Goal: Task Accomplishment & Management: Use online tool/utility

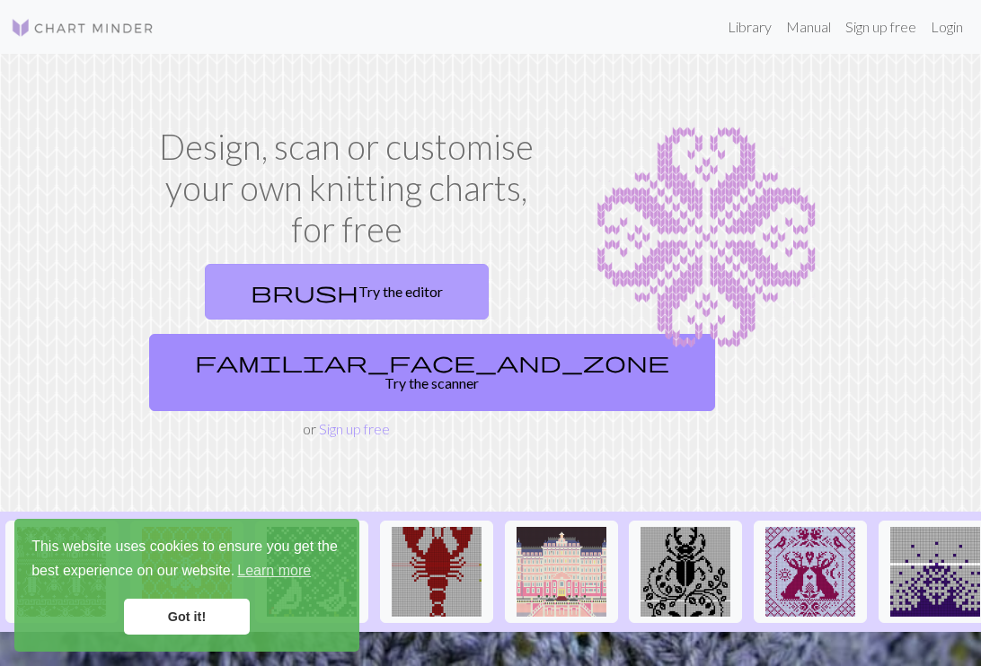
click at [347, 285] on link "brush Try the editor" at bounding box center [347, 292] width 284 height 56
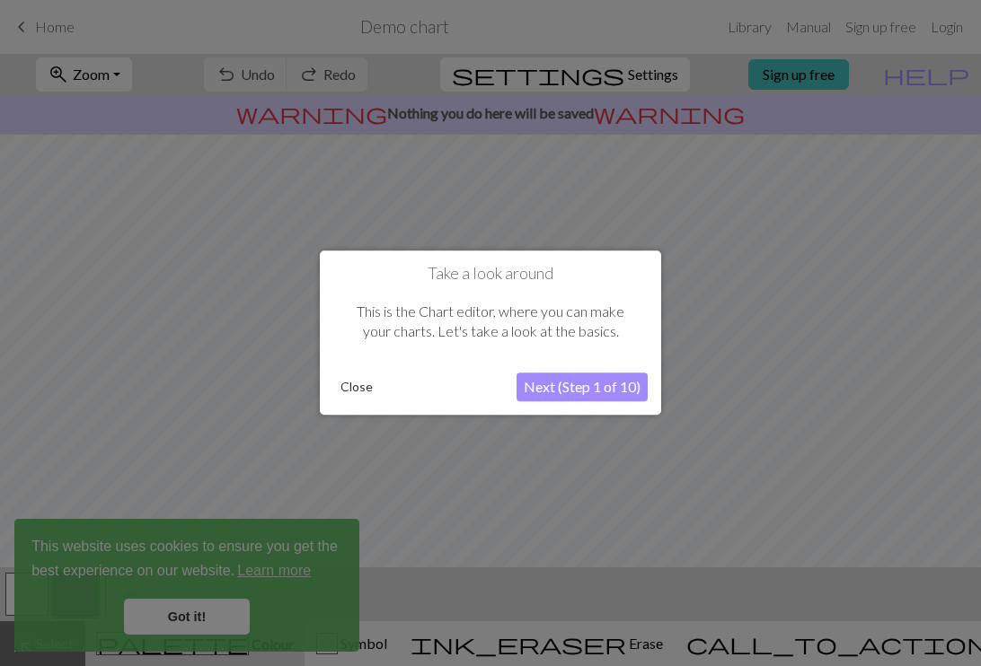
click at [355, 383] on button "Close" at bounding box center [356, 387] width 47 height 27
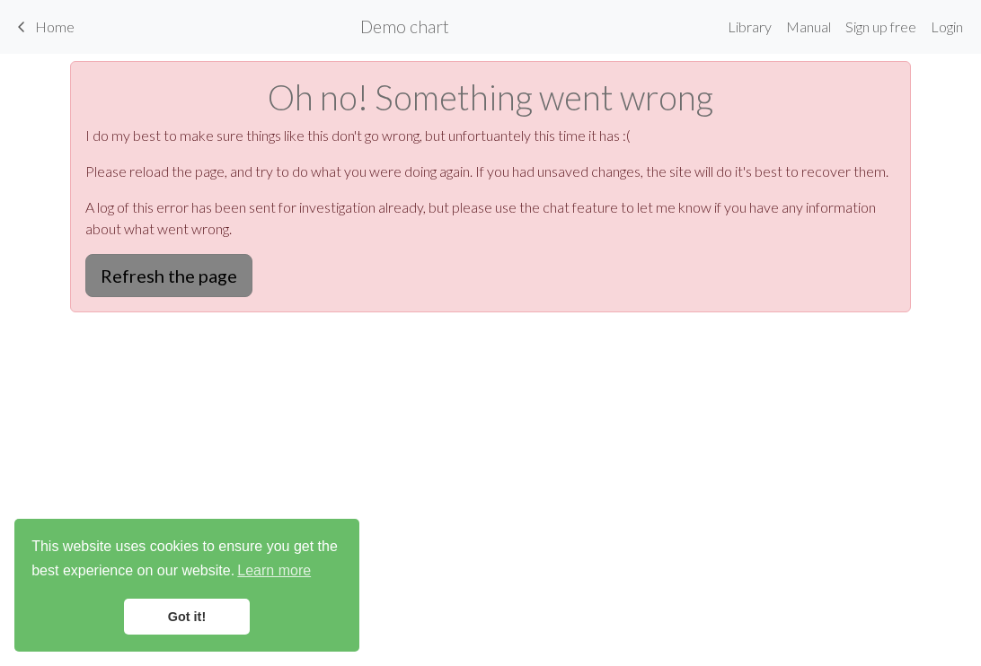
click at [188, 278] on button "Refresh the page" at bounding box center [168, 275] width 167 height 43
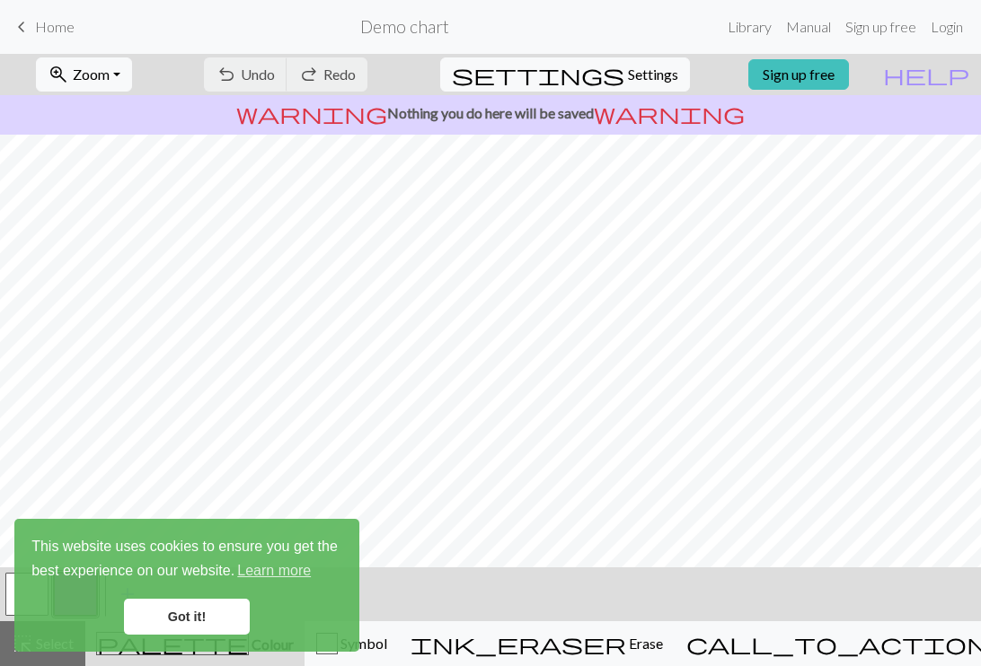
click at [207, 609] on link "Got it!" at bounding box center [187, 617] width 126 height 36
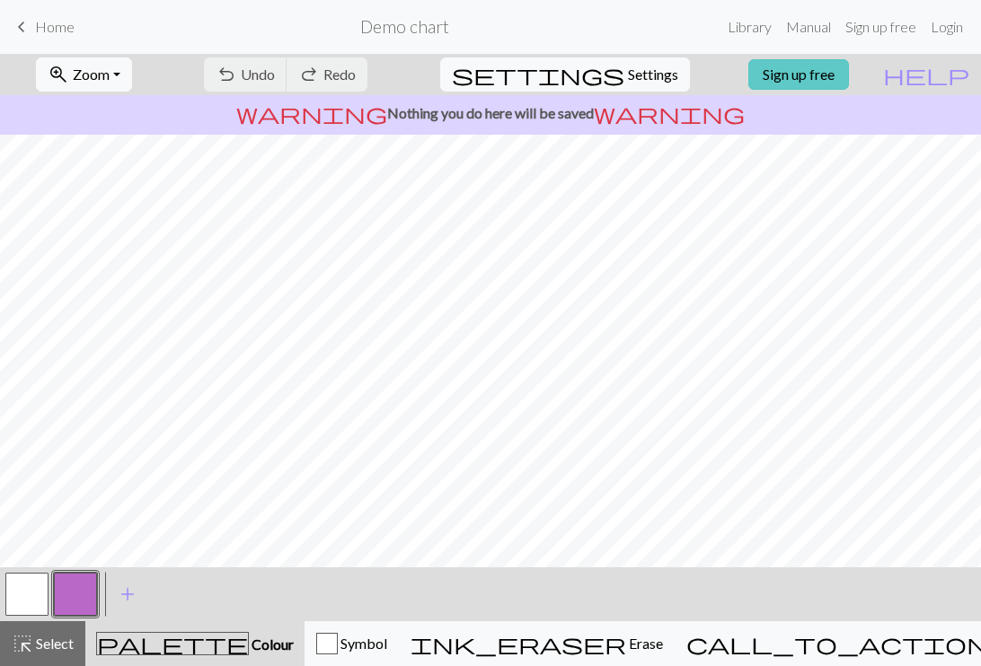
click at [849, 66] on link "Sign up free" at bounding box center [798, 74] width 101 height 31
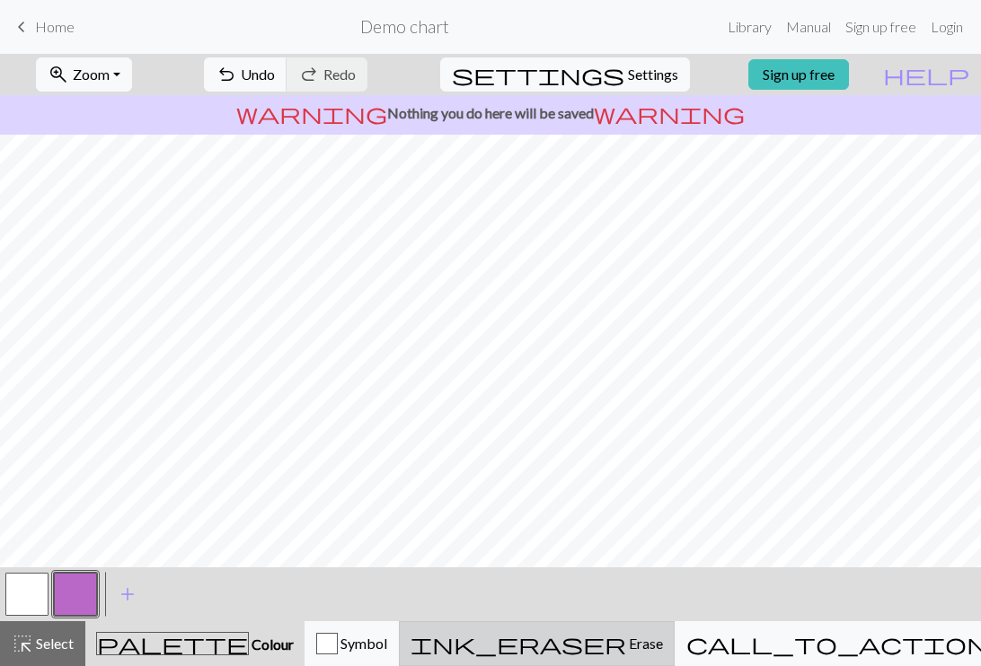
click at [663, 638] on span "Erase" at bounding box center [644, 643] width 37 height 17
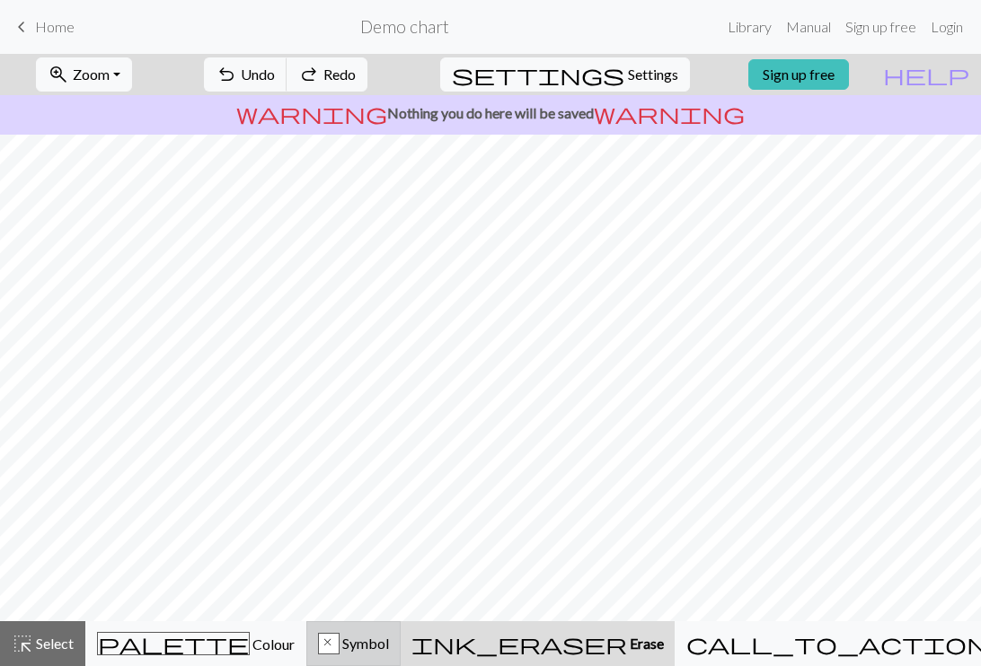
click at [389, 643] on span "Symbol" at bounding box center [363, 643] width 49 height 17
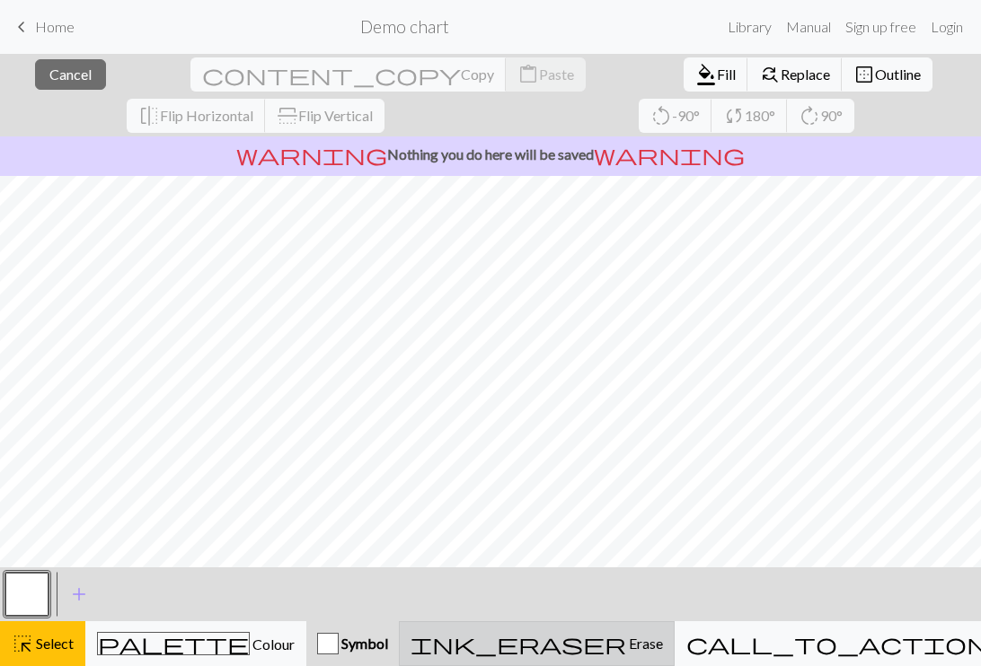
click at [663, 637] on span "Erase" at bounding box center [644, 643] width 37 height 17
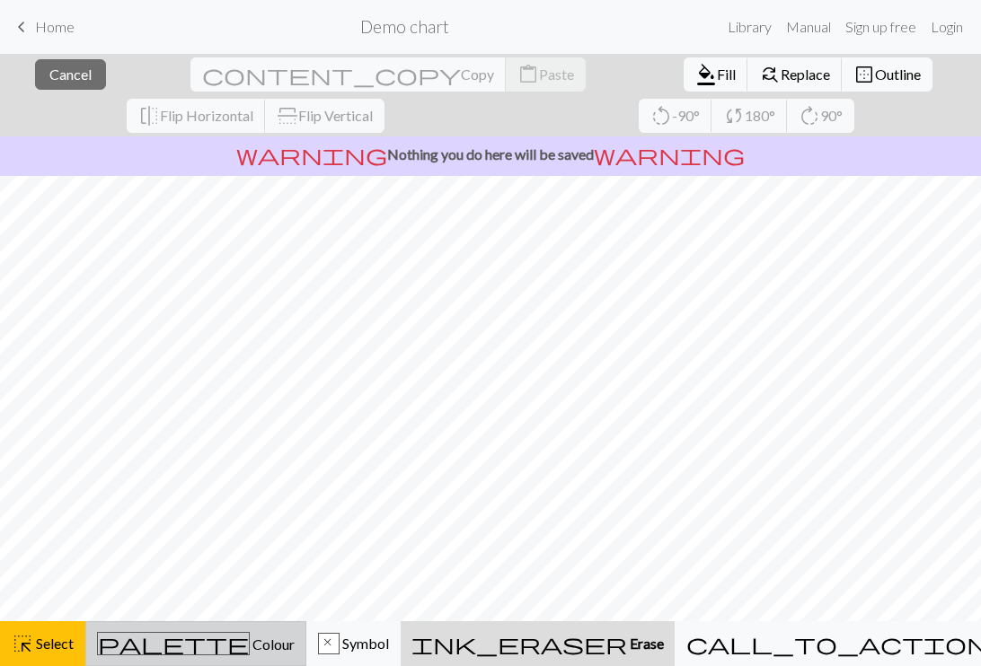
click at [250, 638] on span "Colour" at bounding box center [272, 644] width 45 height 17
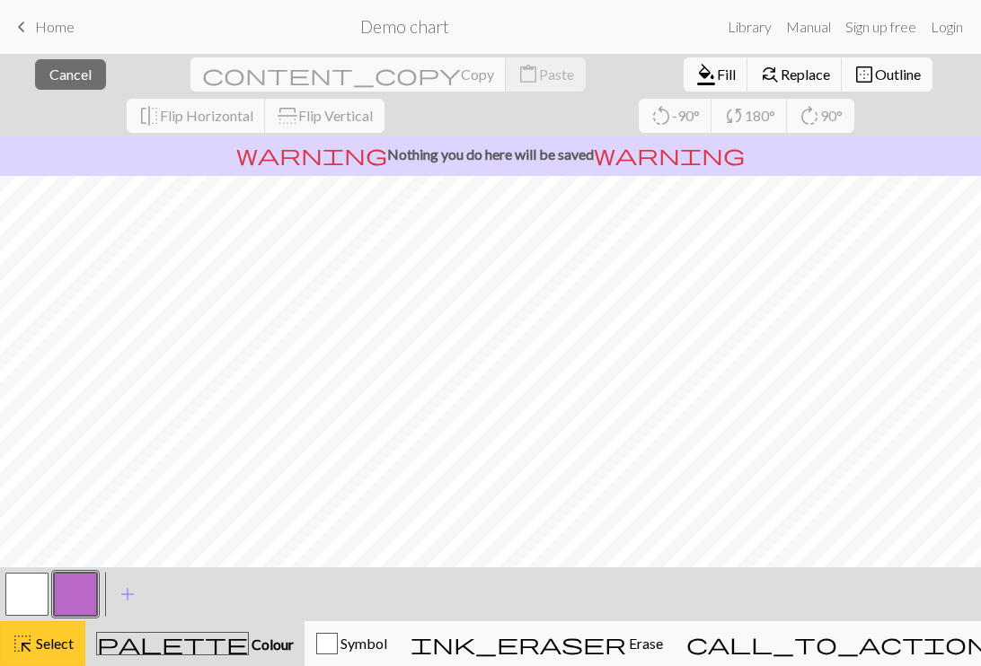
click at [5, 637] on button "highlight_alt Select Select" at bounding box center [42, 643] width 85 height 45
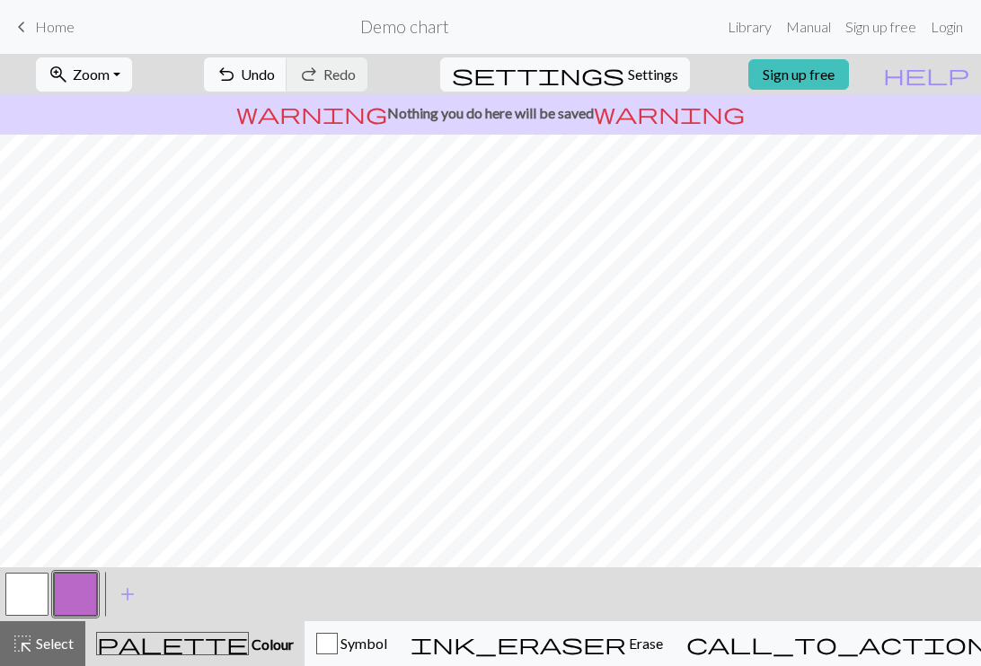
click at [31, 594] on button "button" at bounding box center [26, 594] width 43 height 43
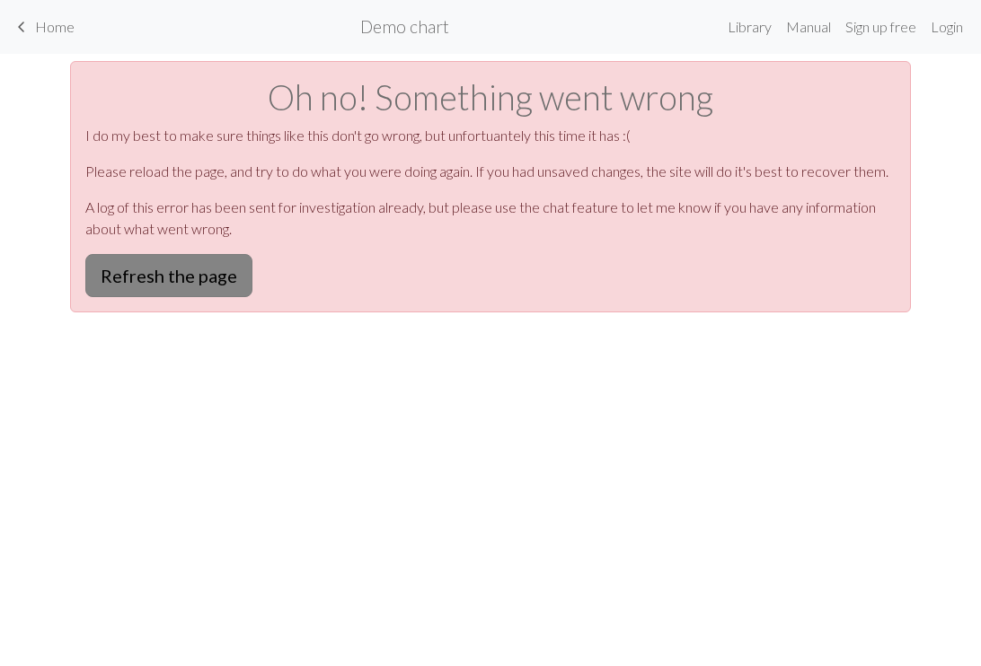
click at [188, 274] on button "Refresh the page" at bounding box center [168, 275] width 167 height 43
click at [38, 16] on link "keyboard_arrow_left Home" at bounding box center [43, 27] width 64 height 31
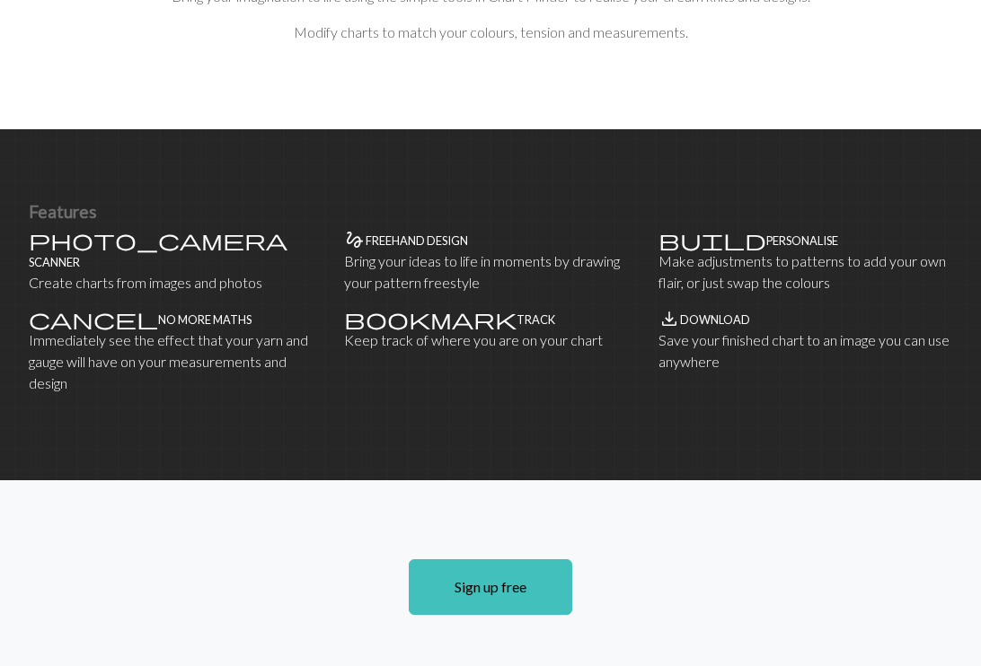
scroll to position [1035, 0]
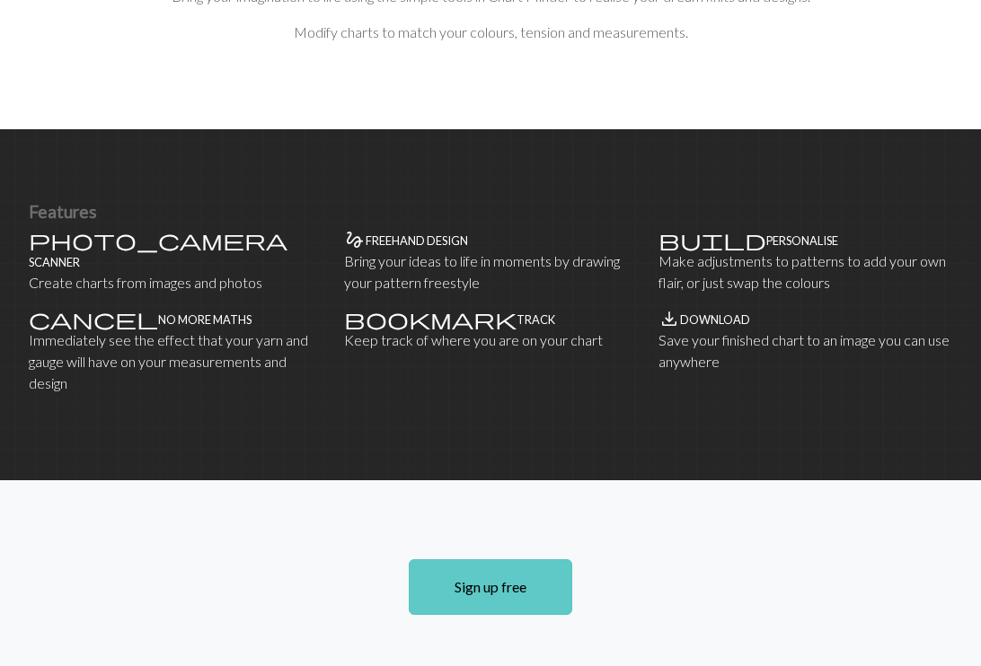
click at [541, 559] on link "Sign up free" at bounding box center [490, 587] width 163 height 56
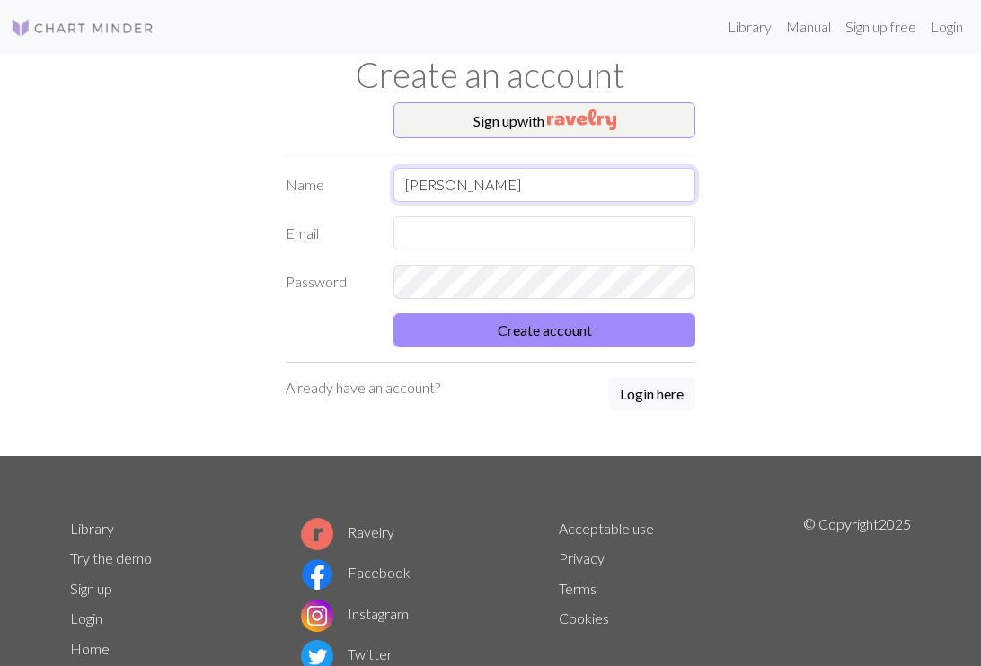
type input "lou"
click at [557, 251] on form "Name lou Email Password Create account" at bounding box center [490, 258] width 409 height 180
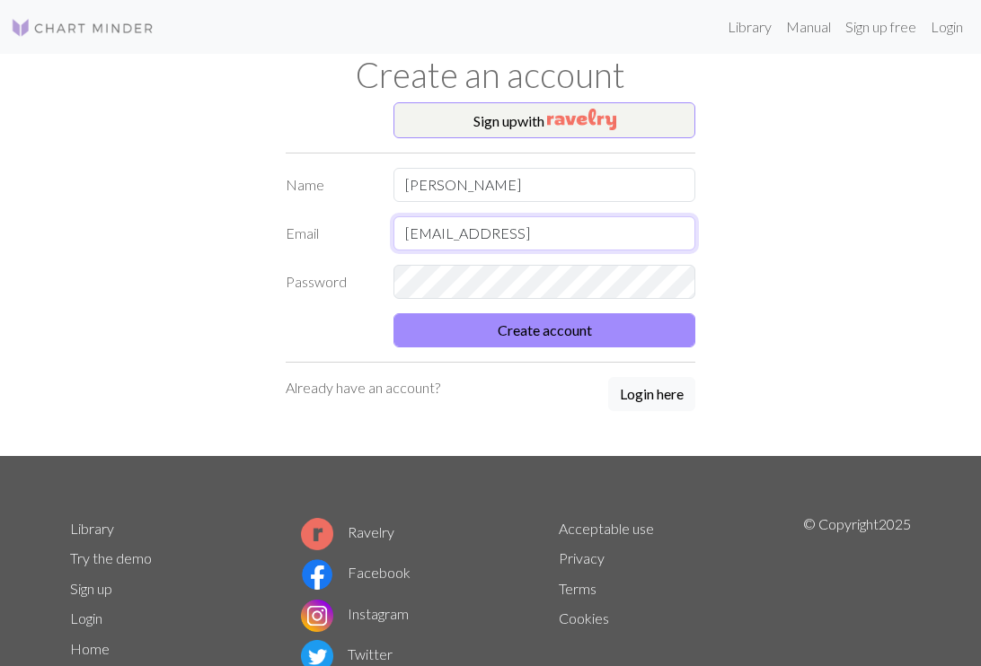
type input "mariloupatrault@gmailc"
type input "mariloupatrault@gmail.com"
click at [664, 401] on button "Login here" at bounding box center [651, 394] width 87 height 34
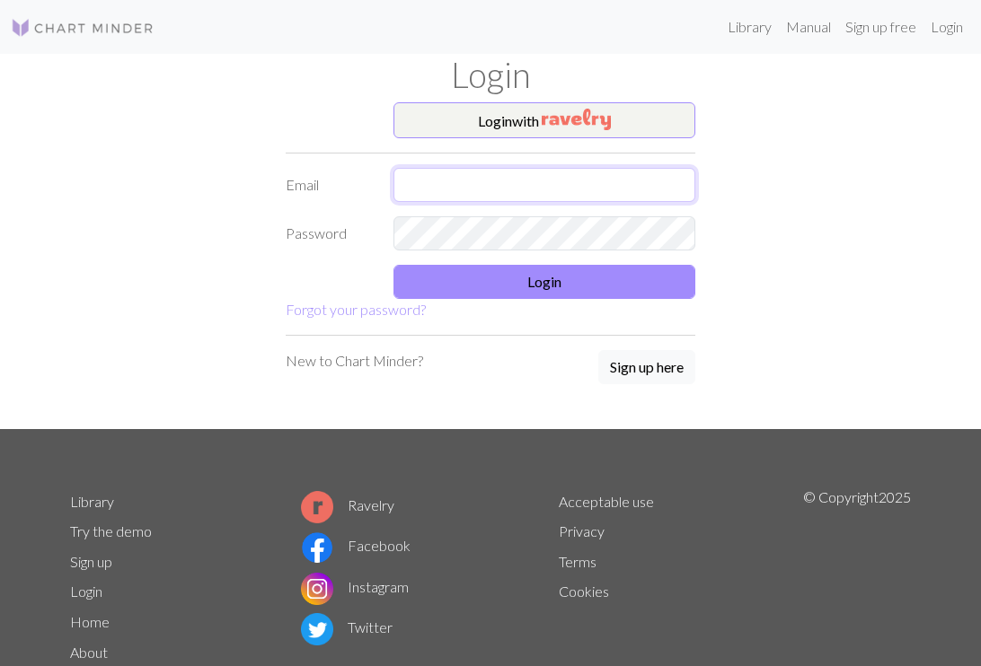
type input "mariloupatrault@gmail.com"
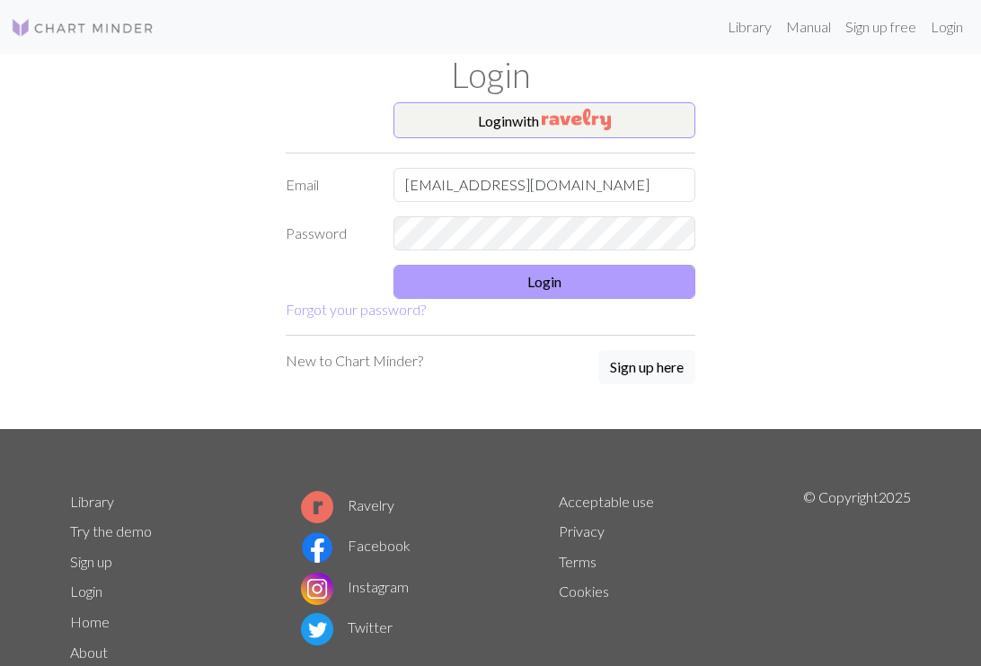
click at [573, 270] on button "Login" at bounding box center [544, 282] width 302 height 34
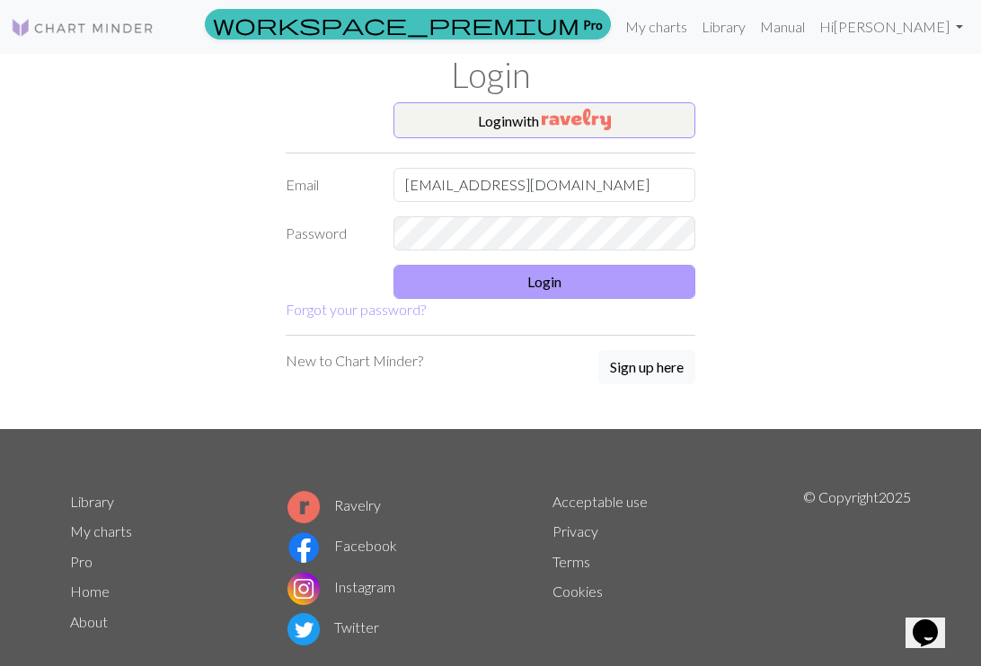
click at [578, 278] on button "Login" at bounding box center [544, 282] width 302 height 34
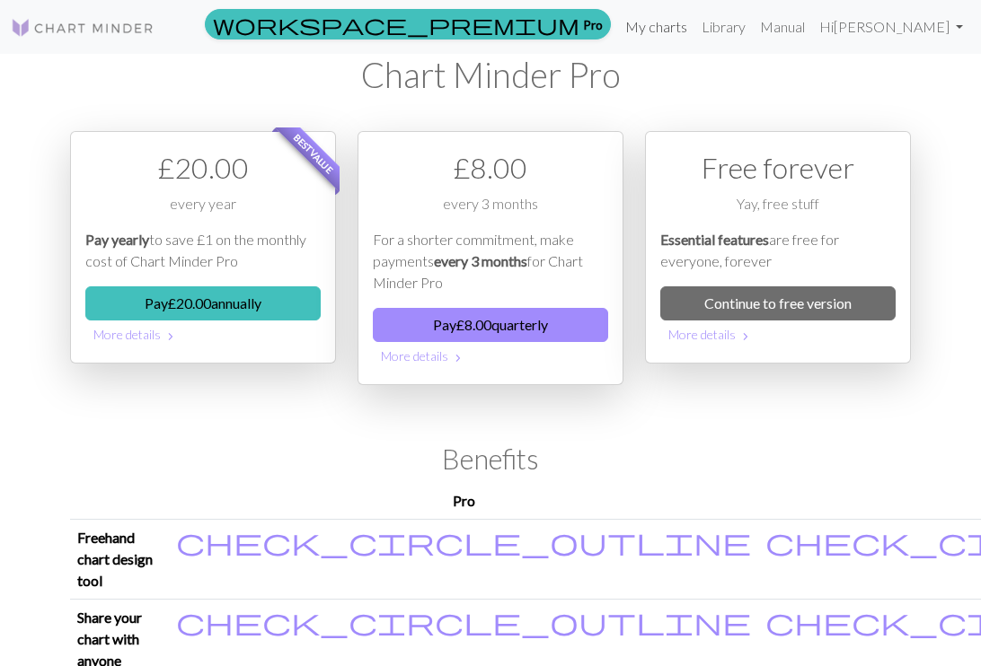
click at [694, 20] on link "My charts" at bounding box center [656, 27] width 76 height 36
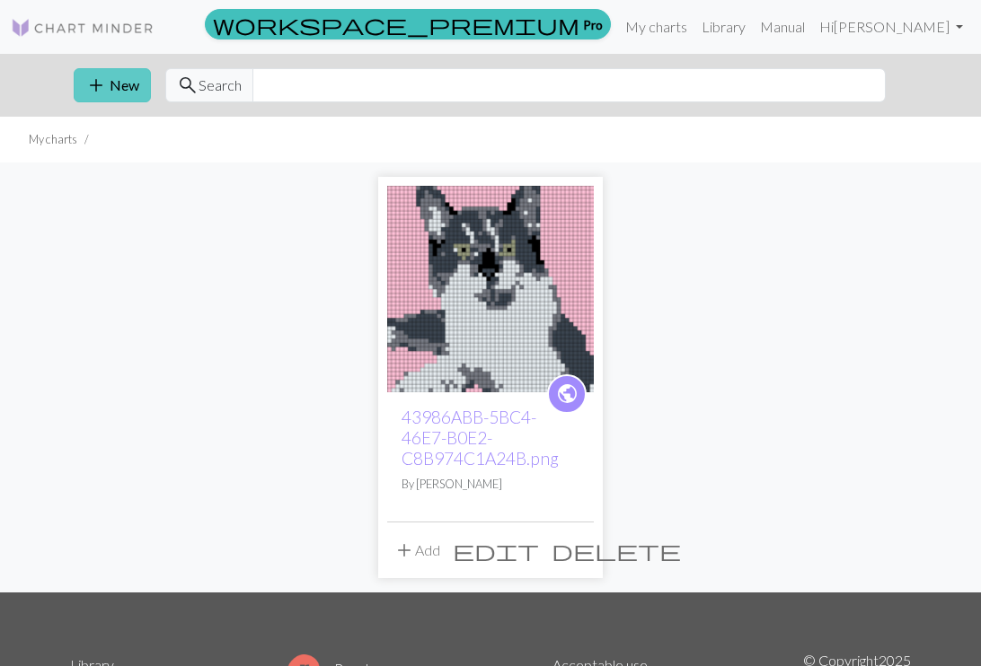
click at [90, 91] on span "add" at bounding box center [96, 85] width 22 height 25
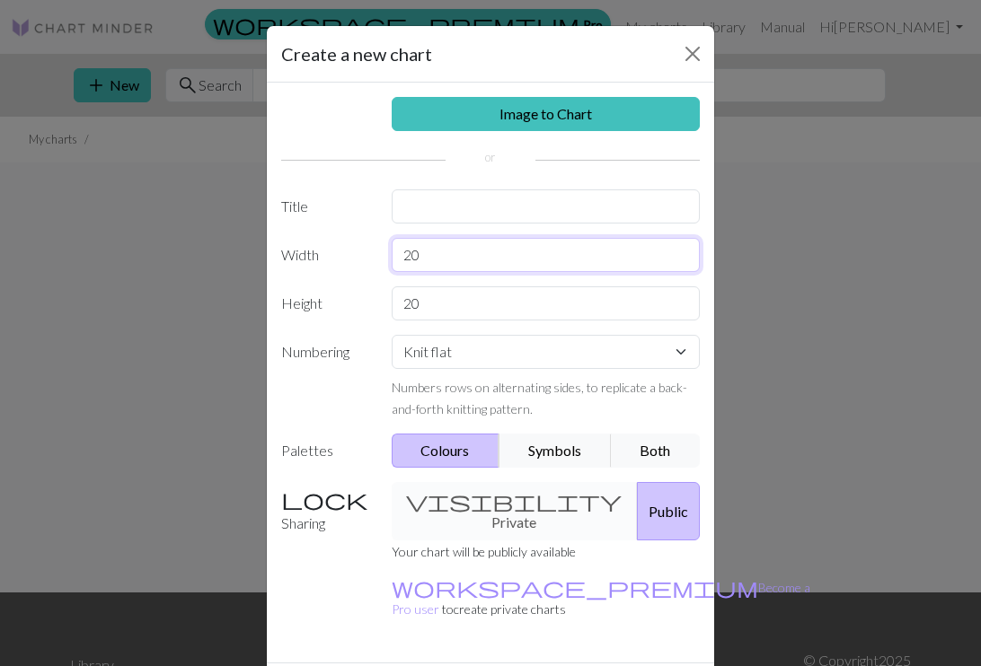
click at [497, 260] on input "20" at bounding box center [546, 255] width 309 height 34
type input "2"
type input "20"
click at [416, 212] on input "text" at bounding box center [546, 206] width 309 height 34
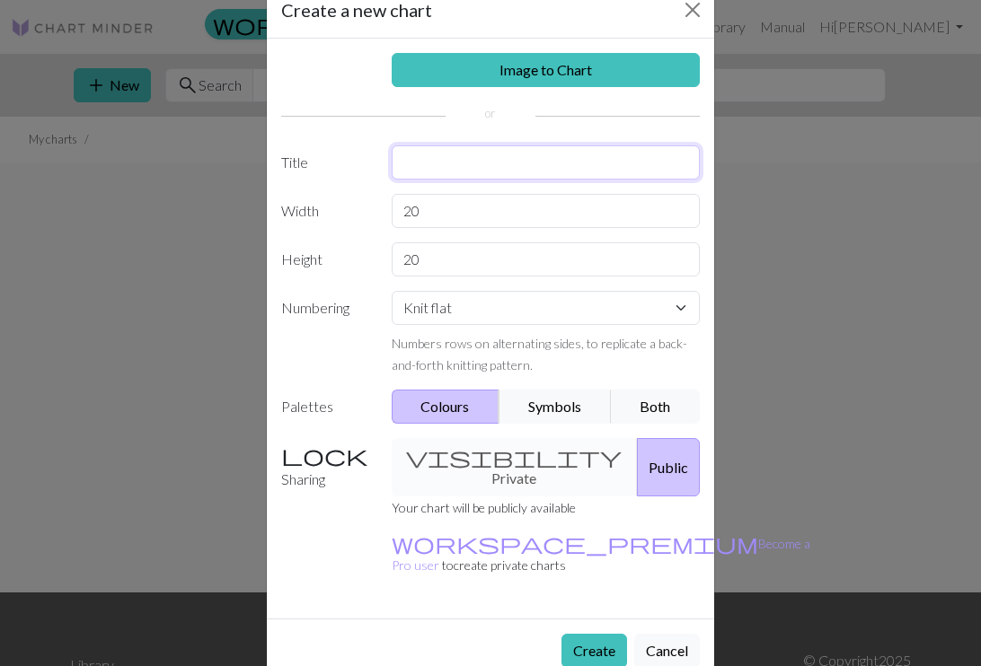
scroll to position [43, 0]
click at [499, 454] on div "Image to Chart Title Width 20 Height 20 Numbering Knit flat Knit in the round L…" at bounding box center [490, 330] width 447 height 580
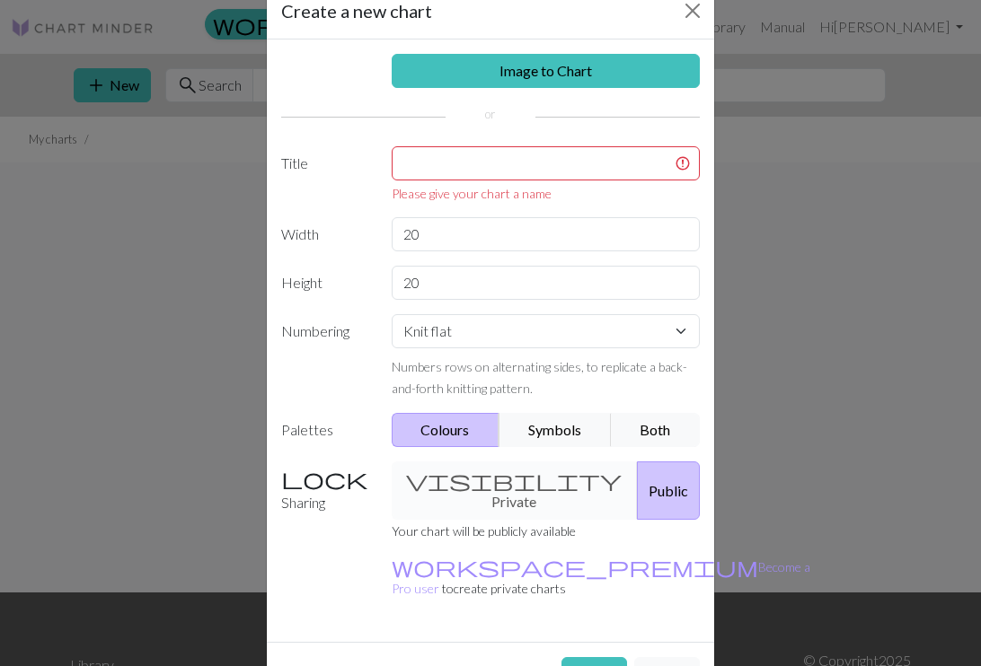
click at [480, 481] on div "visibility Private Public" at bounding box center [546, 491] width 330 height 58
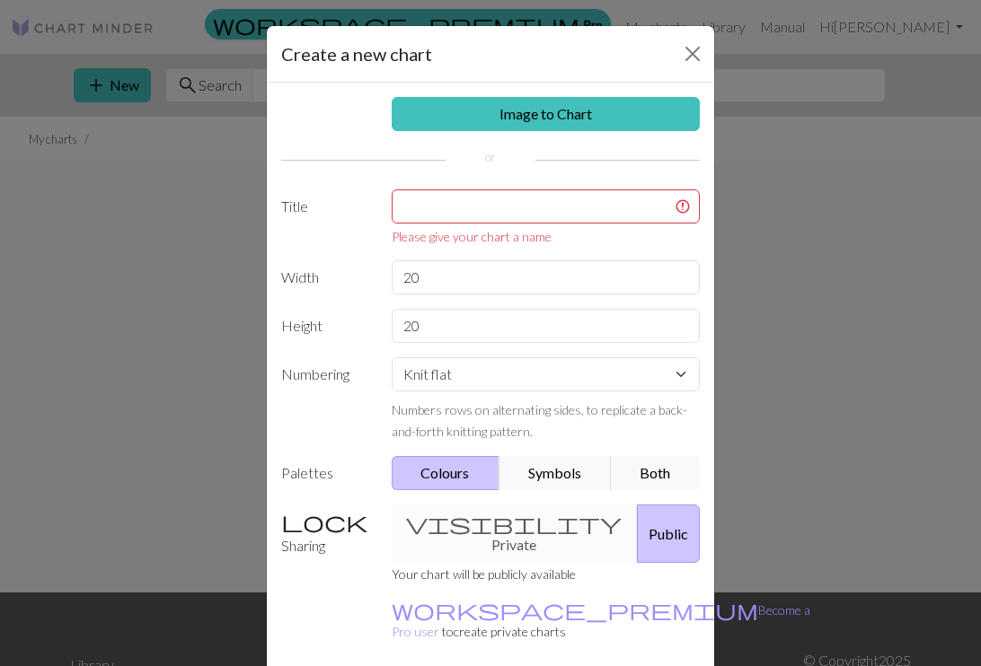
scroll to position [0, 0]
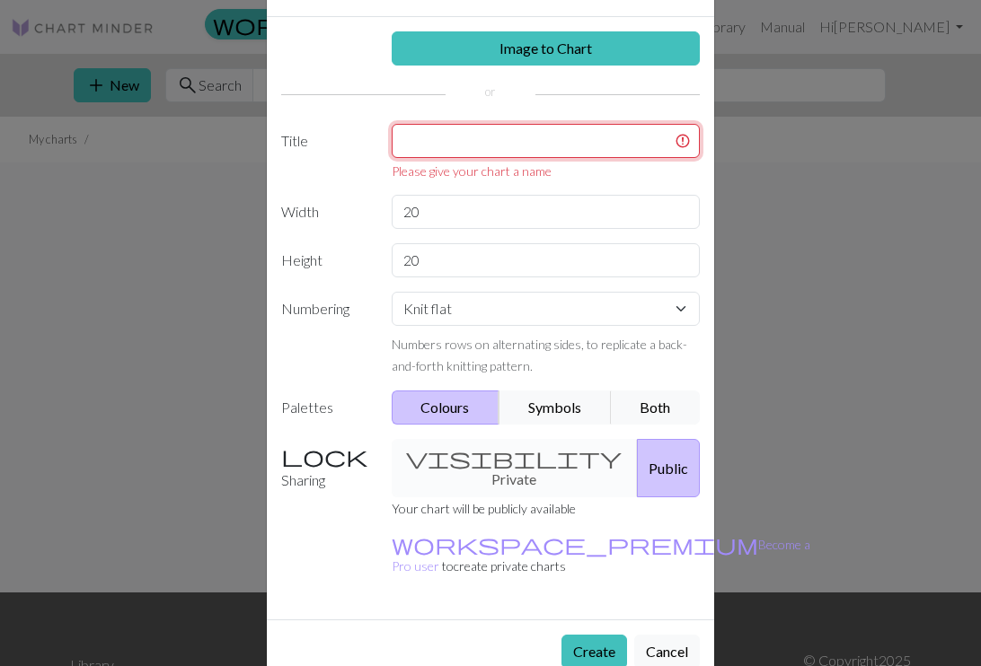
click at [499, 147] on input "text" at bounding box center [546, 141] width 309 height 34
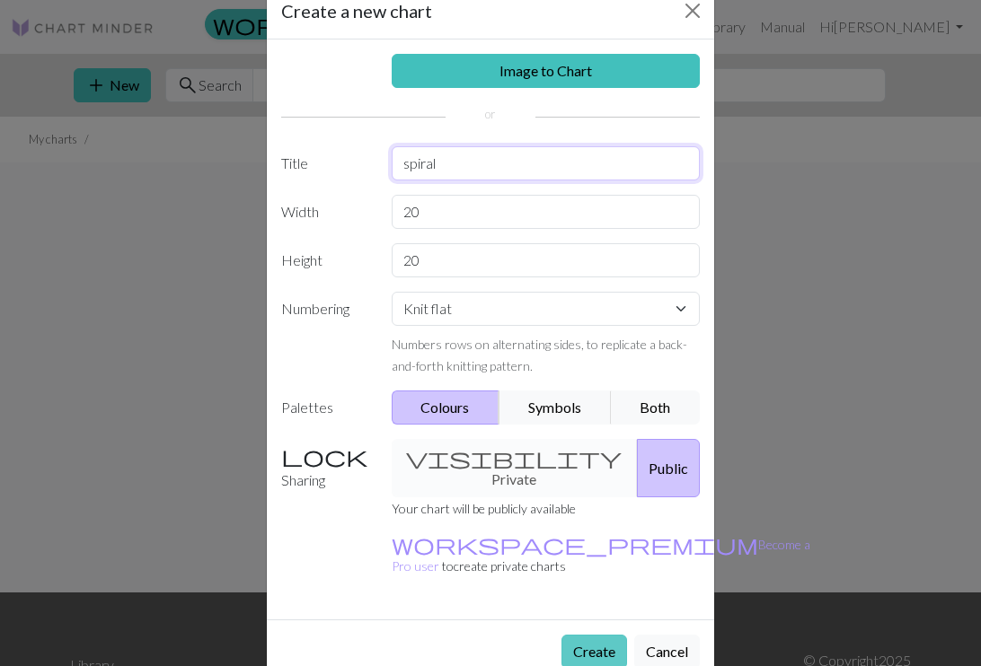
type input "spiral"
click at [585, 635] on button "Create" at bounding box center [594, 652] width 66 height 34
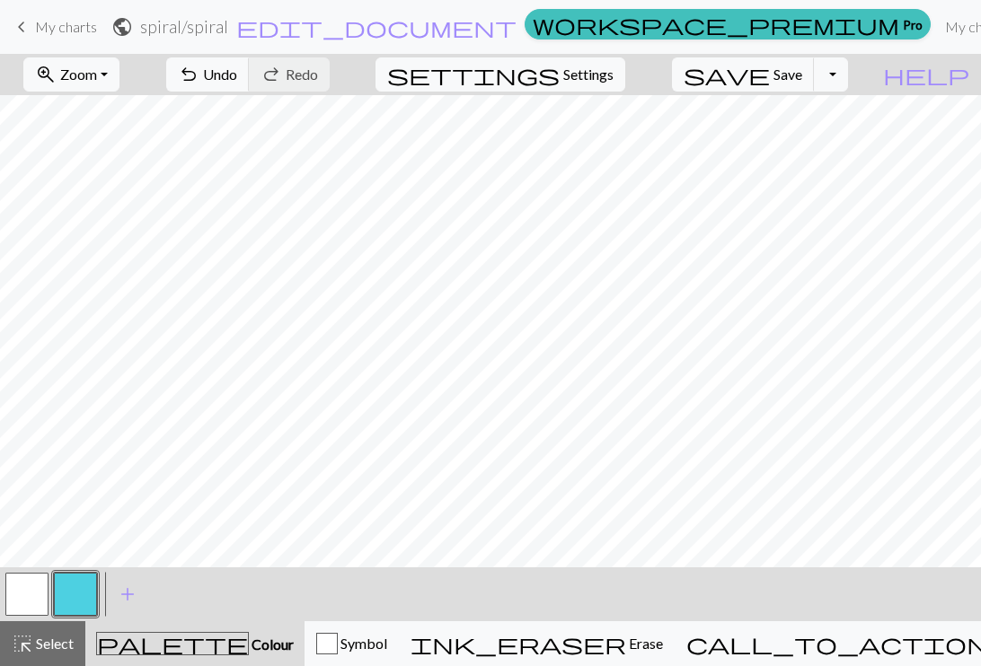
click at [431, 94] on div "zoom_in Zoom Zoom Fit all Fit width Fit height 50% 100% 150% 200% undo Undo Und…" at bounding box center [490, 360] width 981 height 612
click at [27, 21] on span "keyboard_arrow_left" at bounding box center [22, 26] width 22 height 25
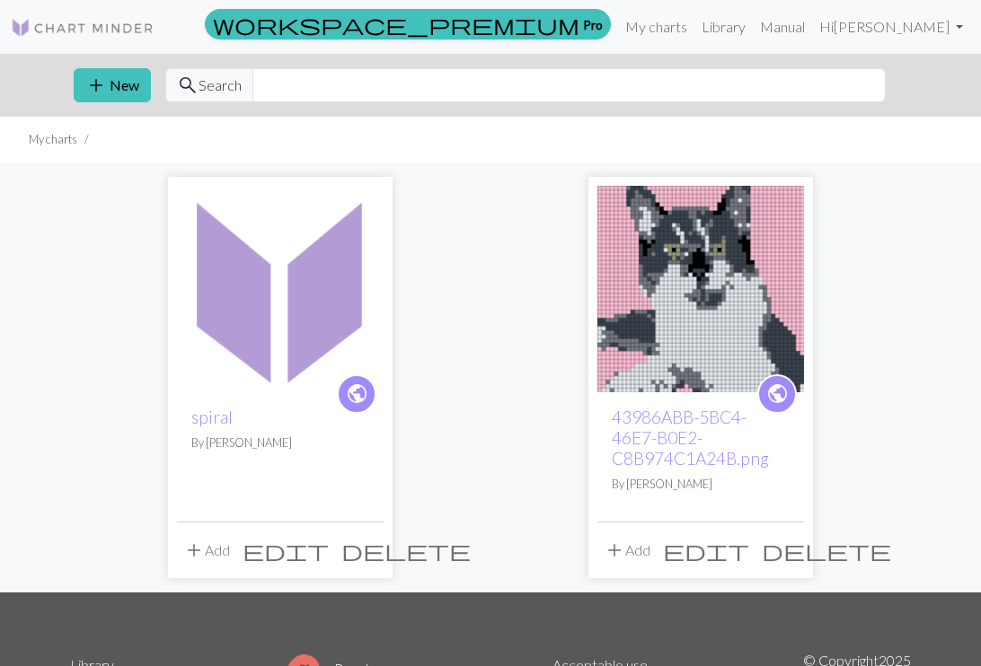
click at [286, 323] on img at bounding box center [280, 289] width 207 height 207
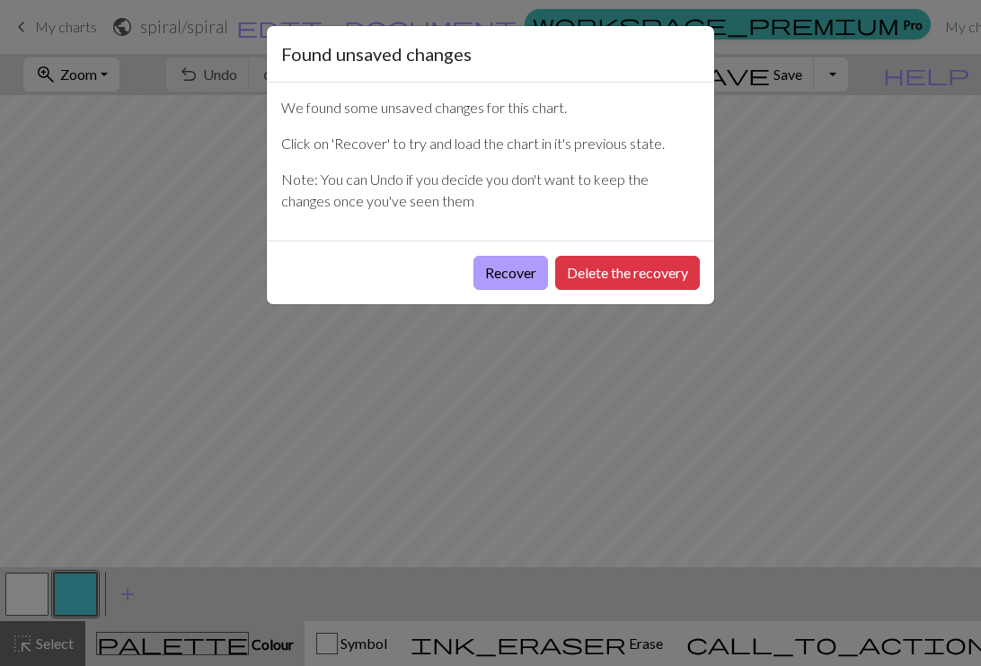
click at [509, 265] on button "Recover" at bounding box center [510, 273] width 75 height 34
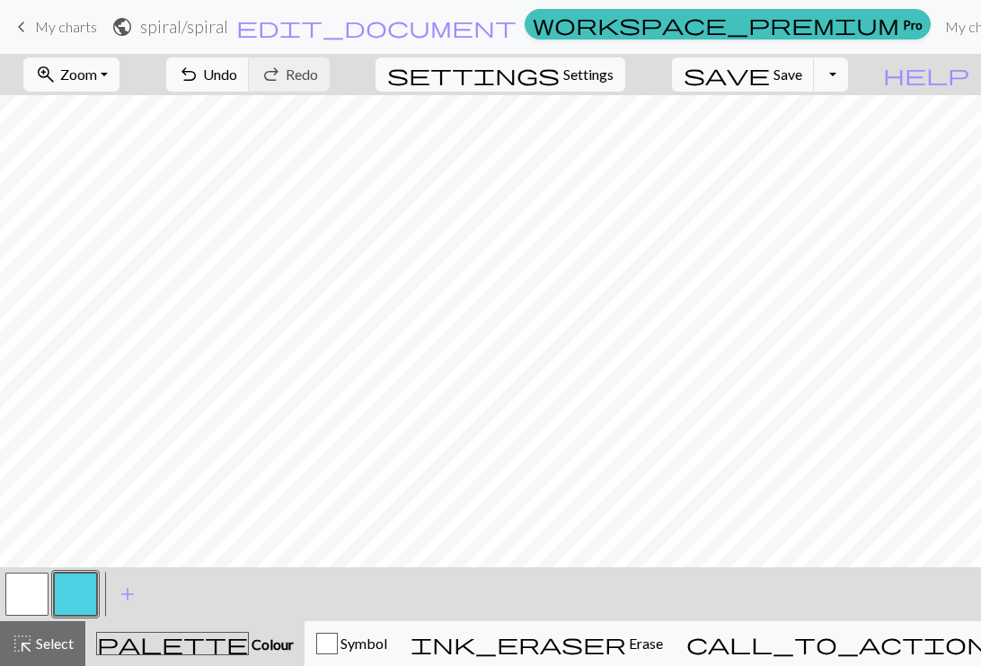
click at [20, 31] on span "keyboard_arrow_left" at bounding box center [22, 26] width 22 height 25
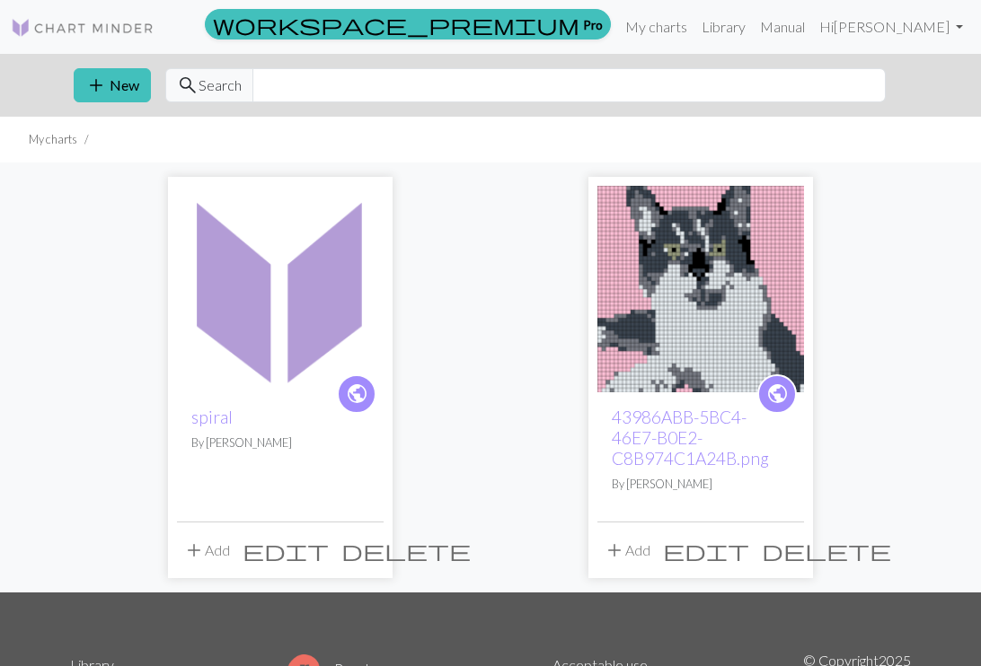
click at [329, 544] on span "edit" at bounding box center [285, 550] width 86 height 25
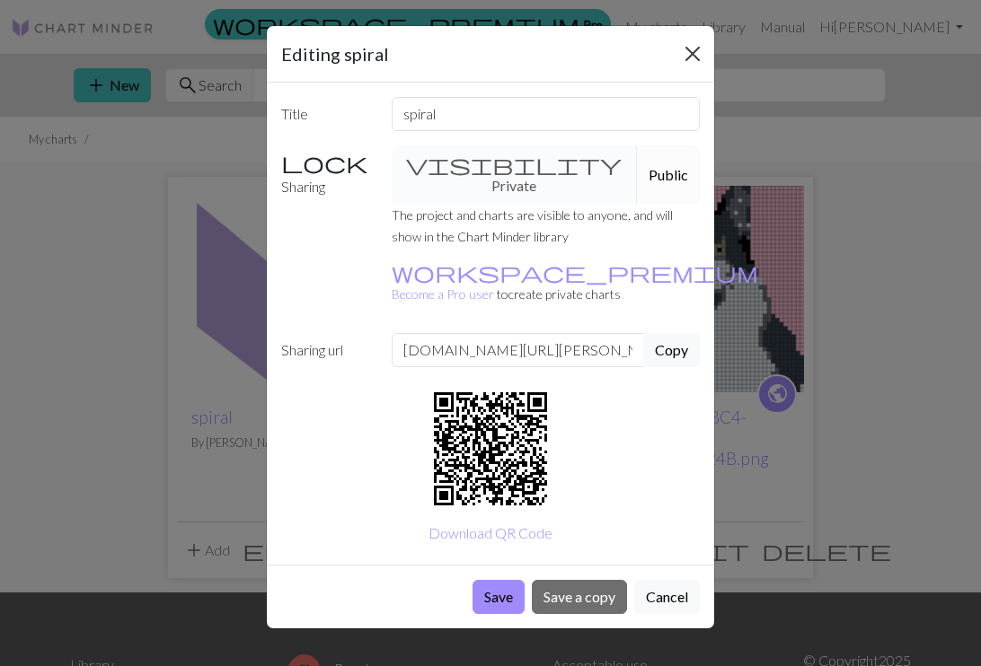
click at [689, 55] on button "Close" at bounding box center [692, 54] width 29 height 29
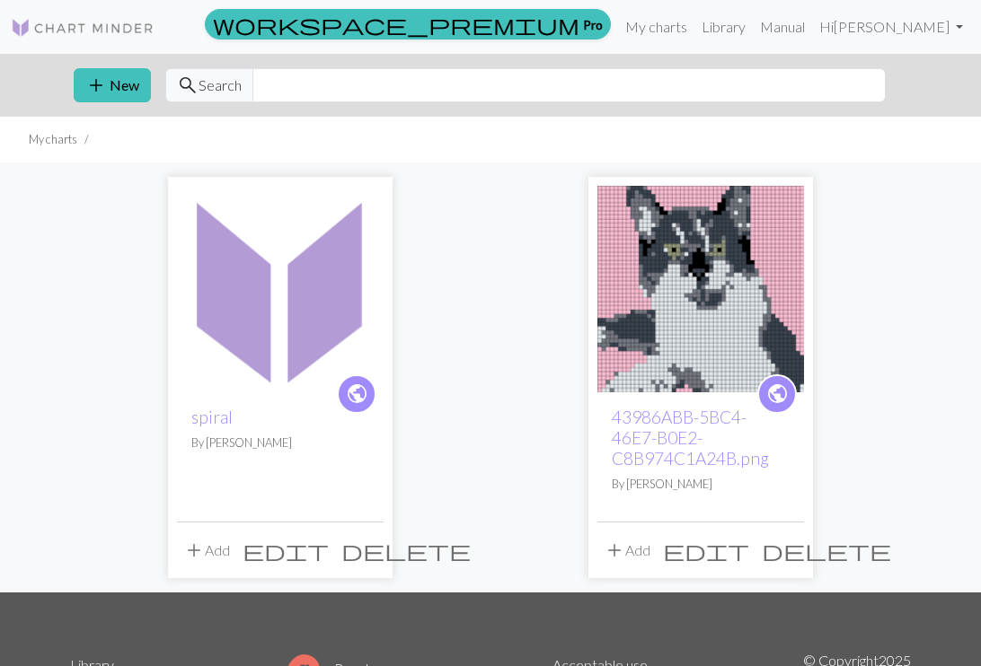
click at [366, 550] on span "delete" at bounding box center [405, 550] width 129 height 25
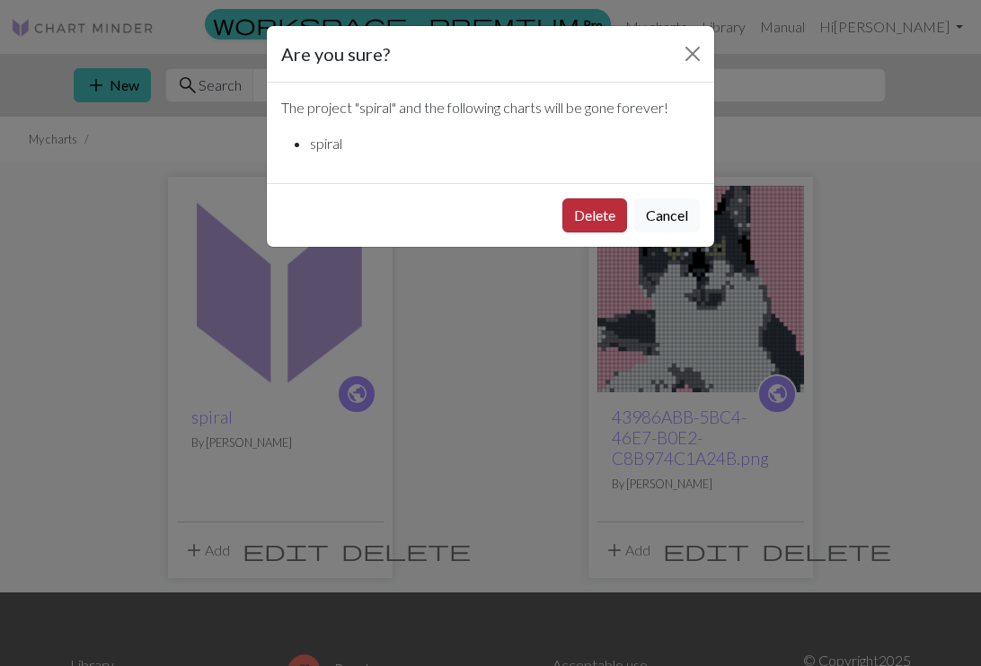
click at [577, 213] on button "Delete" at bounding box center [594, 215] width 65 height 34
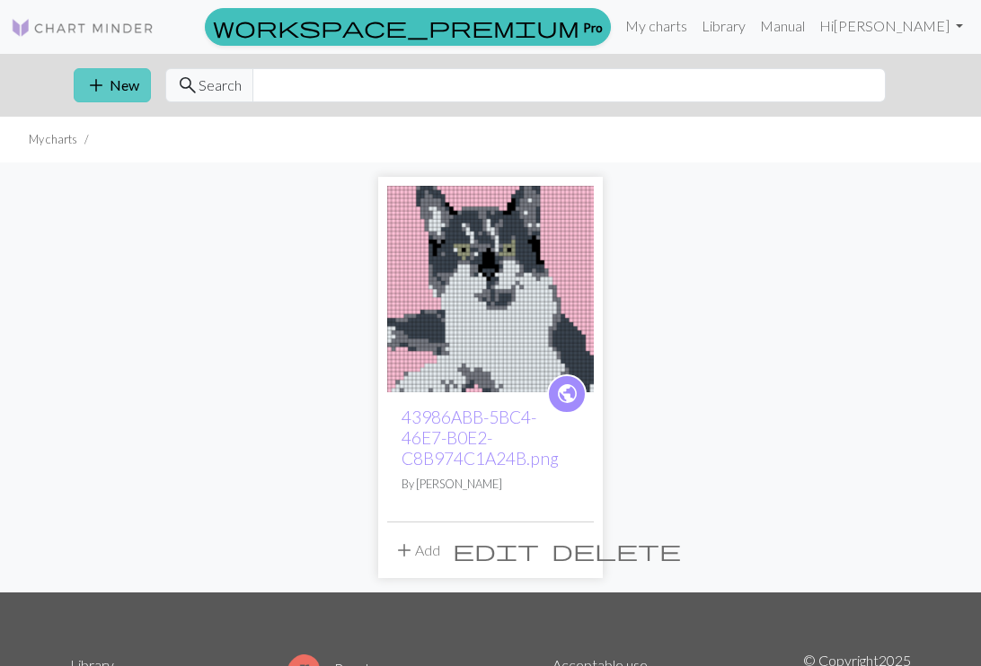
click at [109, 85] on button "add New" at bounding box center [112, 85] width 77 height 34
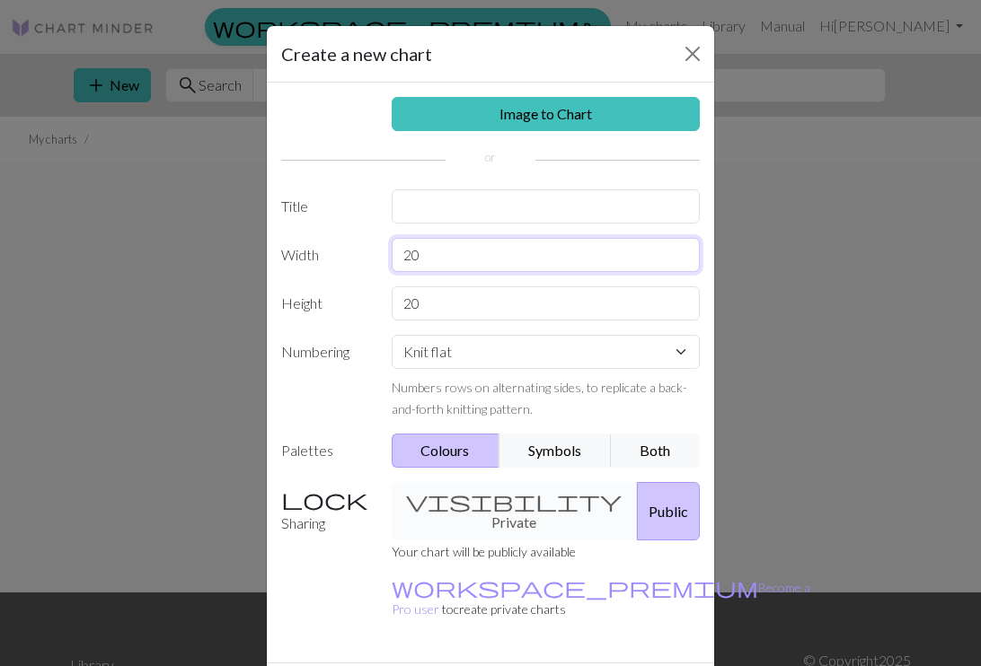
click at [489, 255] on input "20" at bounding box center [546, 255] width 309 height 34
click at [454, 294] on input "20" at bounding box center [546, 303] width 309 height 34
click at [441, 301] on input "20" at bounding box center [546, 303] width 309 height 34
type input "2"
type input "40"
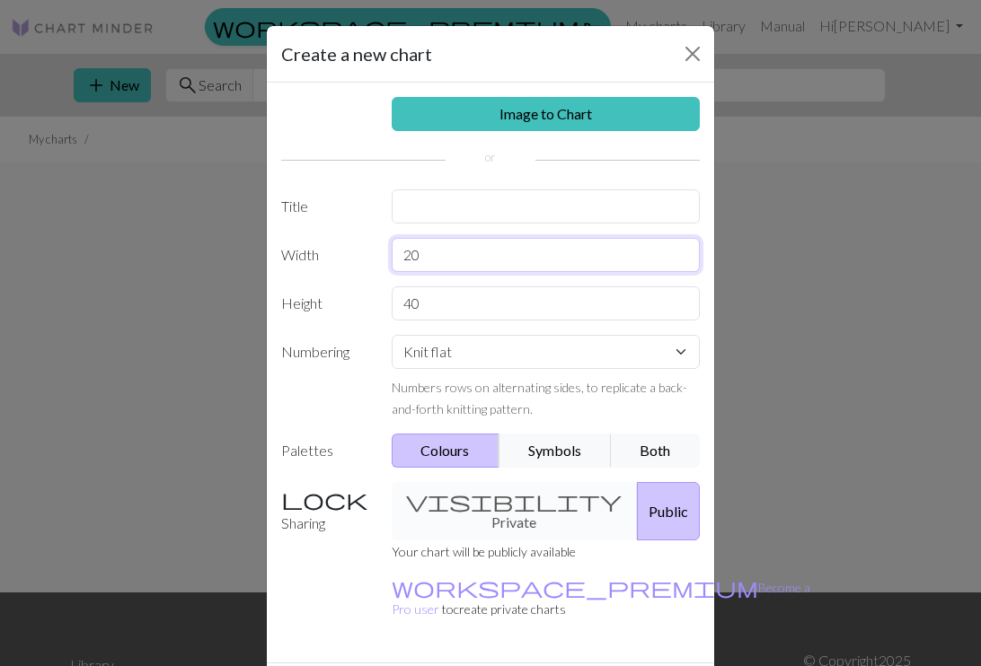
drag, startPoint x: 461, startPoint y: 256, endPoint x: 375, endPoint y: 250, distance: 85.5
click at [375, 250] on div "Width 20" at bounding box center [490, 255] width 440 height 34
type input "30"
click at [426, 303] on input "40" at bounding box center [546, 303] width 309 height 34
type input "45"
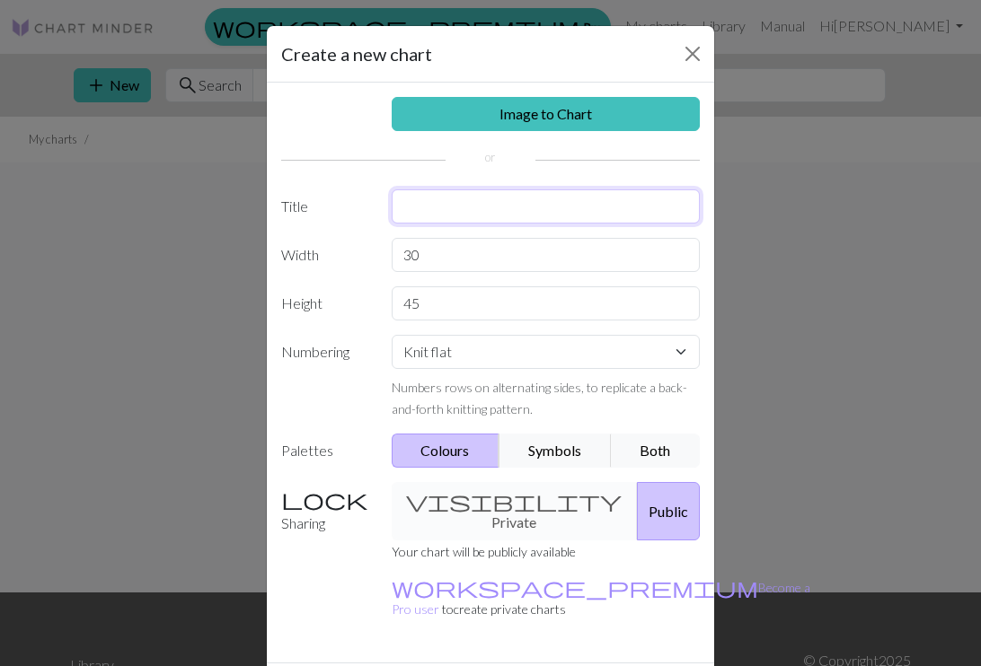
click at [529, 204] on input "text" at bounding box center [546, 206] width 309 height 34
type input "spiral"
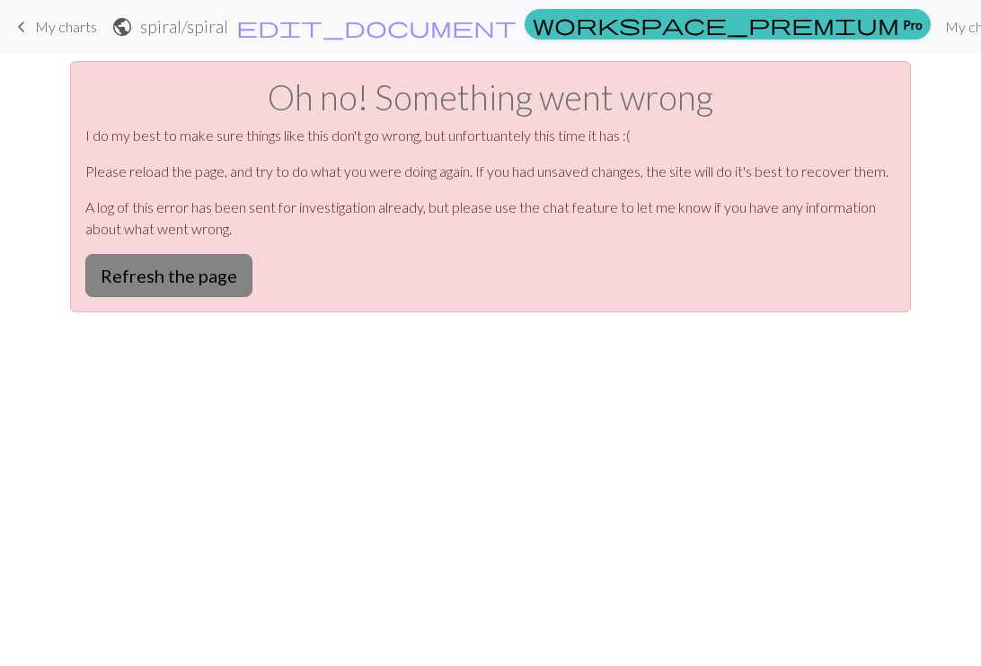
click at [196, 265] on button "Refresh the page" at bounding box center [168, 275] width 167 height 43
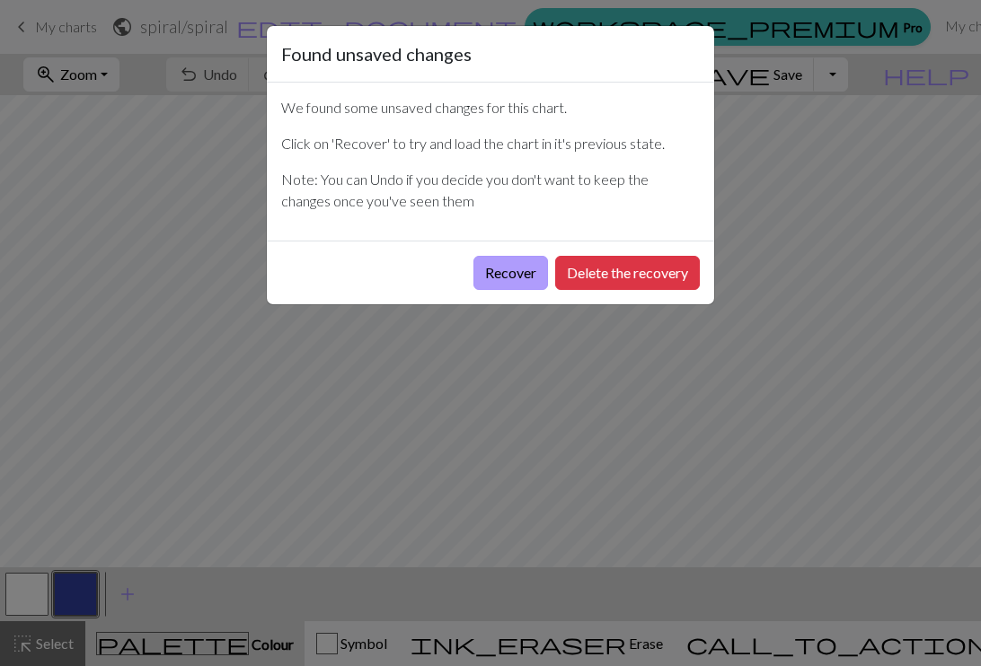
click at [523, 264] on button "Recover" at bounding box center [510, 273] width 75 height 34
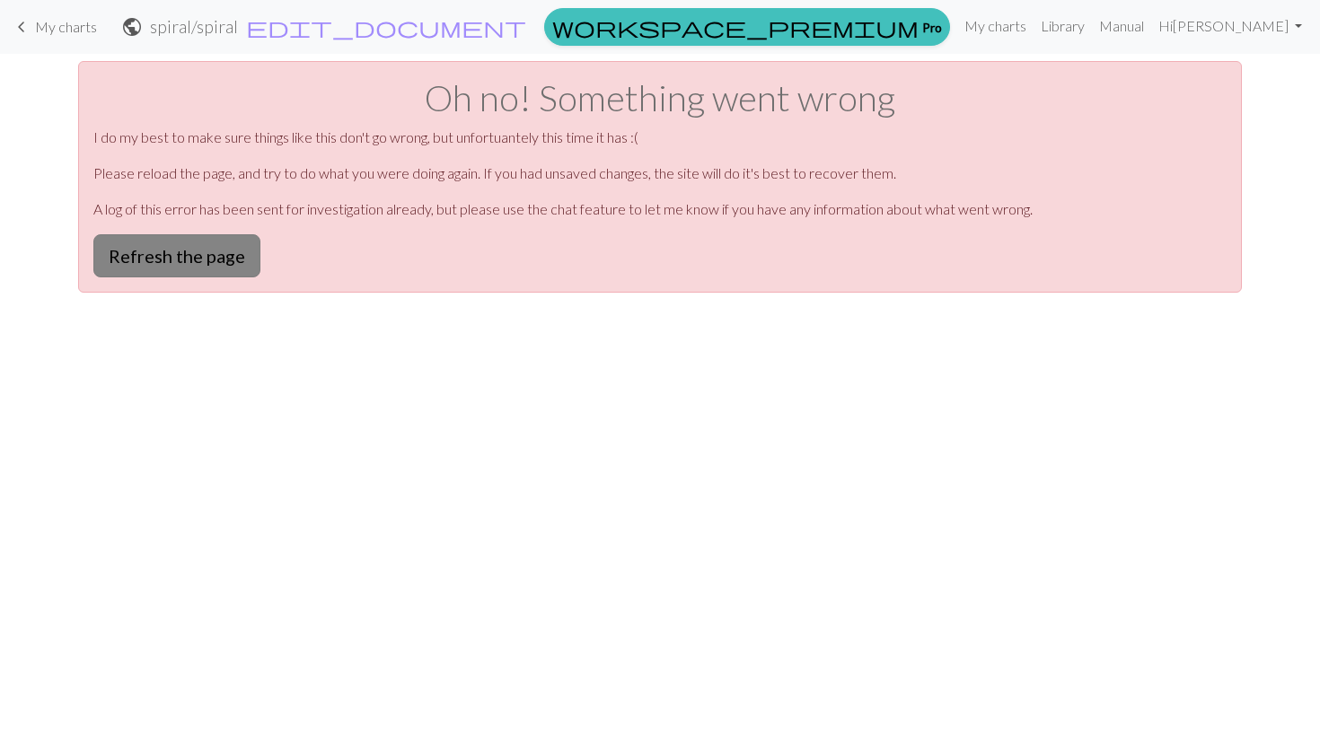
click at [152, 263] on button "Refresh the page" at bounding box center [176, 255] width 167 height 43
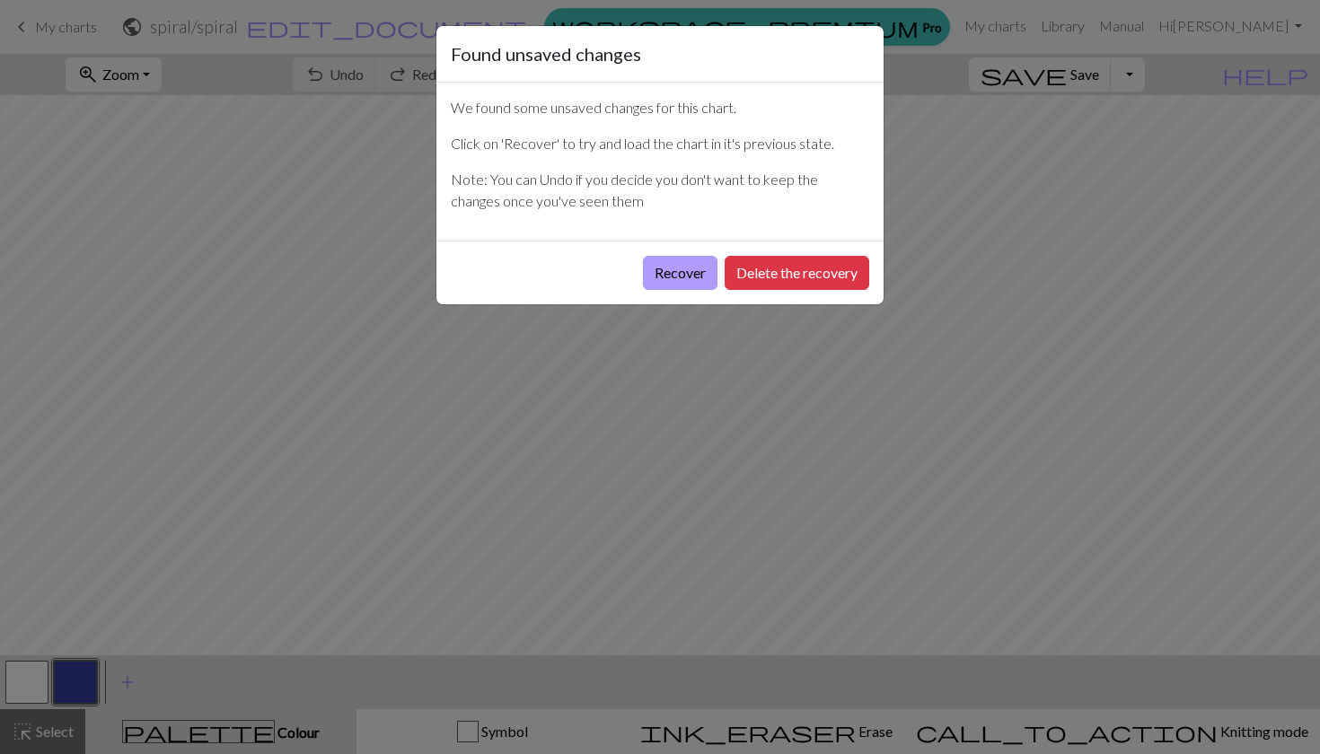
click at [687, 260] on button "Recover" at bounding box center [680, 273] width 75 height 34
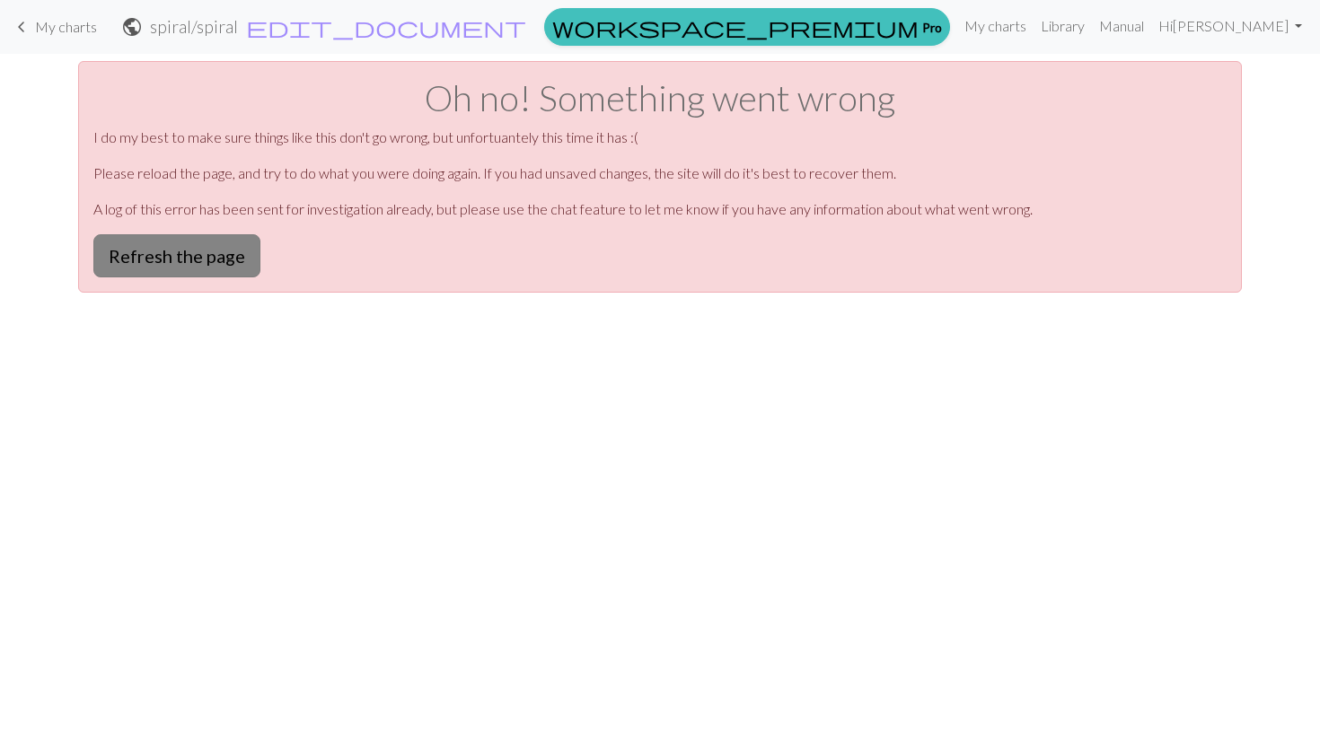
click at [219, 258] on button "Refresh the page" at bounding box center [176, 255] width 167 height 43
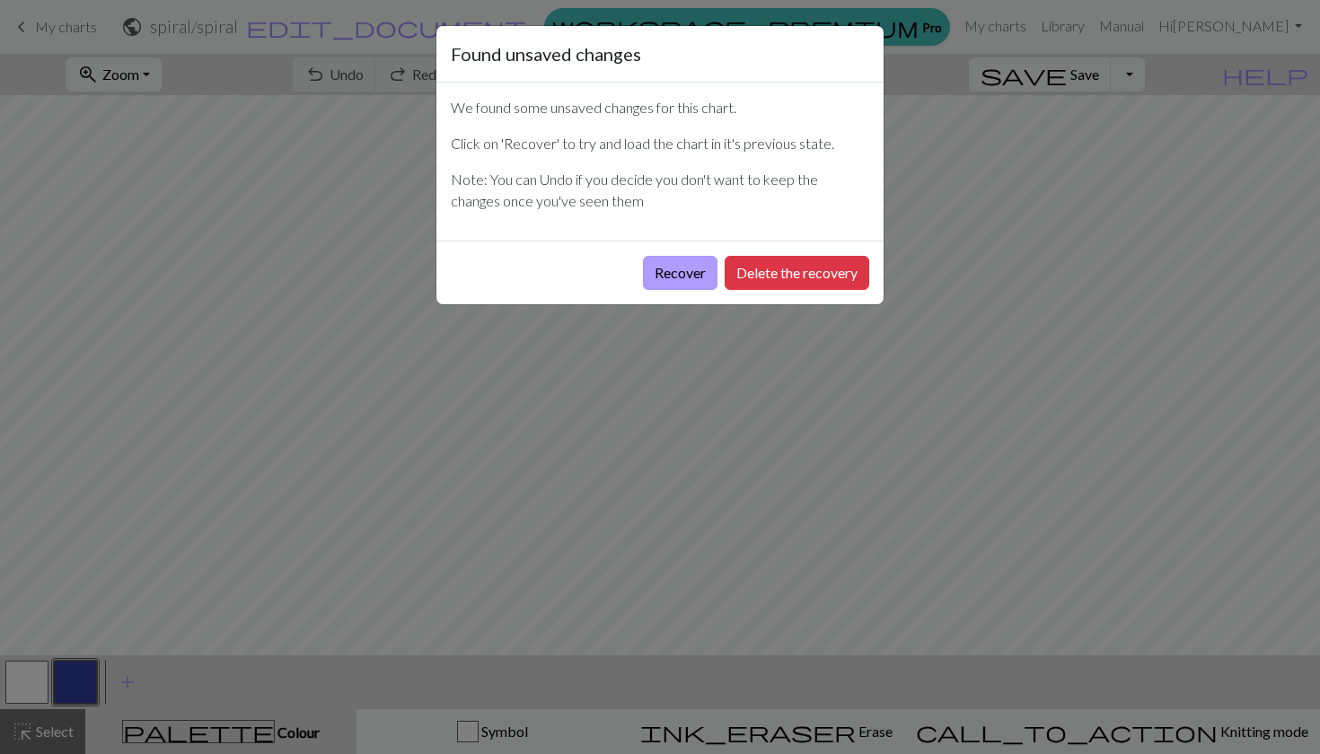
click at [696, 260] on button "Recover" at bounding box center [680, 273] width 75 height 34
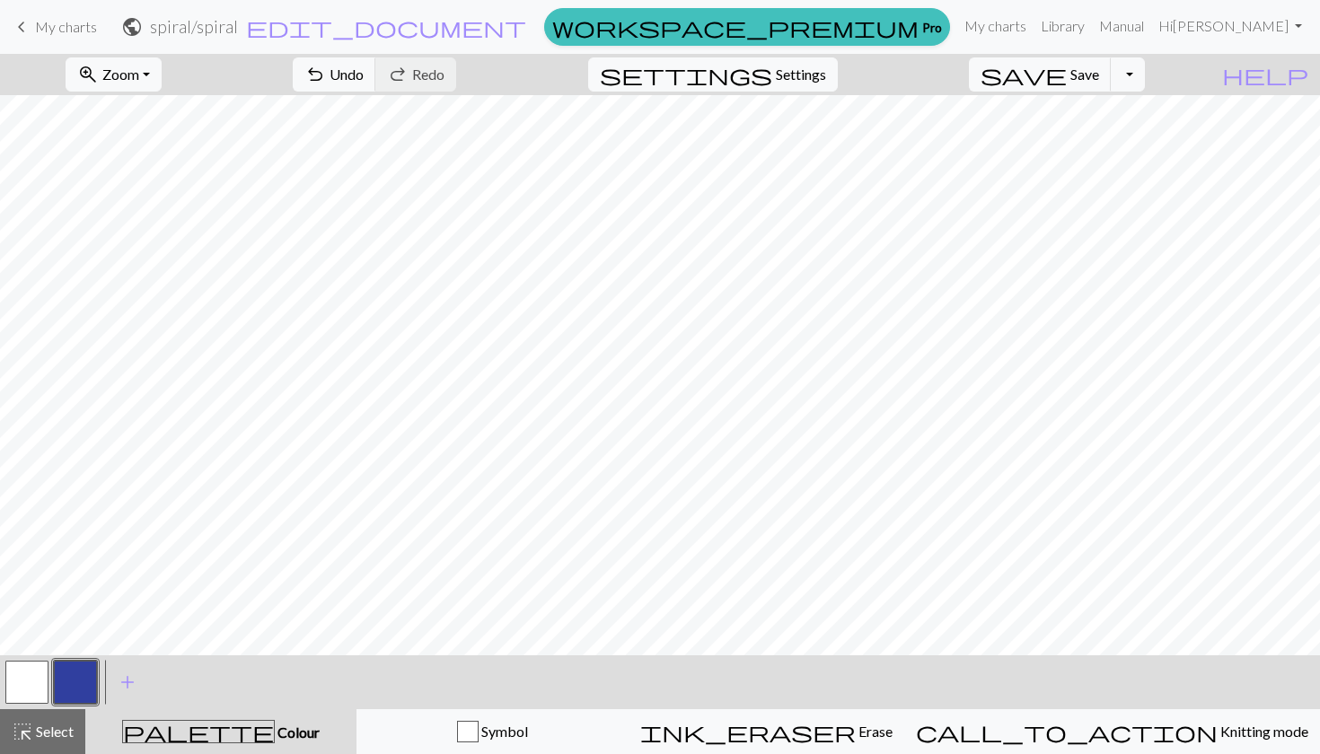
click at [37, 16] on link "keyboard_arrow_left My charts" at bounding box center [54, 27] width 86 height 31
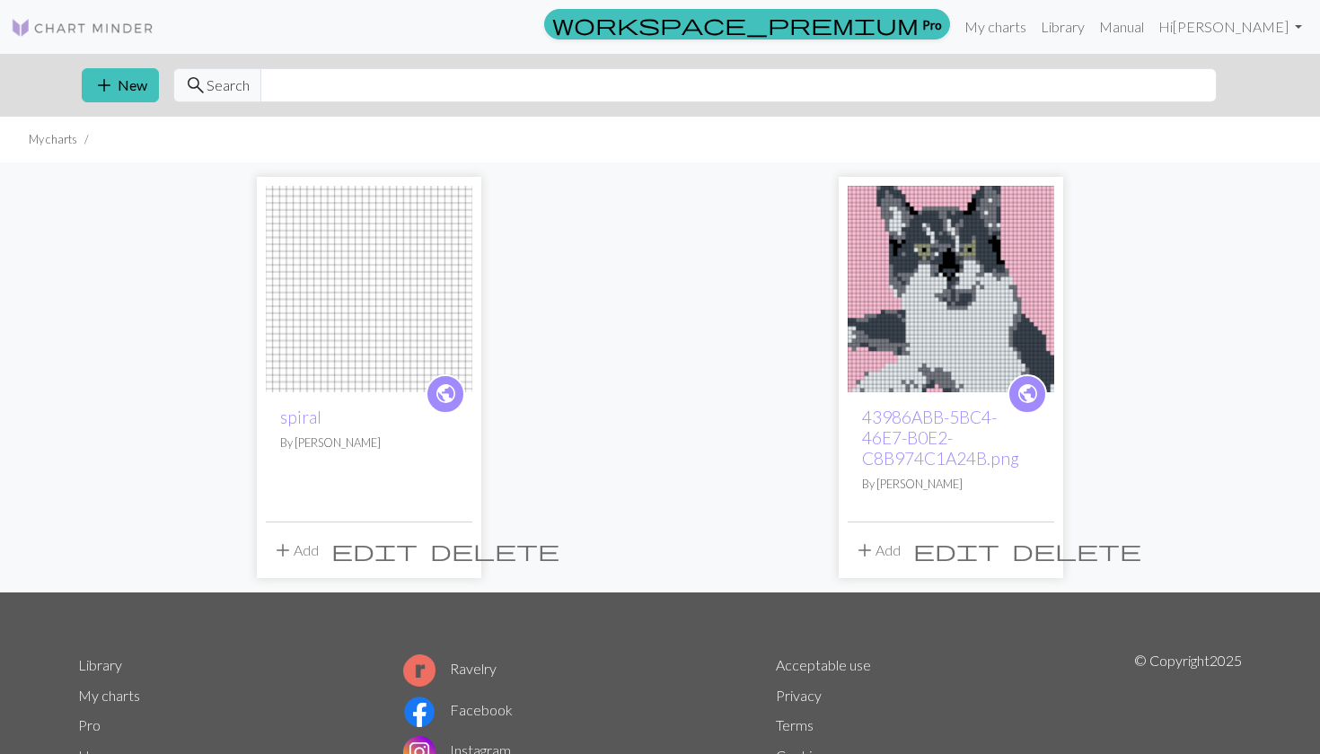
click at [453, 559] on span "delete" at bounding box center [494, 550] width 129 height 25
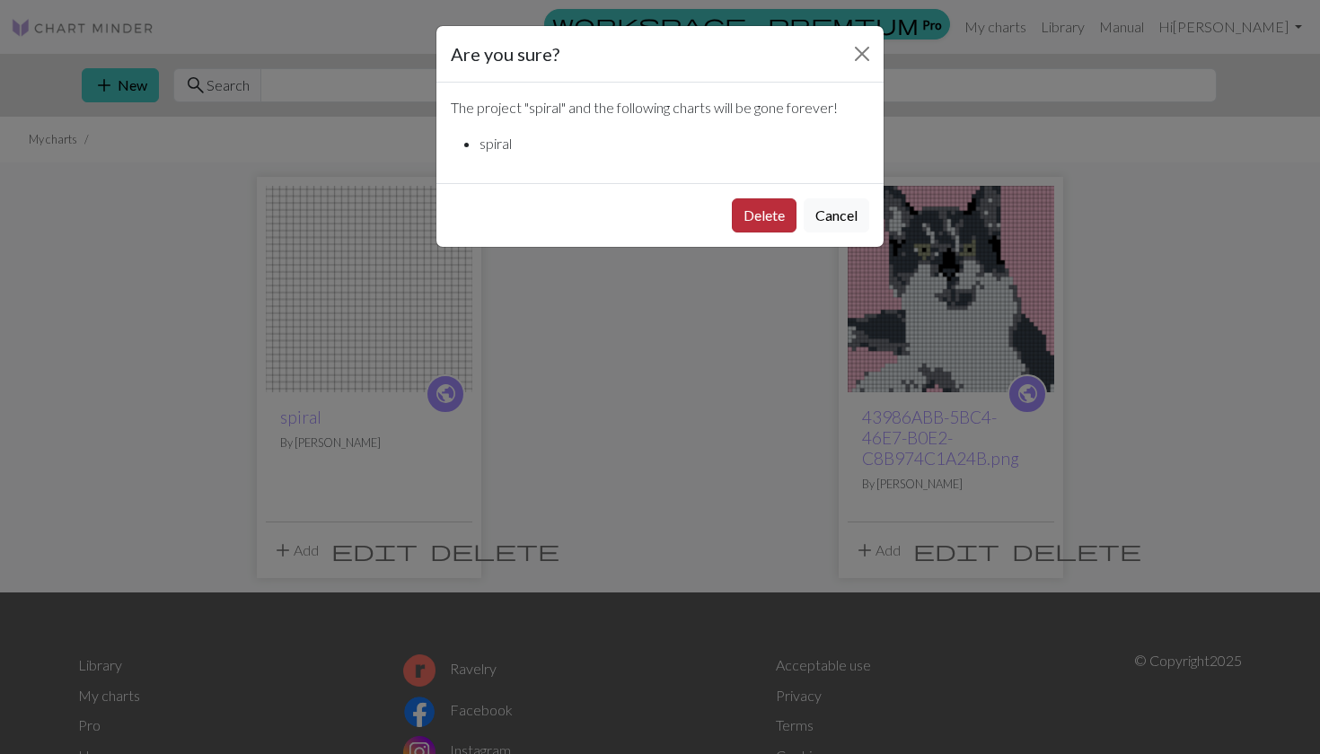
click at [765, 203] on button "Delete" at bounding box center [764, 215] width 65 height 34
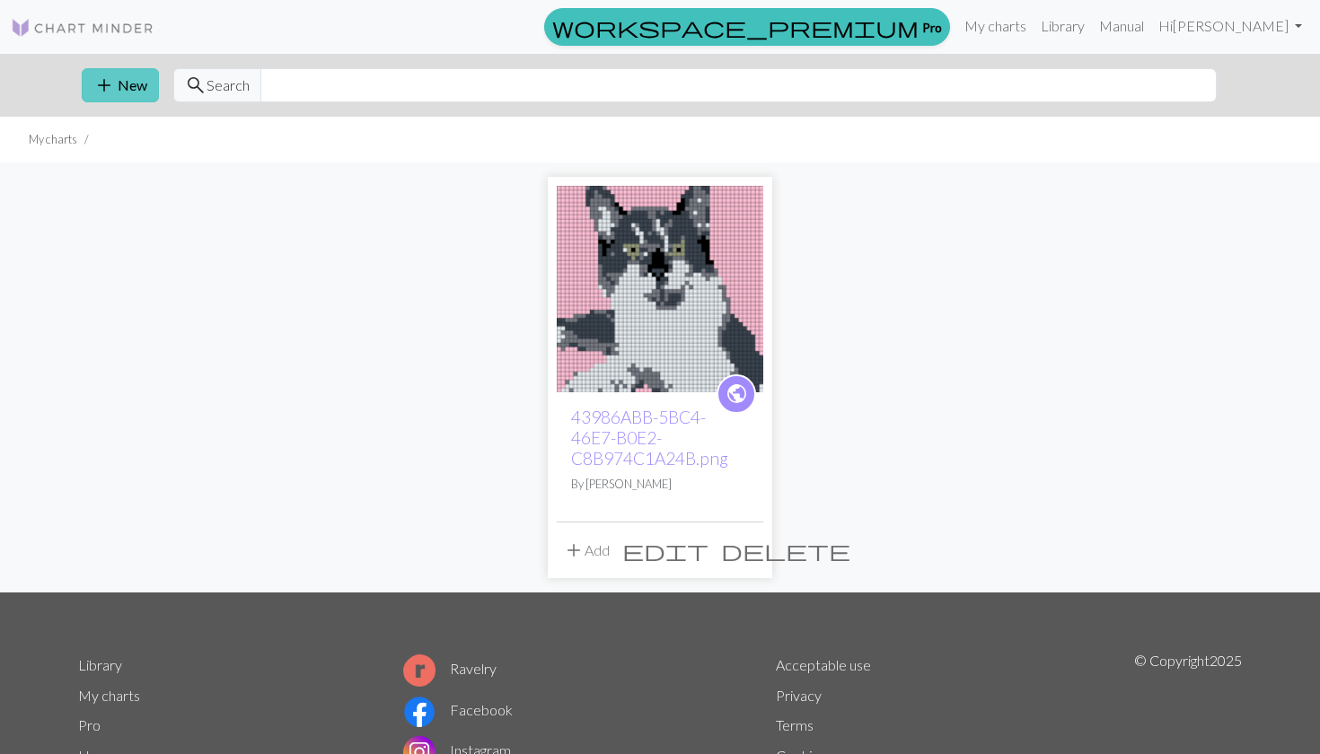
click at [143, 78] on button "add New" at bounding box center [120, 85] width 77 height 34
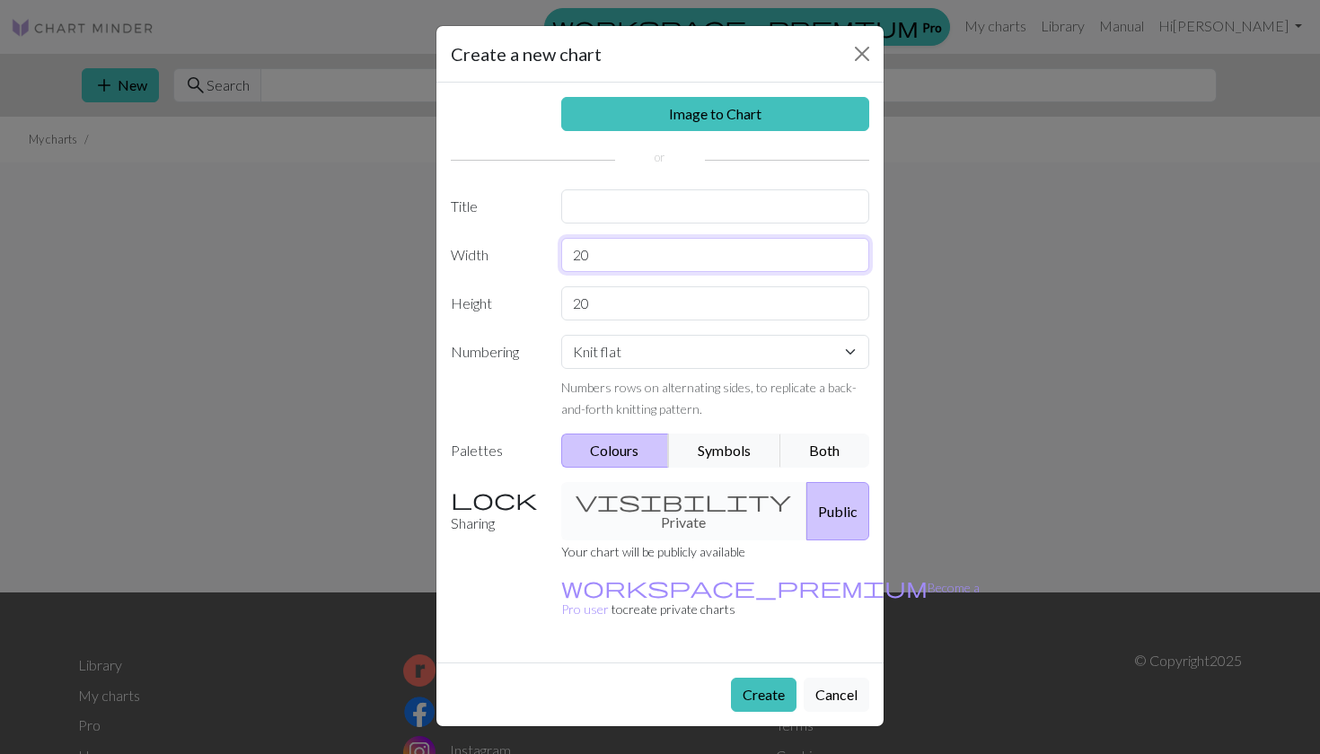
click at [679, 259] on input "20" at bounding box center [715, 255] width 309 height 34
click at [692, 202] on input "text" at bounding box center [715, 206] width 309 height 34
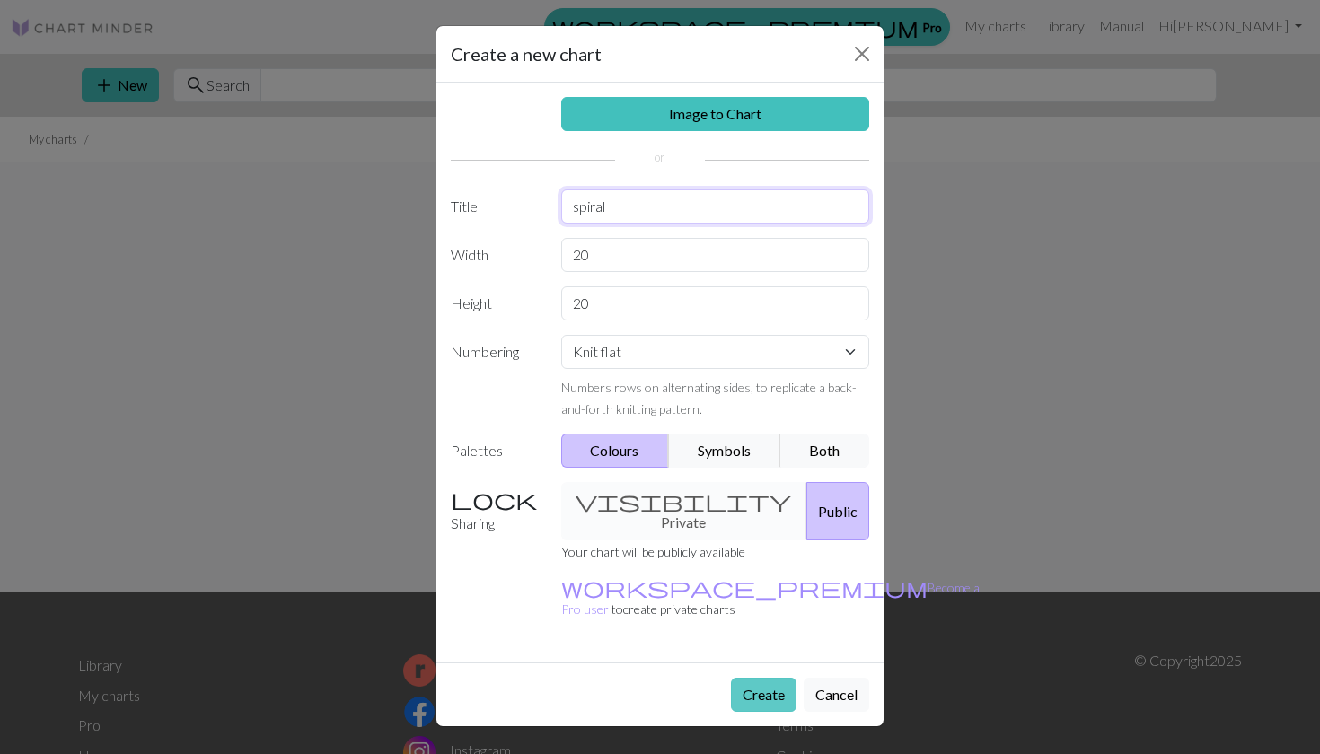
type input "spiral"
click at [758, 678] on button "Create" at bounding box center [764, 695] width 66 height 34
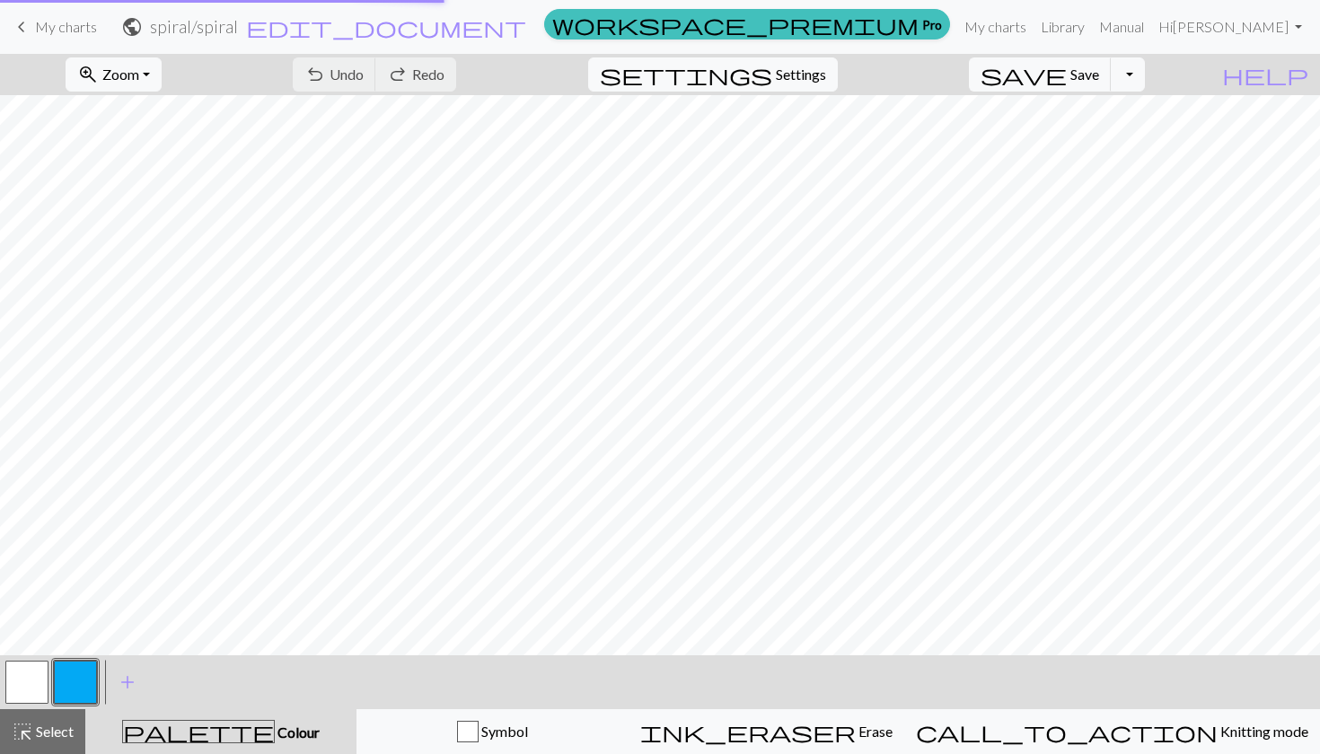
click at [41, 35] on link "keyboard_arrow_left My charts" at bounding box center [54, 27] width 86 height 31
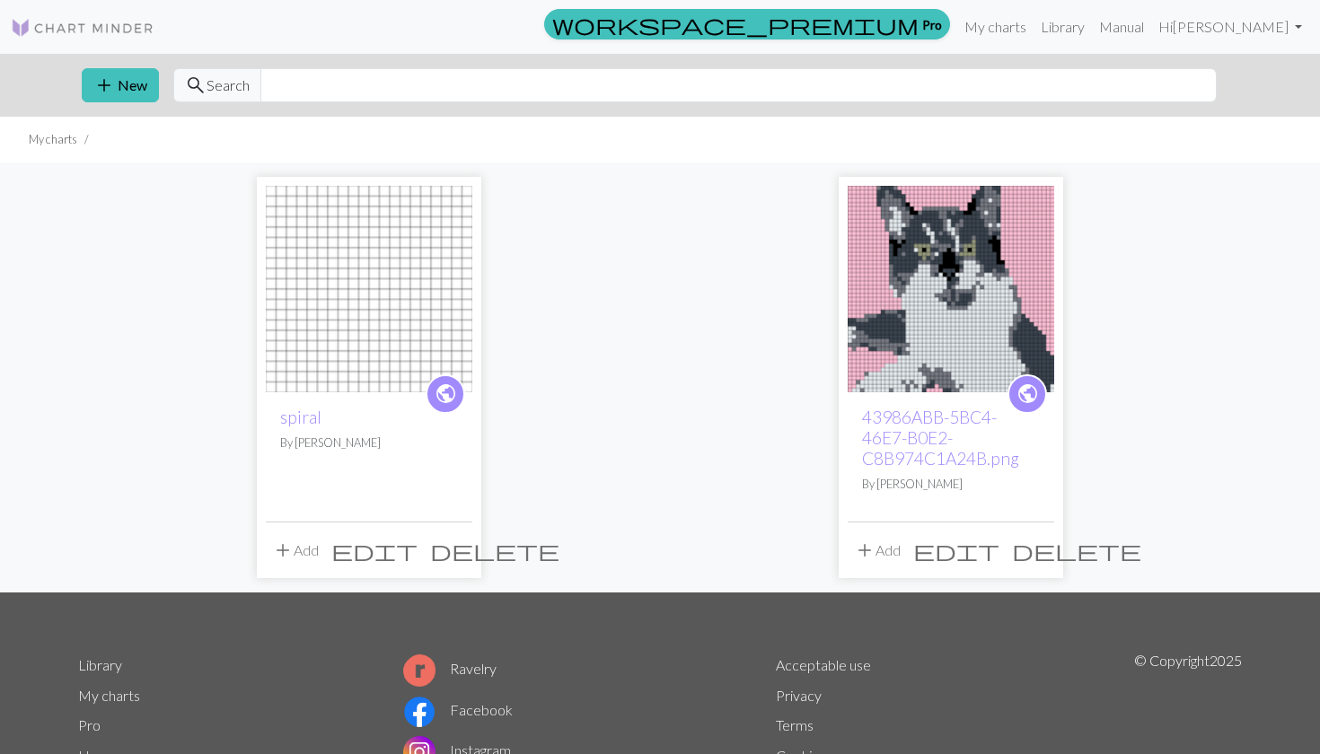
click at [441, 388] on span "public" at bounding box center [446, 394] width 22 height 28
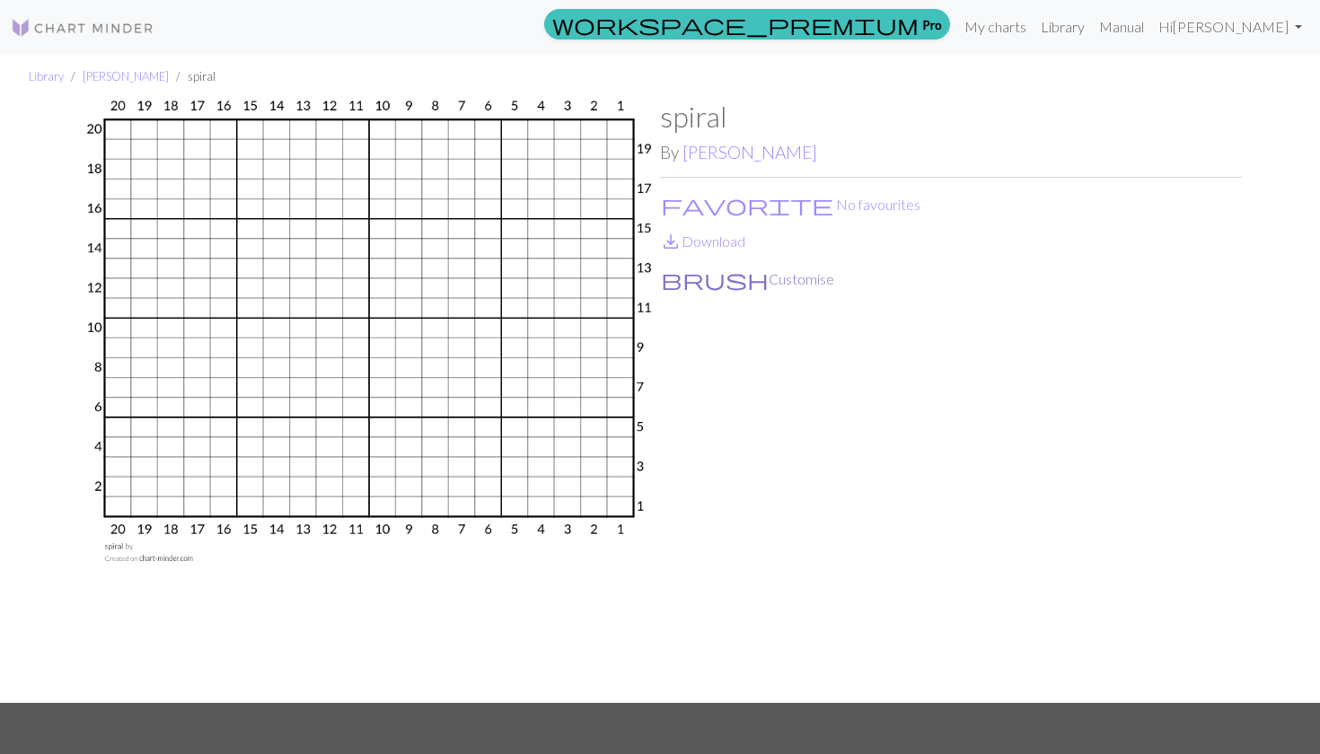
click at [711, 281] on button "brush Customise" at bounding box center [747, 279] width 175 height 23
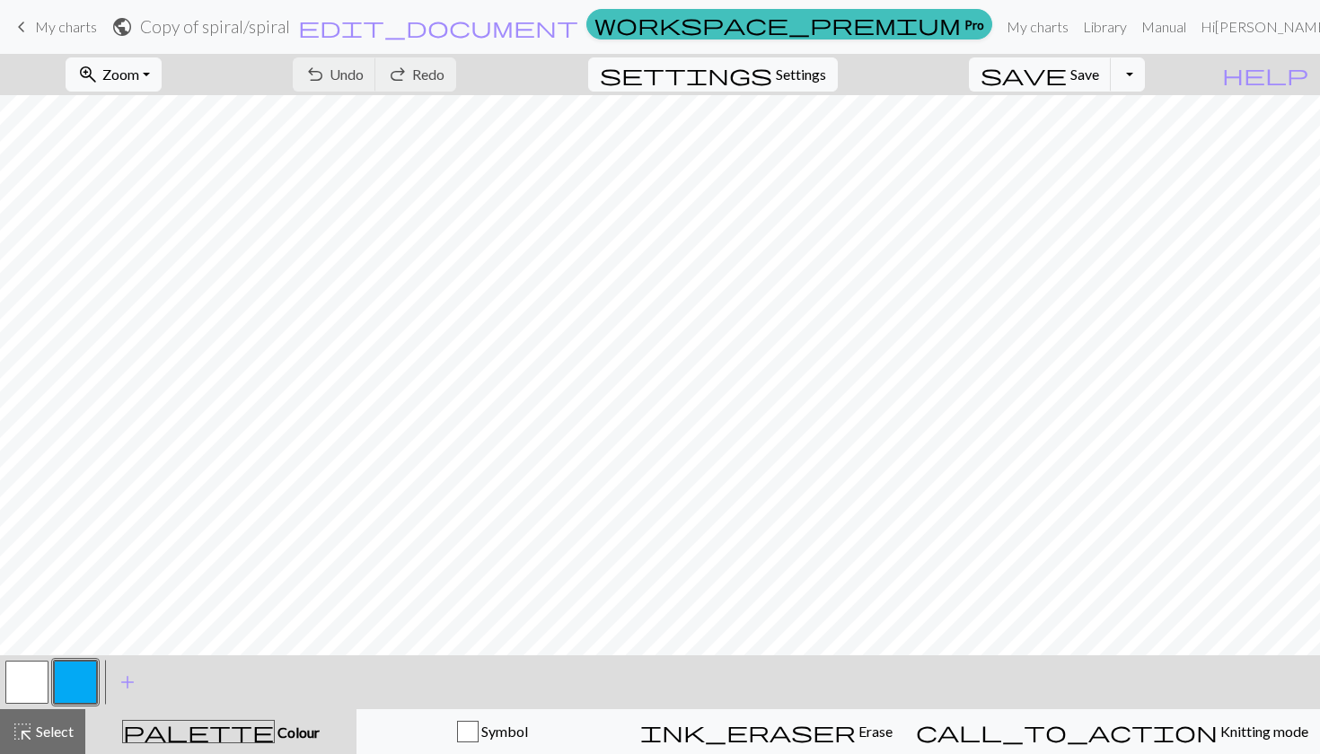
click at [48, 27] on span "My charts" at bounding box center [66, 26] width 62 height 17
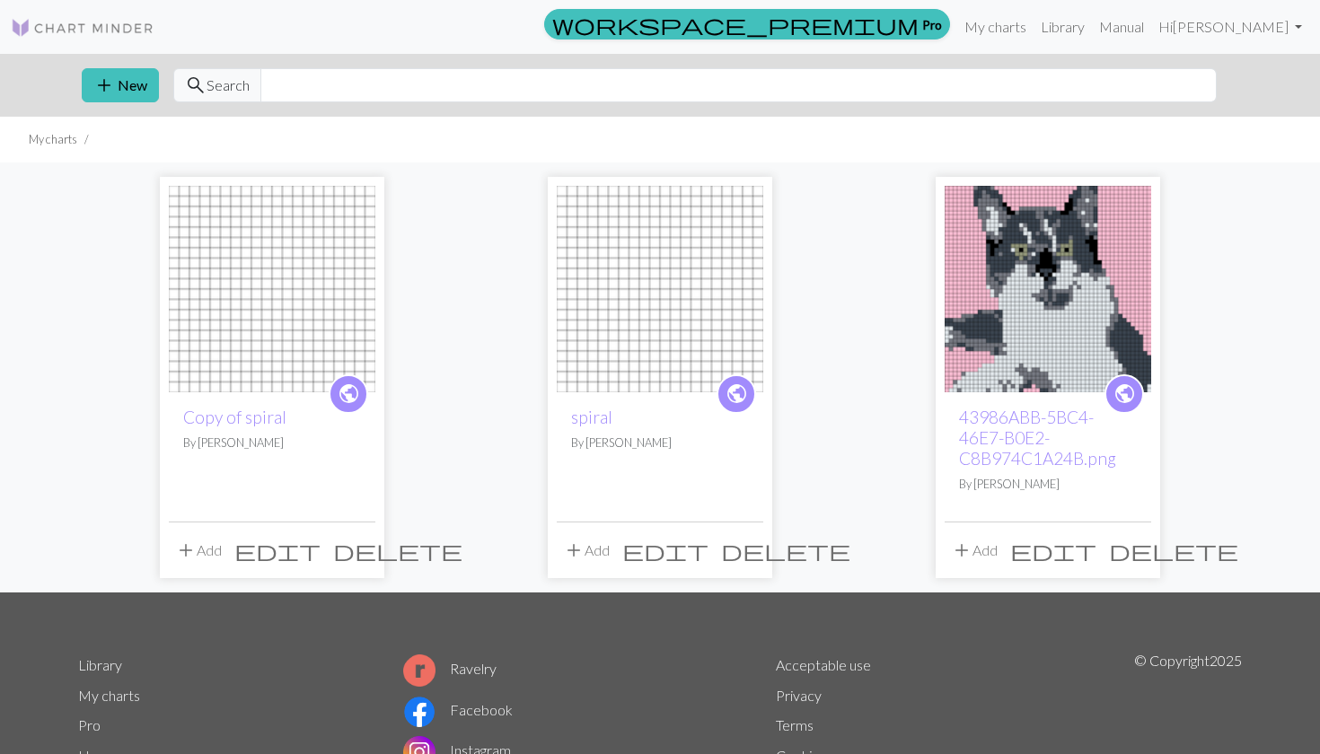
click at [353, 549] on span "delete" at bounding box center [397, 550] width 129 height 25
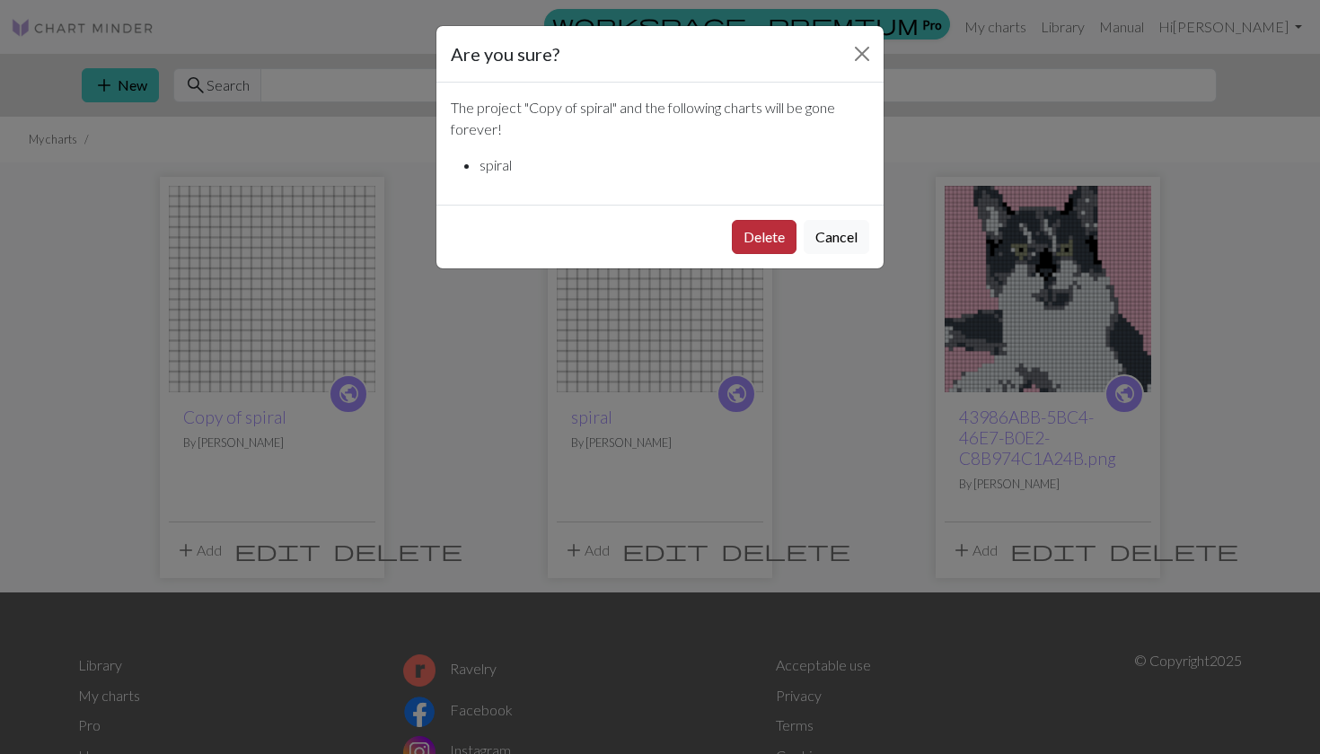
click at [778, 228] on button "Delete" at bounding box center [764, 237] width 65 height 34
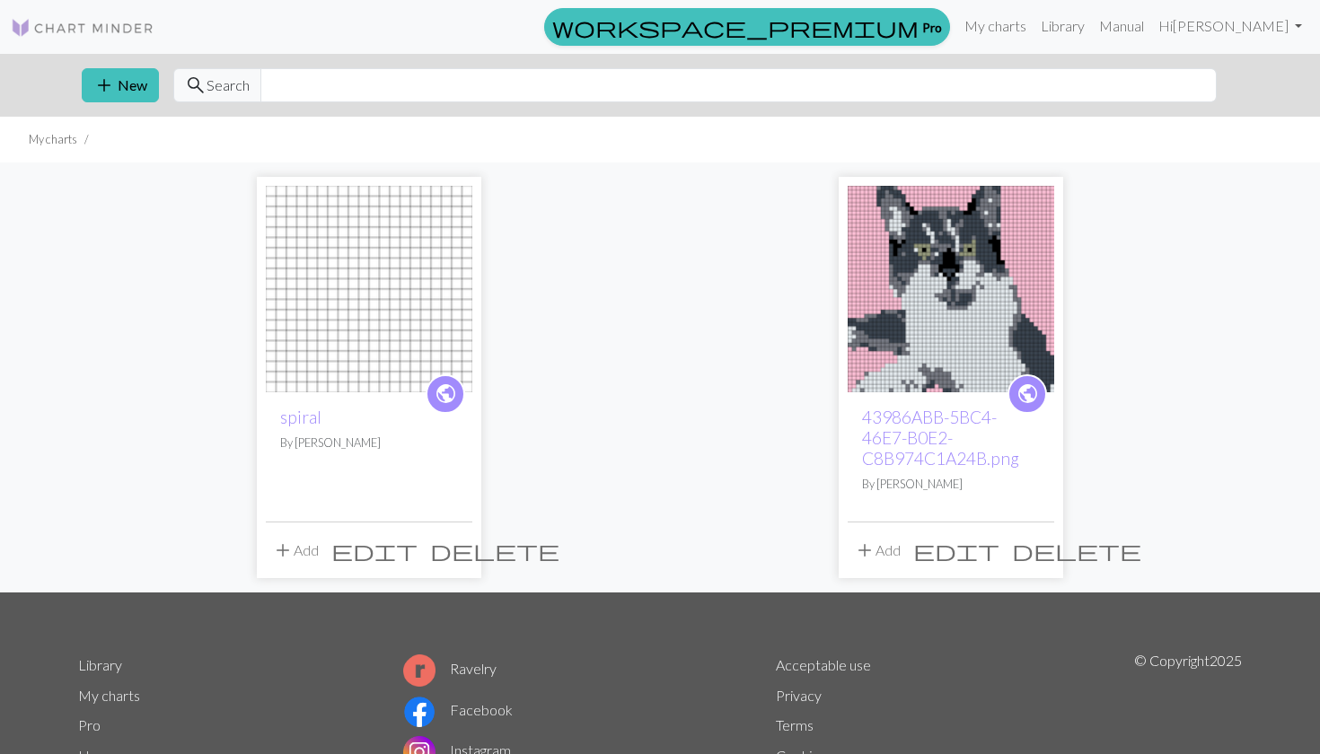
click at [287, 545] on span "add" at bounding box center [283, 550] width 22 height 25
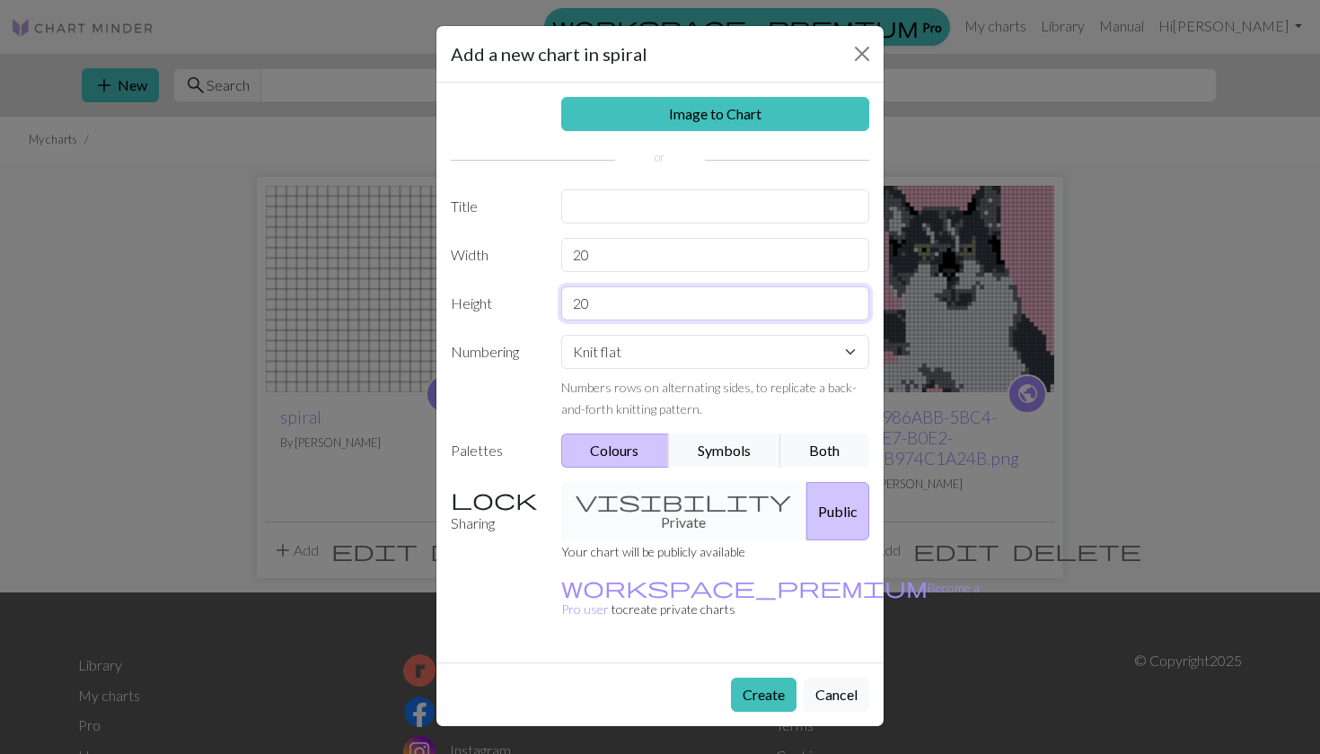
click at [618, 310] on input "20" at bounding box center [715, 303] width 309 height 34
type input "2"
type input "30"
click at [733, 119] on link "Image to Chart" at bounding box center [715, 114] width 309 height 34
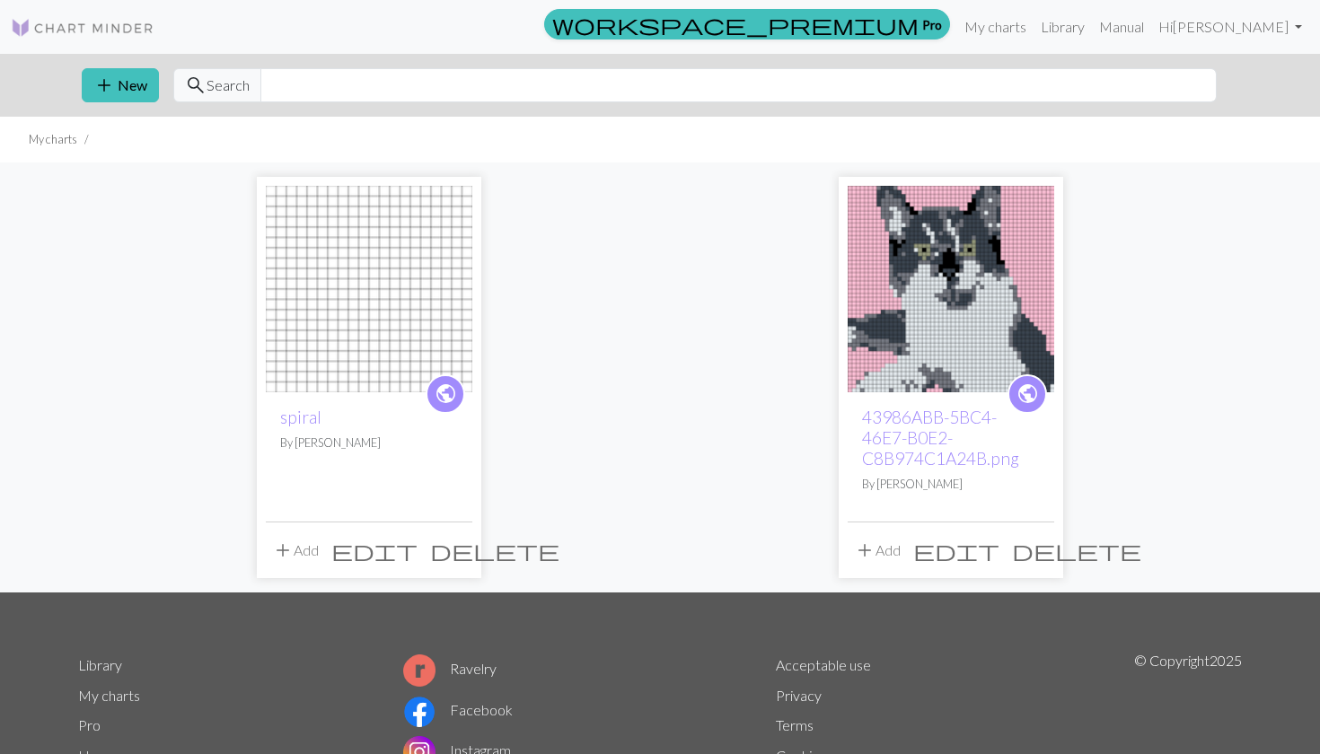
click at [447, 381] on span "public" at bounding box center [446, 394] width 22 height 28
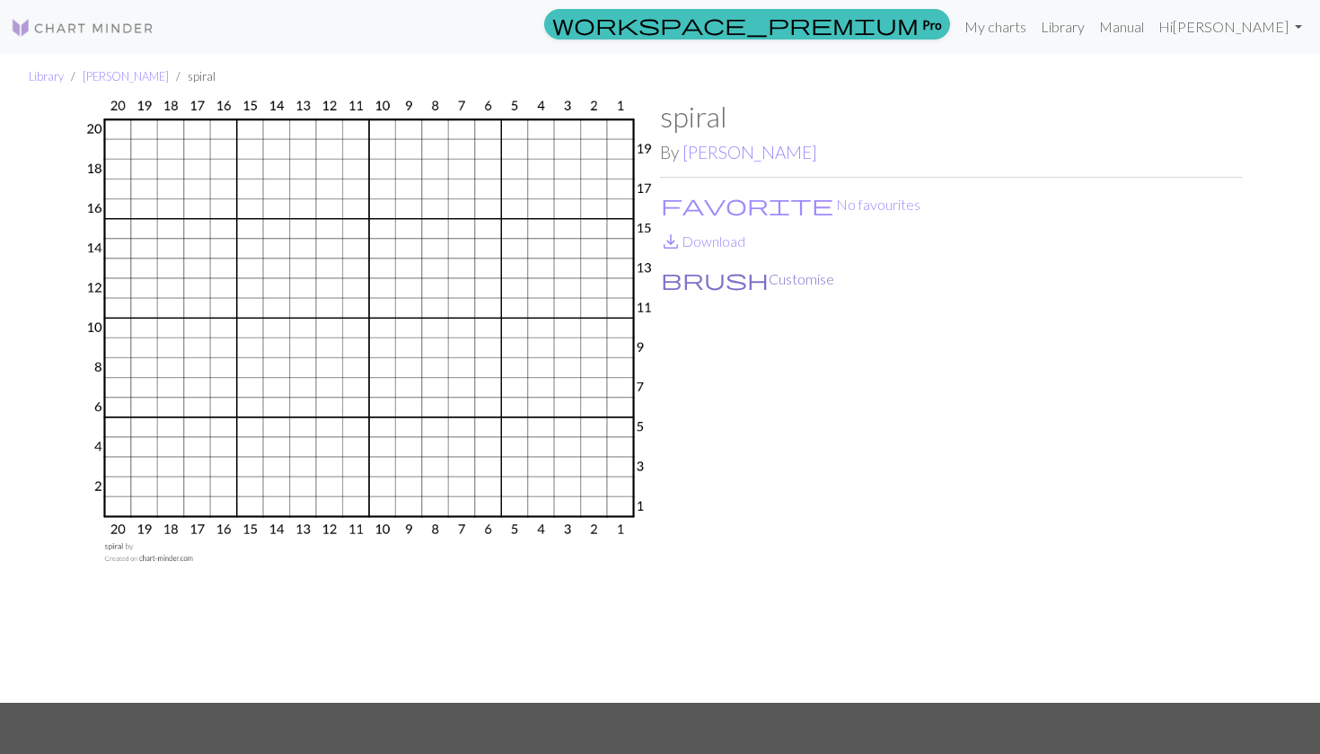
click at [699, 285] on button "brush Customise" at bounding box center [747, 279] width 175 height 23
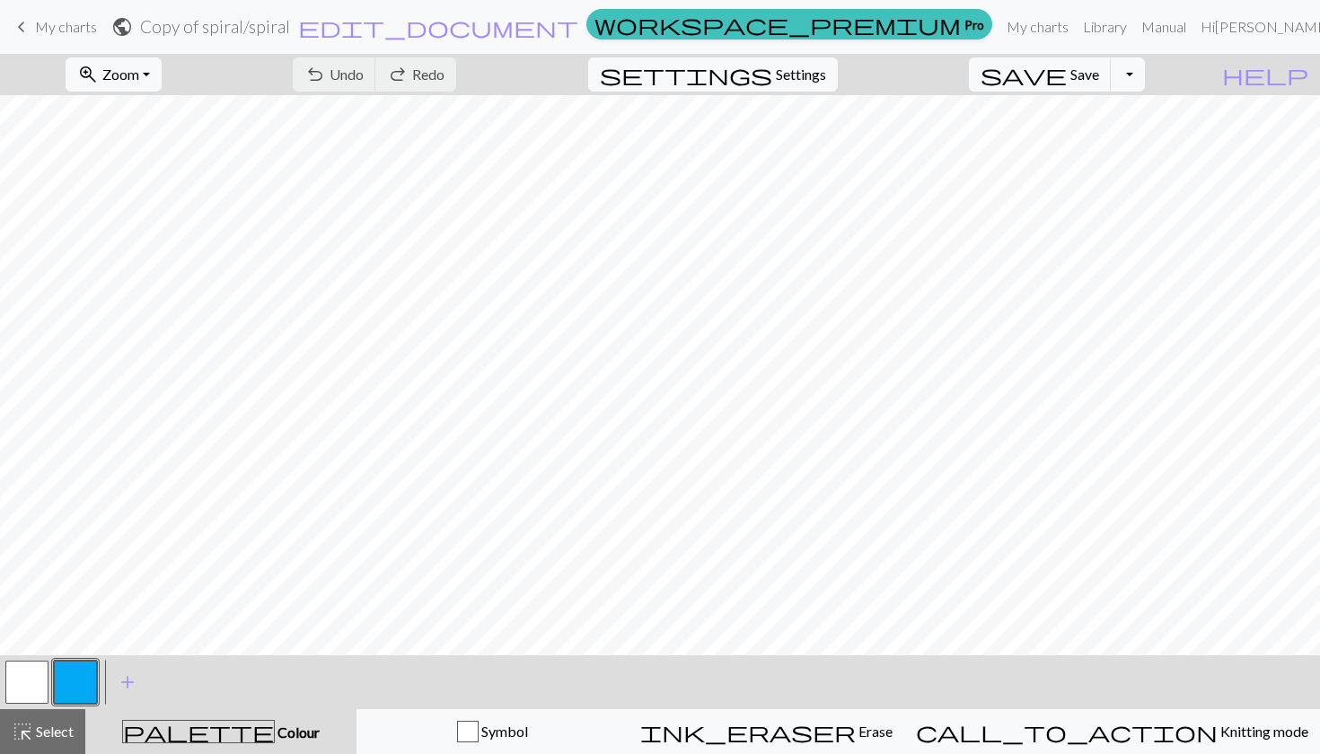
click at [57, 24] on span "My charts" at bounding box center [66, 26] width 62 height 17
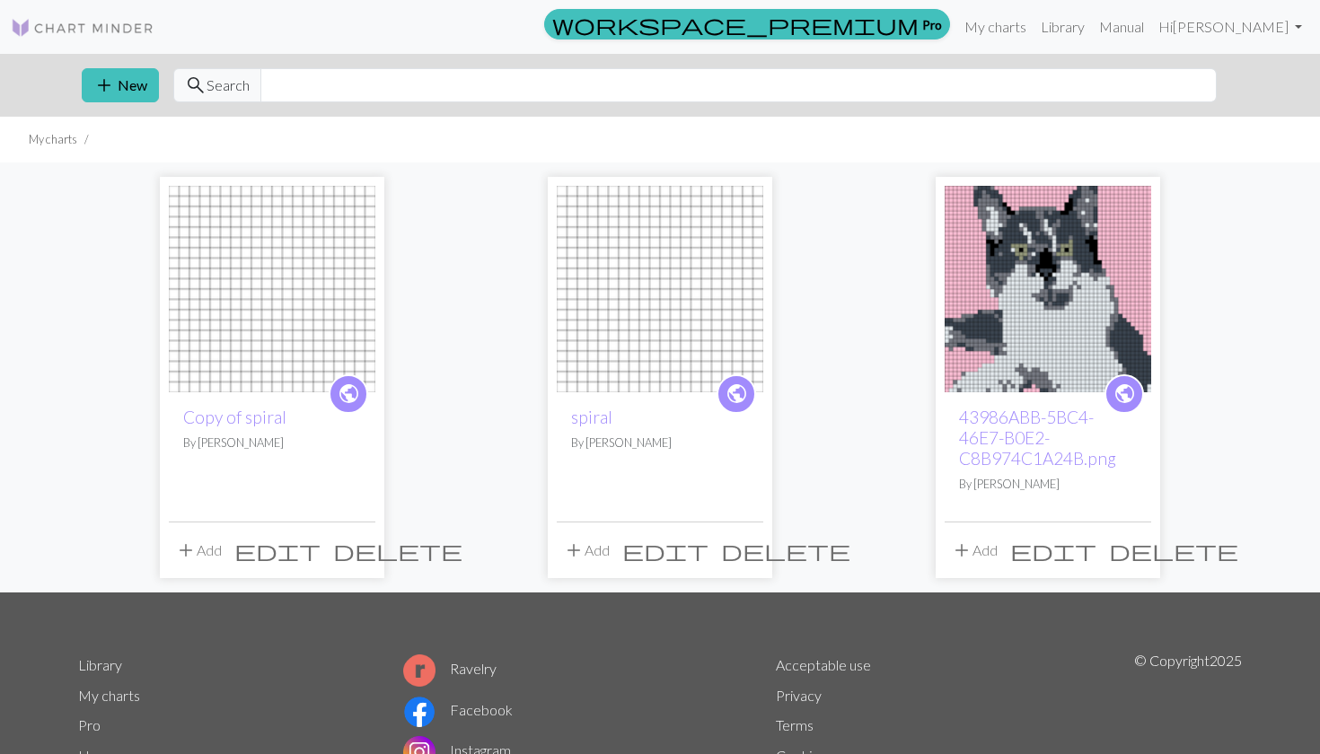
click at [361, 548] on span "delete" at bounding box center [397, 550] width 129 height 25
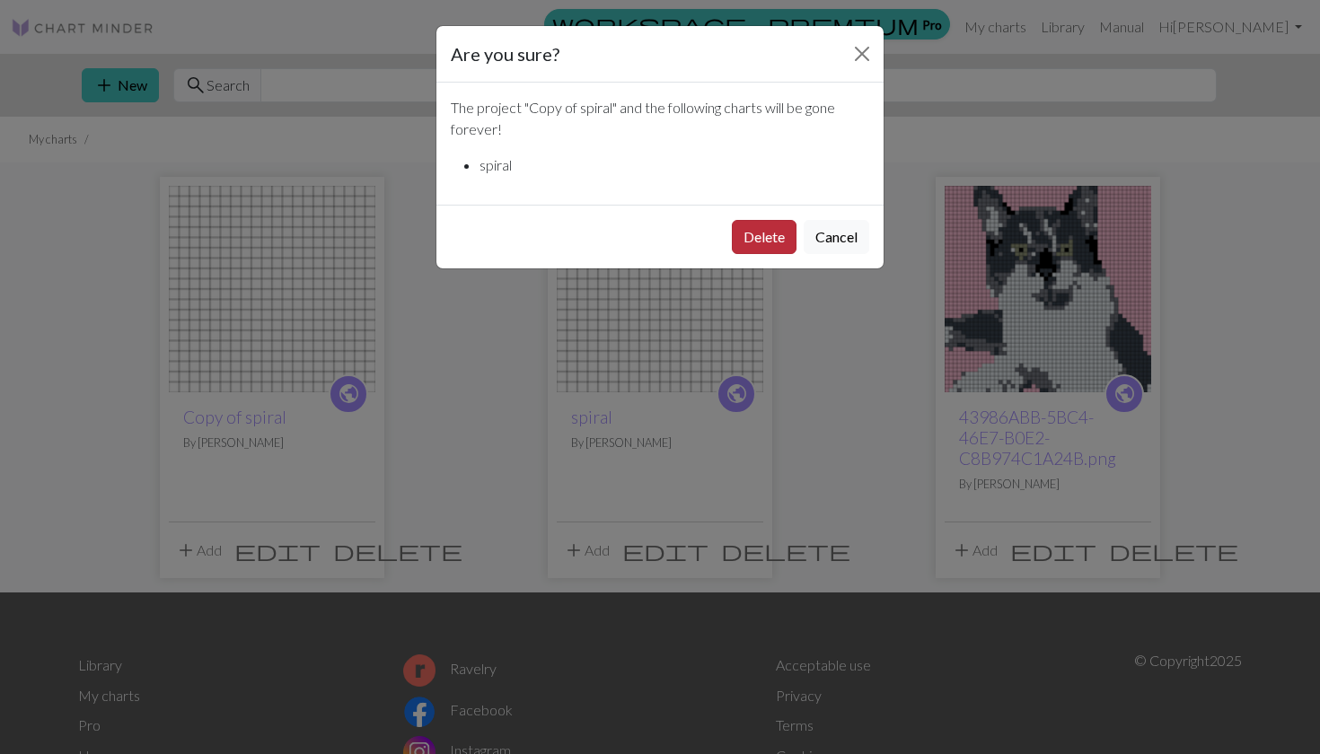
click at [744, 229] on button "Delete" at bounding box center [764, 237] width 65 height 34
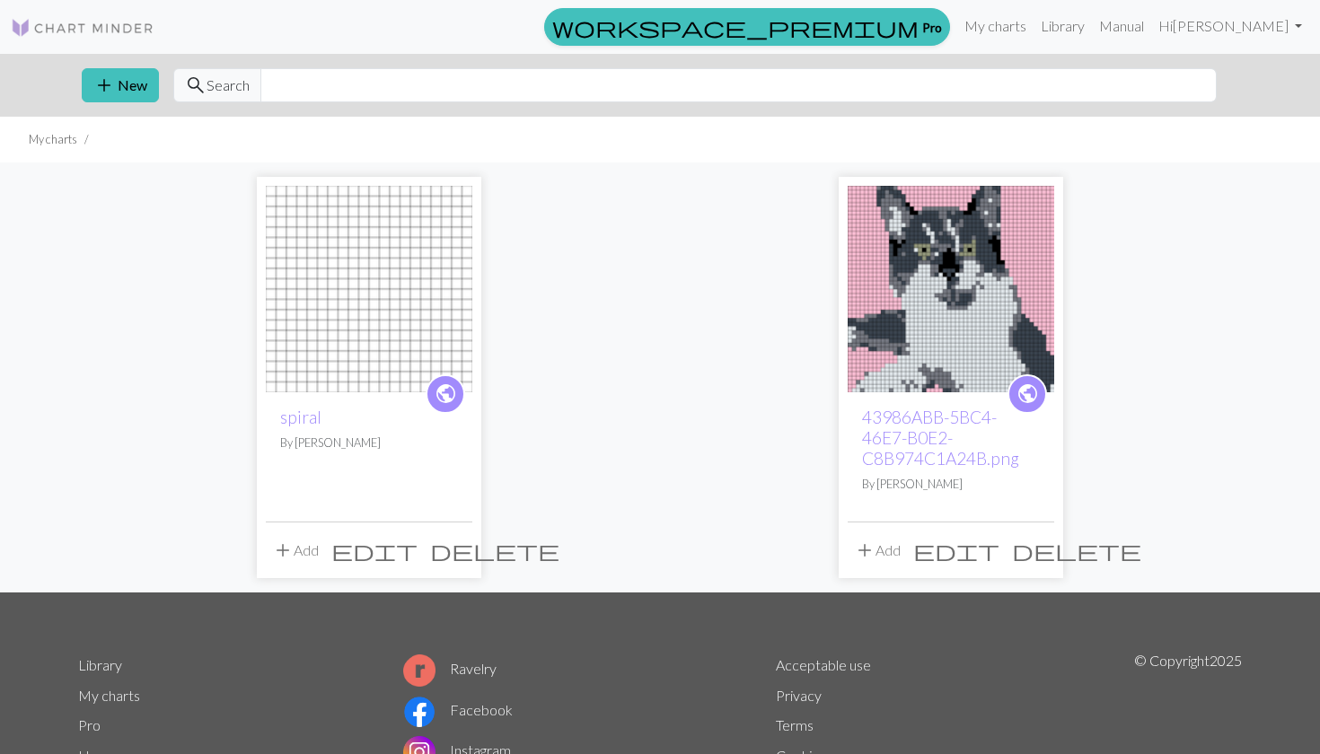
click at [418, 545] on span "edit" at bounding box center [374, 550] width 86 height 25
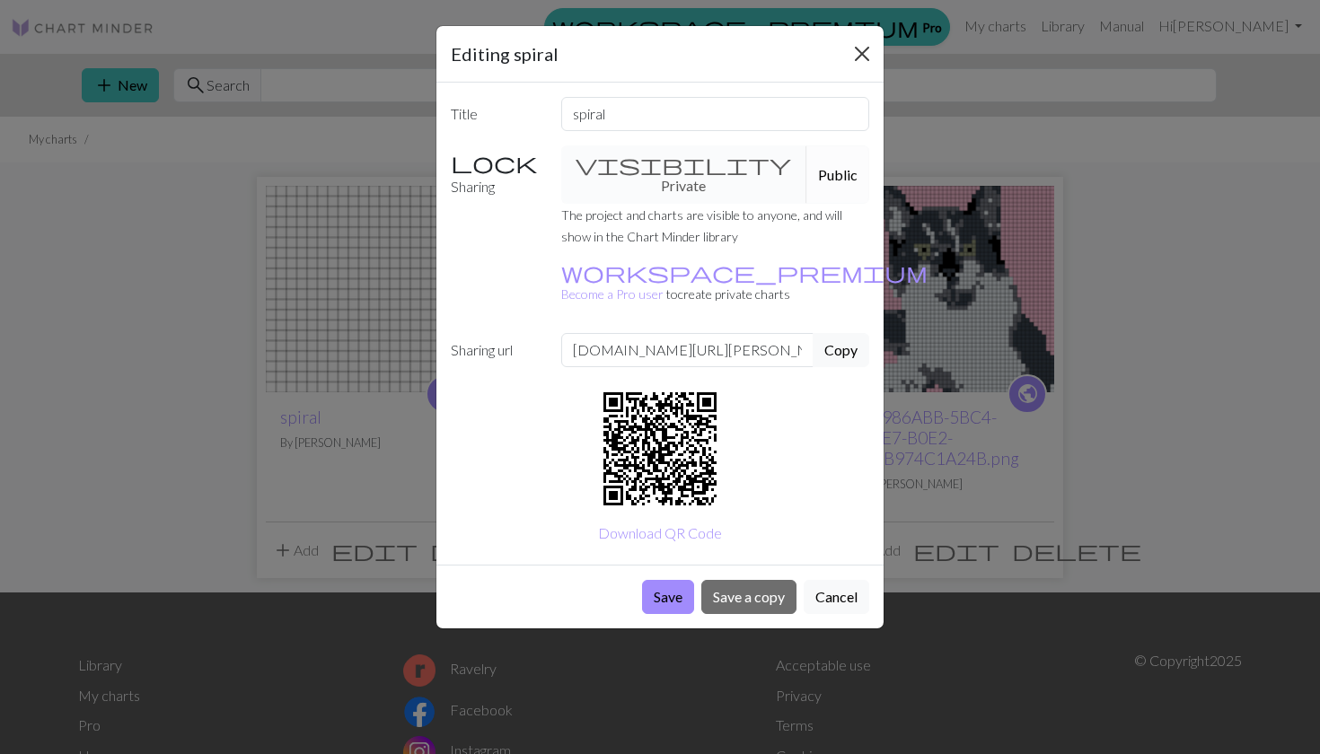
click at [860, 53] on button "Close" at bounding box center [862, 54] width 29 height 29
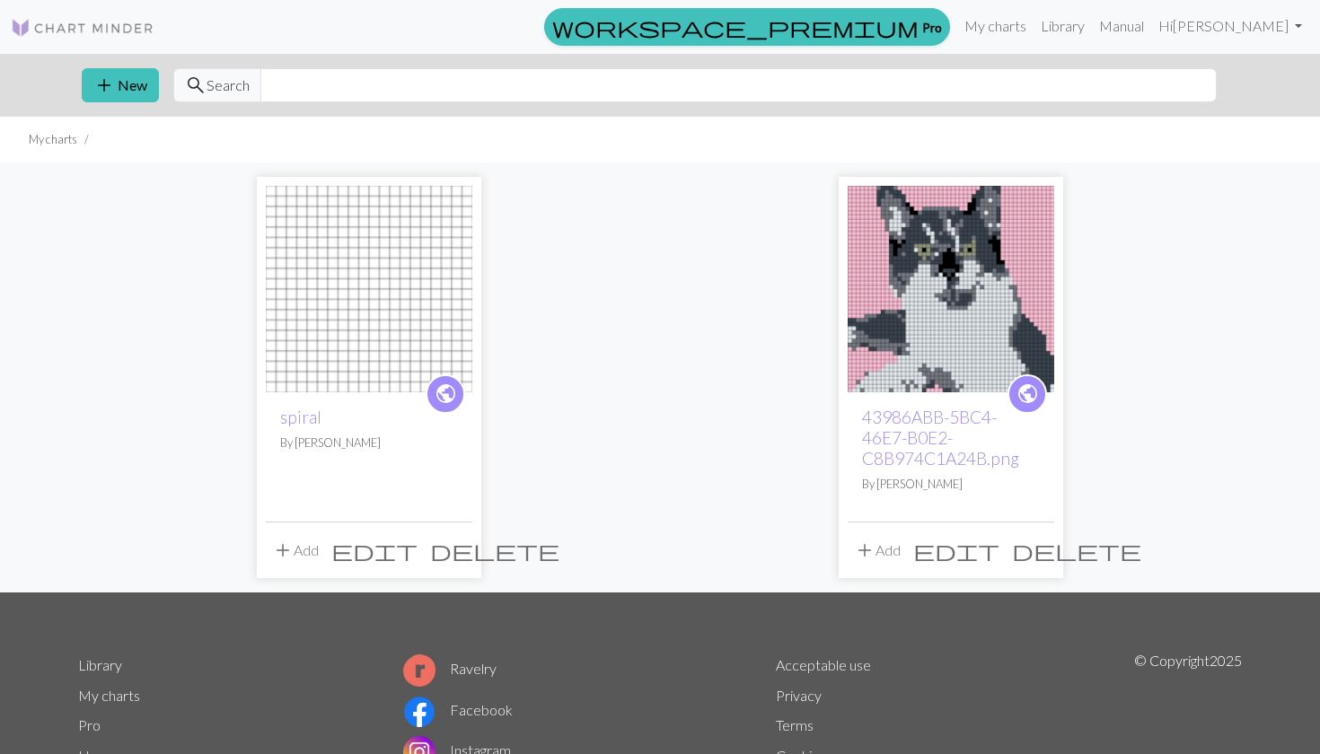
click at [299, 553] on button "add Add" at bounding box center [295, 550] width 59 height 34
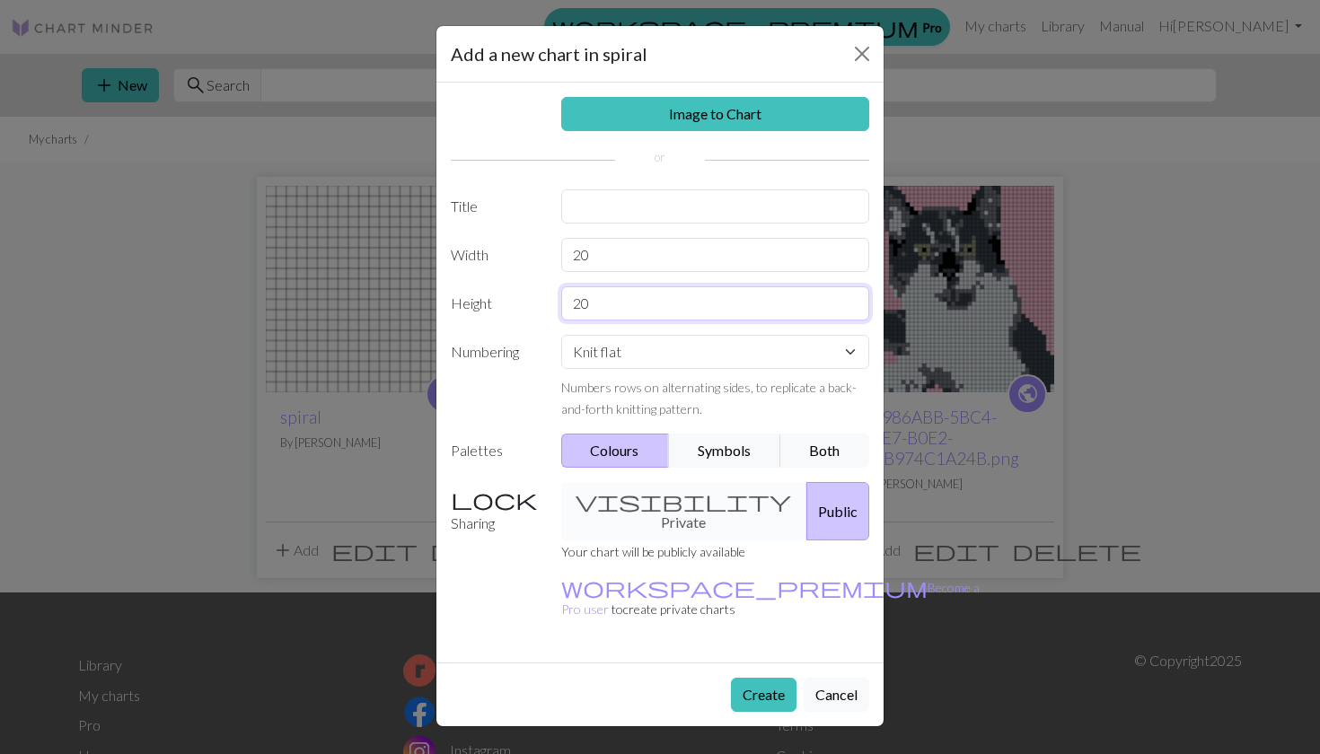
click at [665, 300] on input "20" at bounding box center [715, 303] width 309 height 34
type input "2"
type input "30"
click at [615, 201] on input "text" at bounding box center [715, 206] width 309 height 34
type input "spiral"
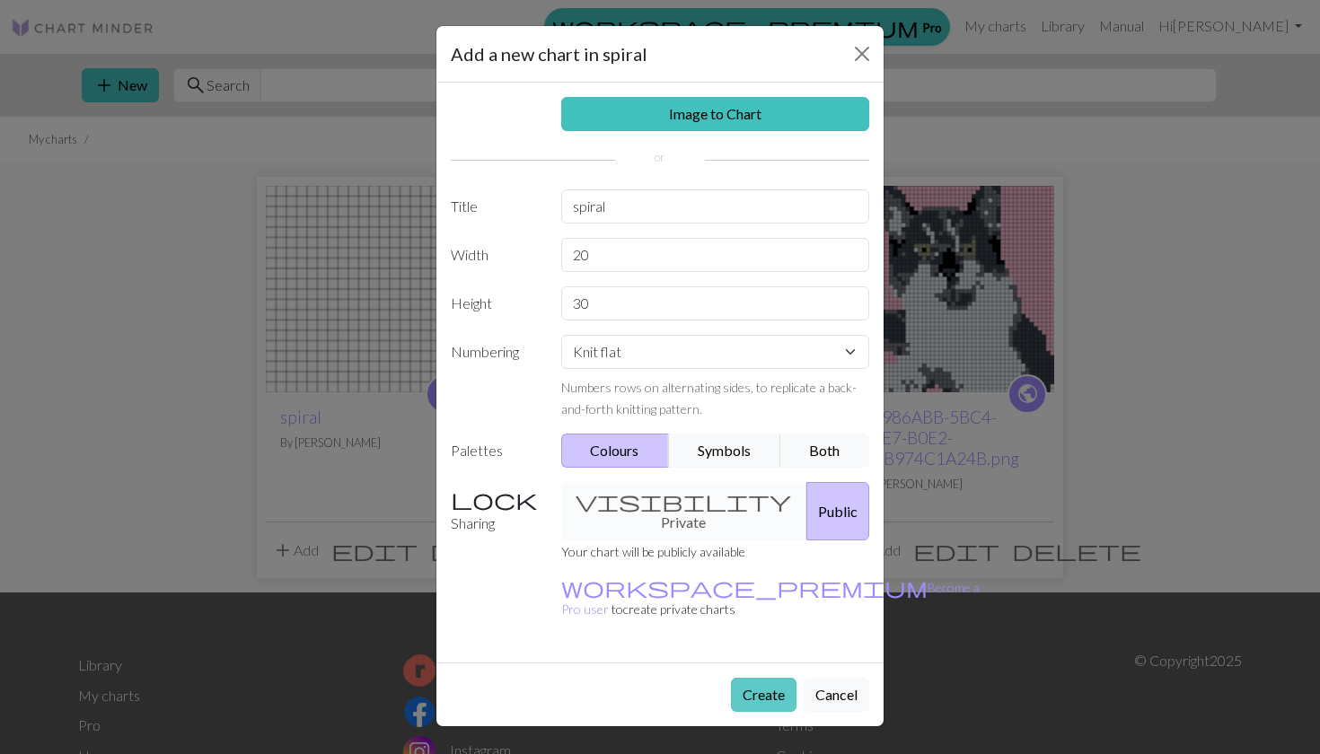
click at [753, 678] on button "Create" at bounding box center [764, 695] width 66 height 34
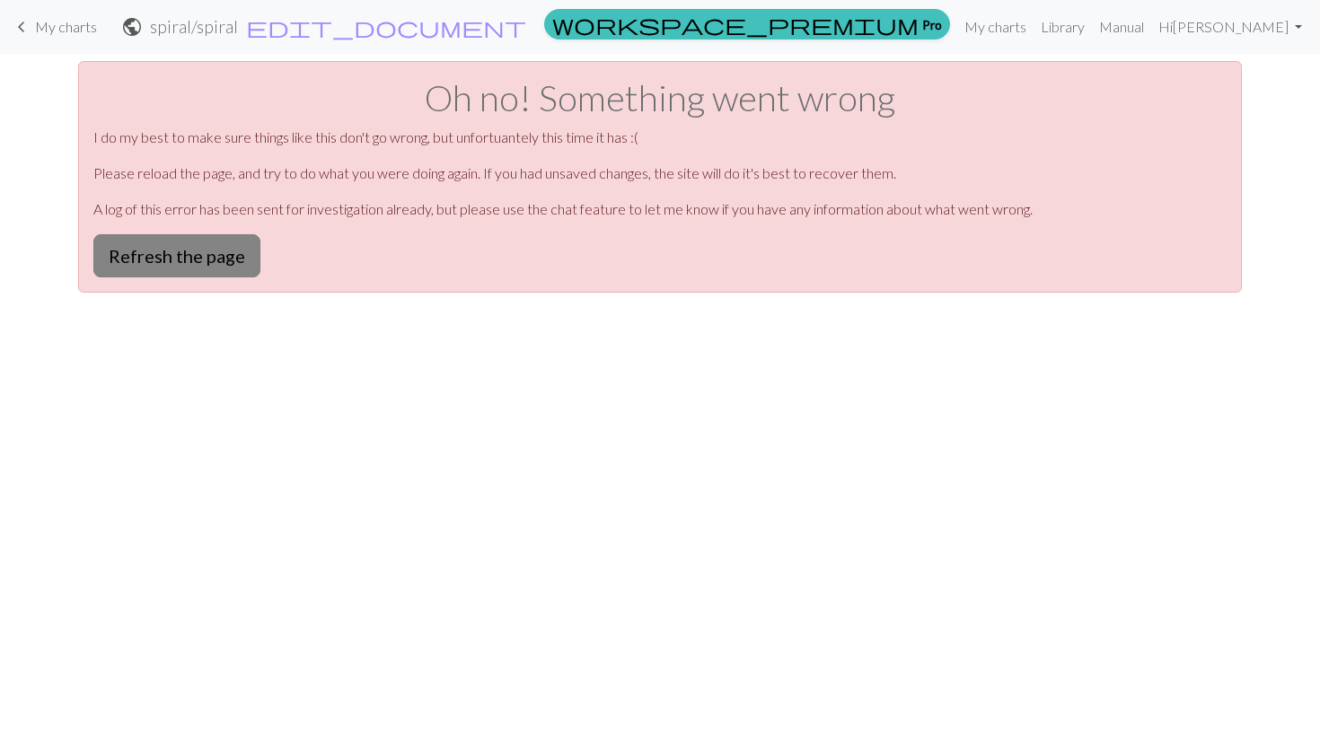
click at [216, 251] on button "Refresh the page" at bounding box center [176, 255] width 167 height 43
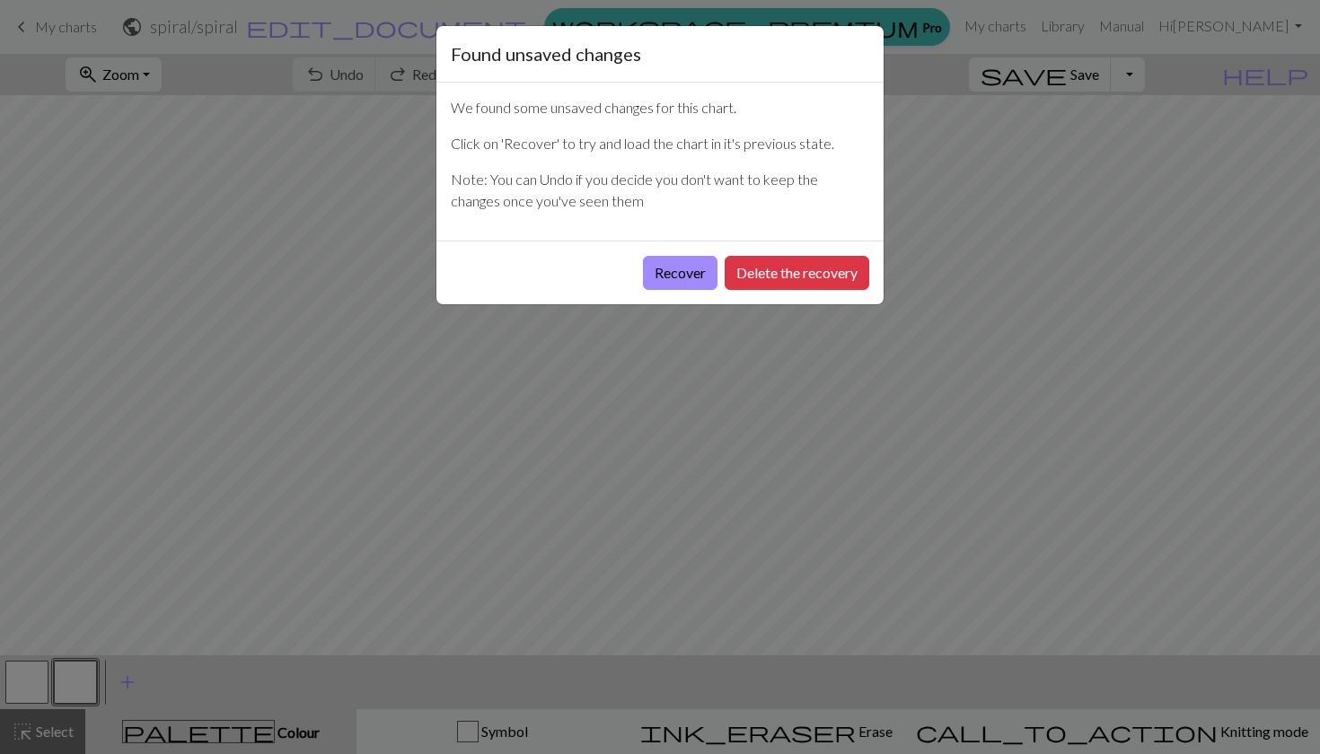
click at [685, 253] on div "Recover Delete the recovery" at bounding box center [659, 273] width 447 height 64
click at [683, 260] on button "Recover" at bounding box center [680, 273] width 75 height 34
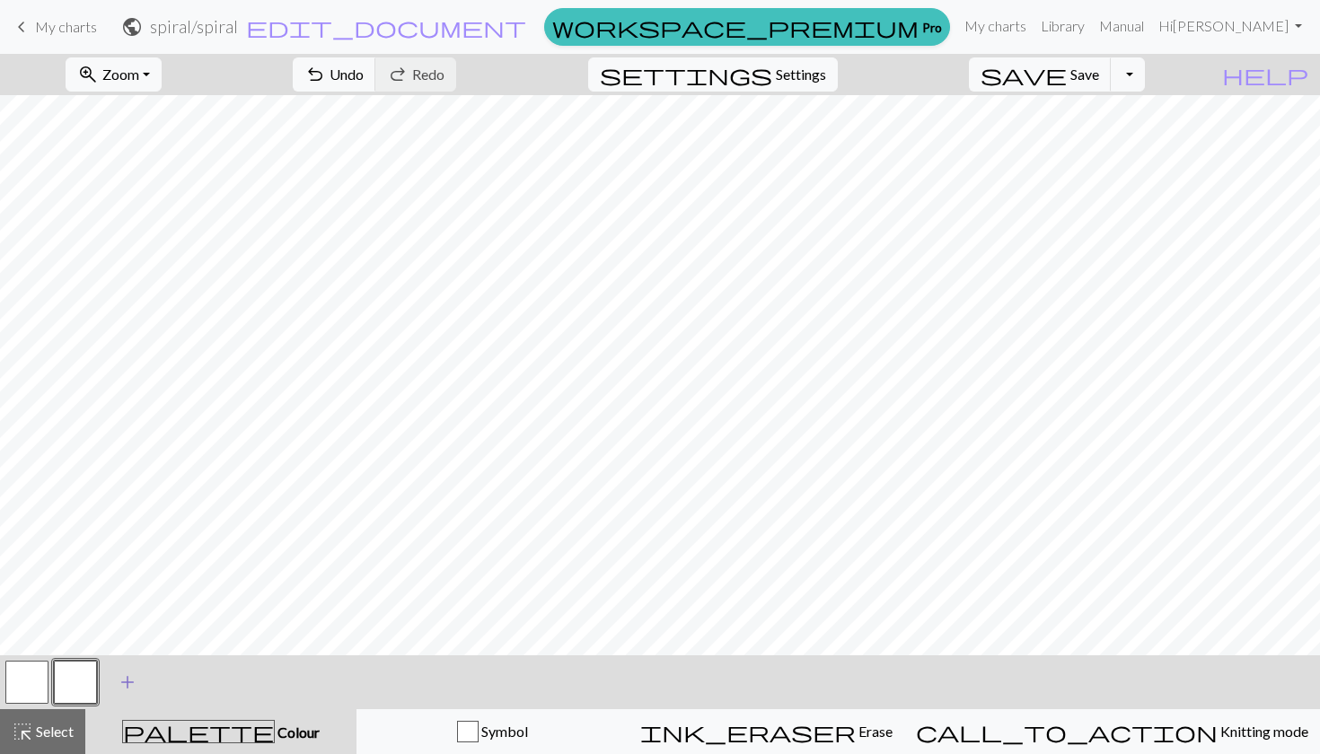
click at [129, 673] on span "add" at bounding box center [128, 682] width 22 height 25
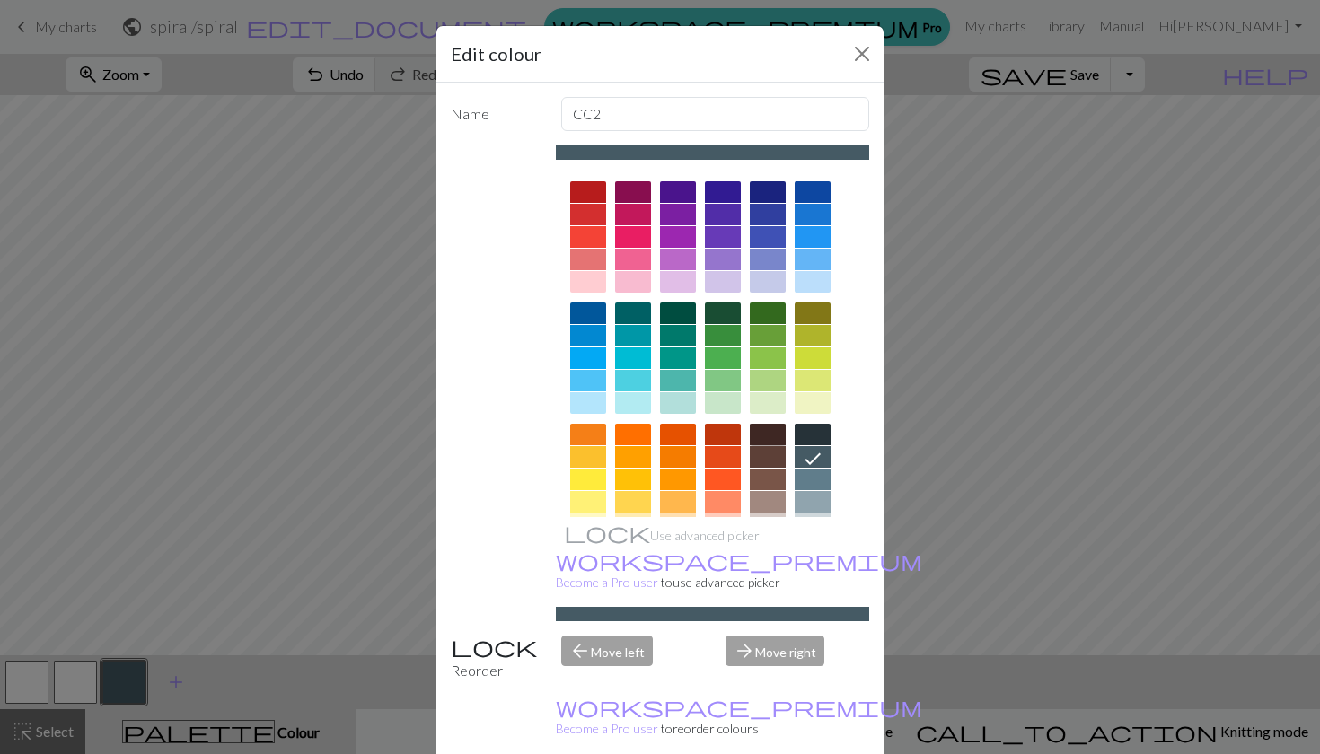
click at [766, 426] on div at bounding box center [768, 435] width 36 height 22
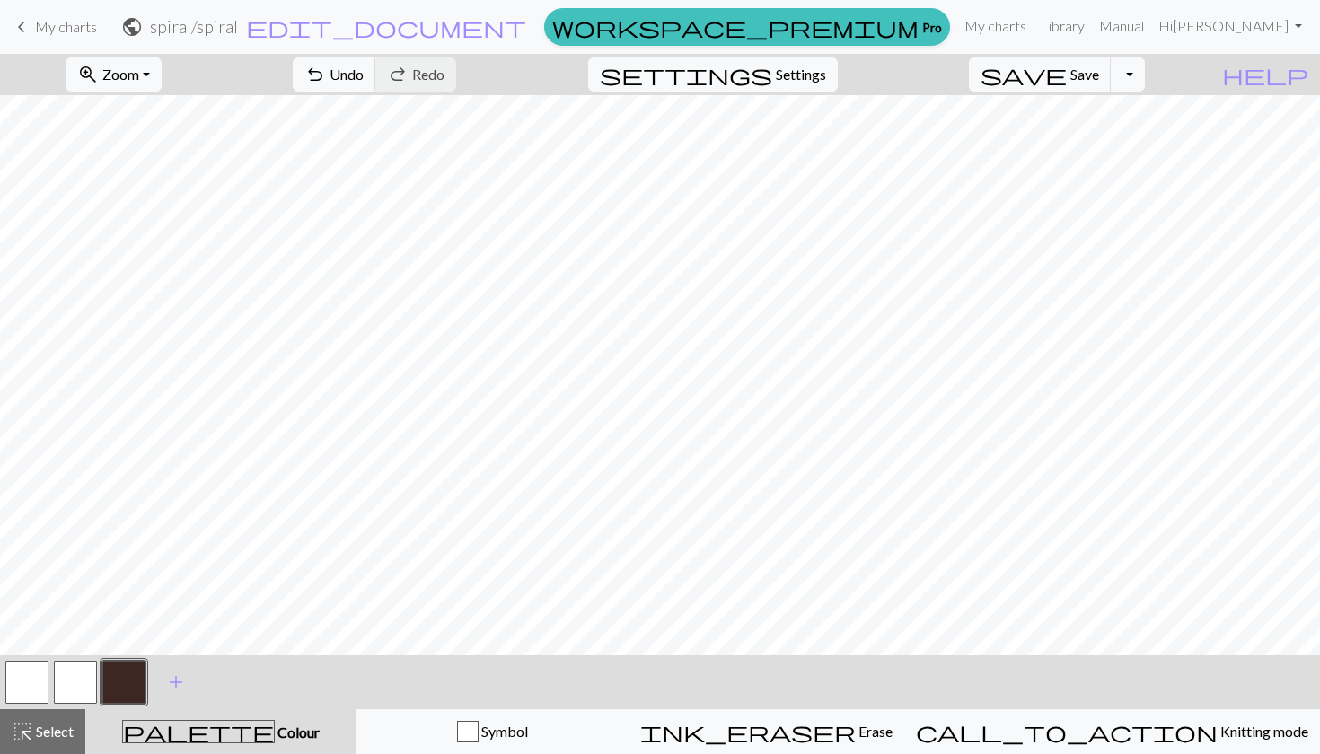
click at [52, 666] on div at bounding box center [75, 682] width 48 height 48
click at [62, 682] on button "button" at bounding box center [75, 682] width 43 height 43
click at [139, 673] on button "button" at bounding box center [123, 682] width 43 height 43
click at [68, 683] on button "button" at bounding box center [75, 682] width 43 height 43
click at [140, 674] on button "button" at bounding box center [123, 682] width 43 height 43
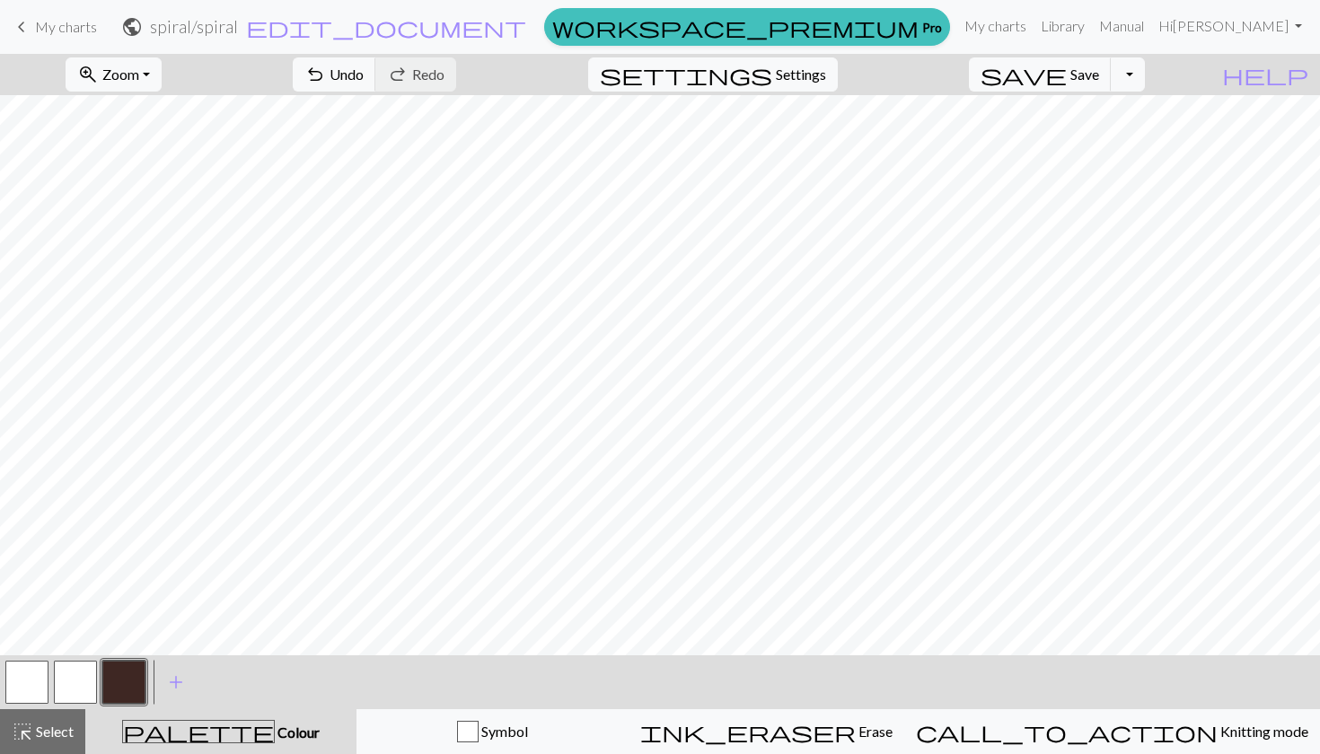
click at [87, 690] on button "button" at bounding box center [75, 682] width 43 height 43
click at [134, 659] on div at bounding box center [124, 682] width 48 height 48
click at [130, 682] on button "button" at bounding box center [123, 682] width 43 height 43
click at [71, 672] on button "button" at bounding box center [75, 682] width 43 height 43
click at [128, 673] on button "button" at bounding box center [123, 682] width 43 height 43
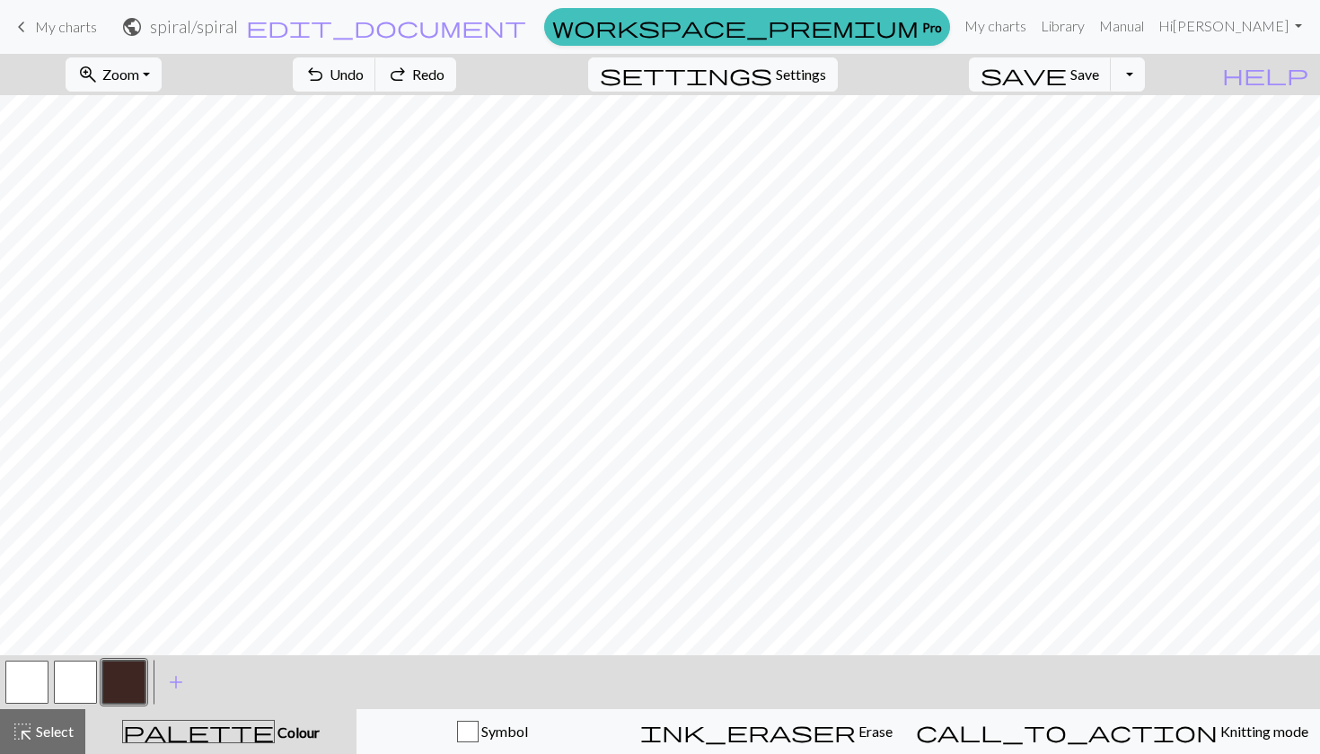
click at [66, 37] on link "keyboard_arrow_left My charts" at bounding box center [54, 27] width 86 height 31
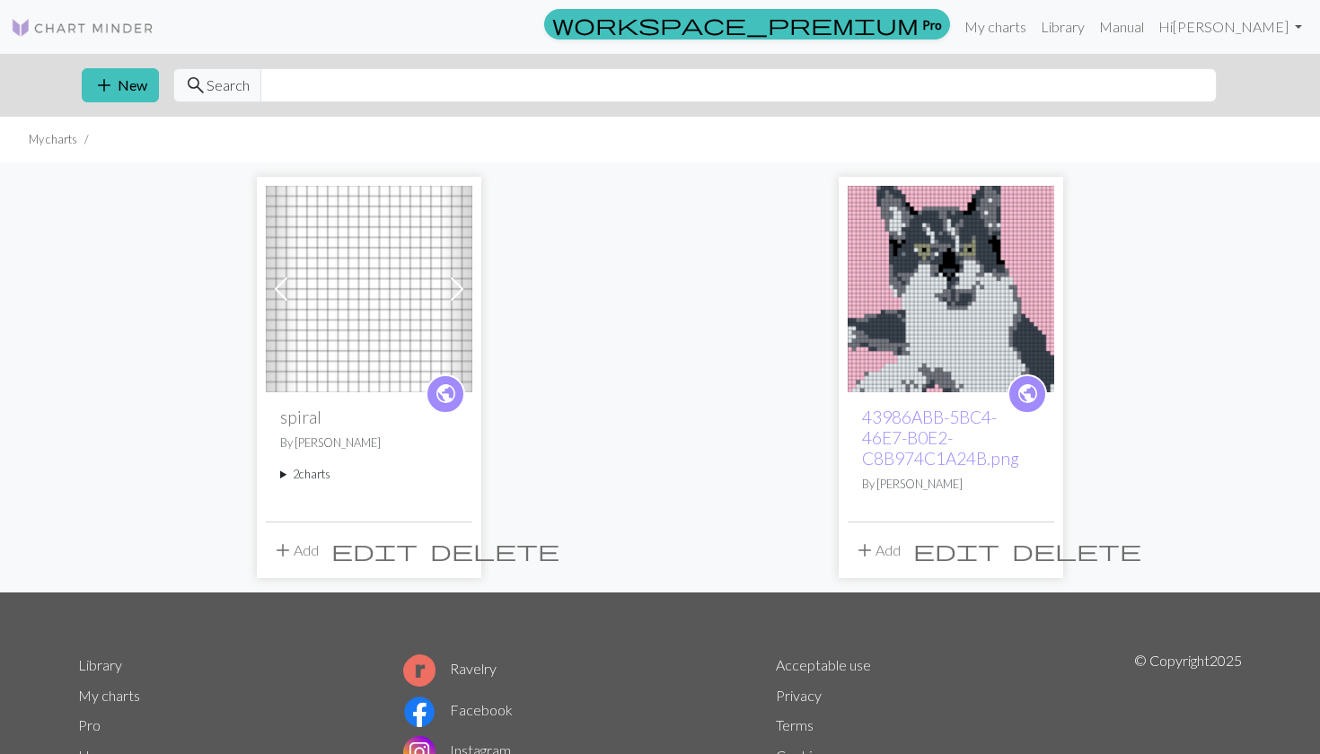
click at [451, 545] on span "delete" at bounding box center [494, 550] width 129 height 25
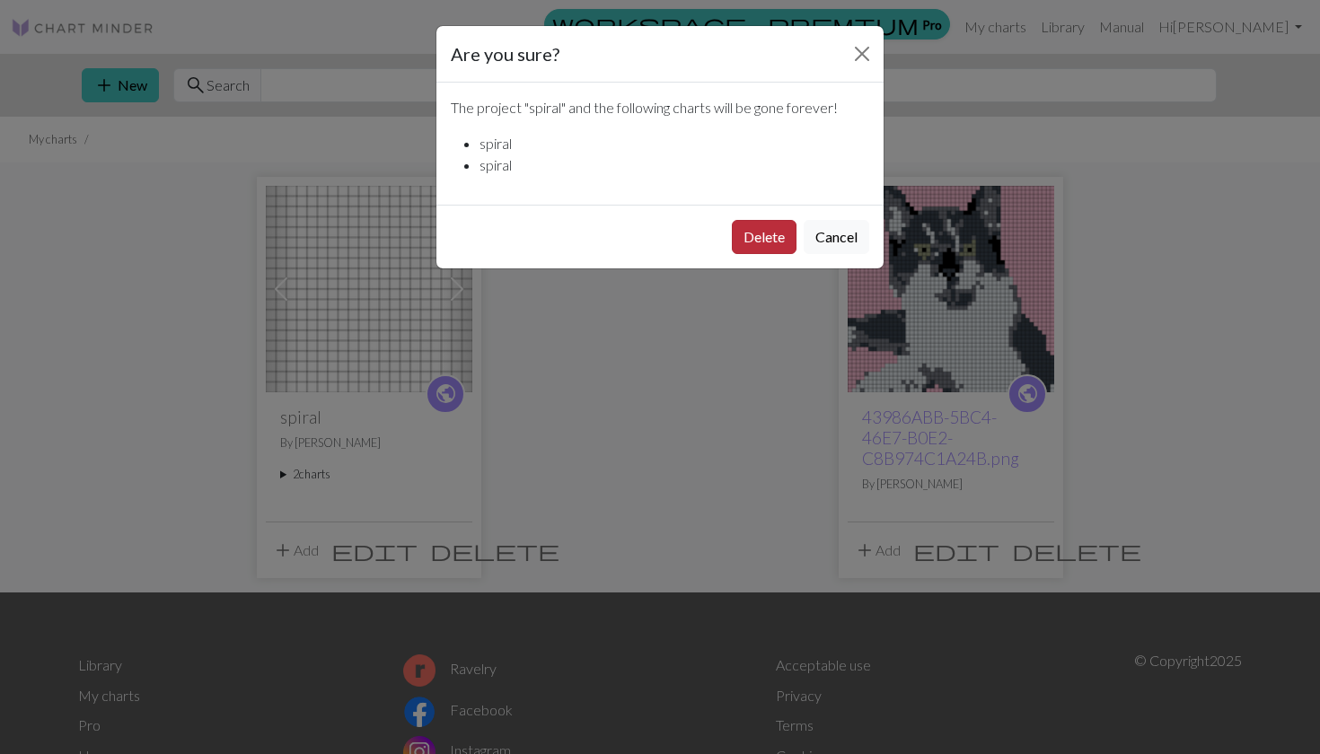
click at [790, 223] on button "Delete" at bounding box center [764, 237] width 65 height 34
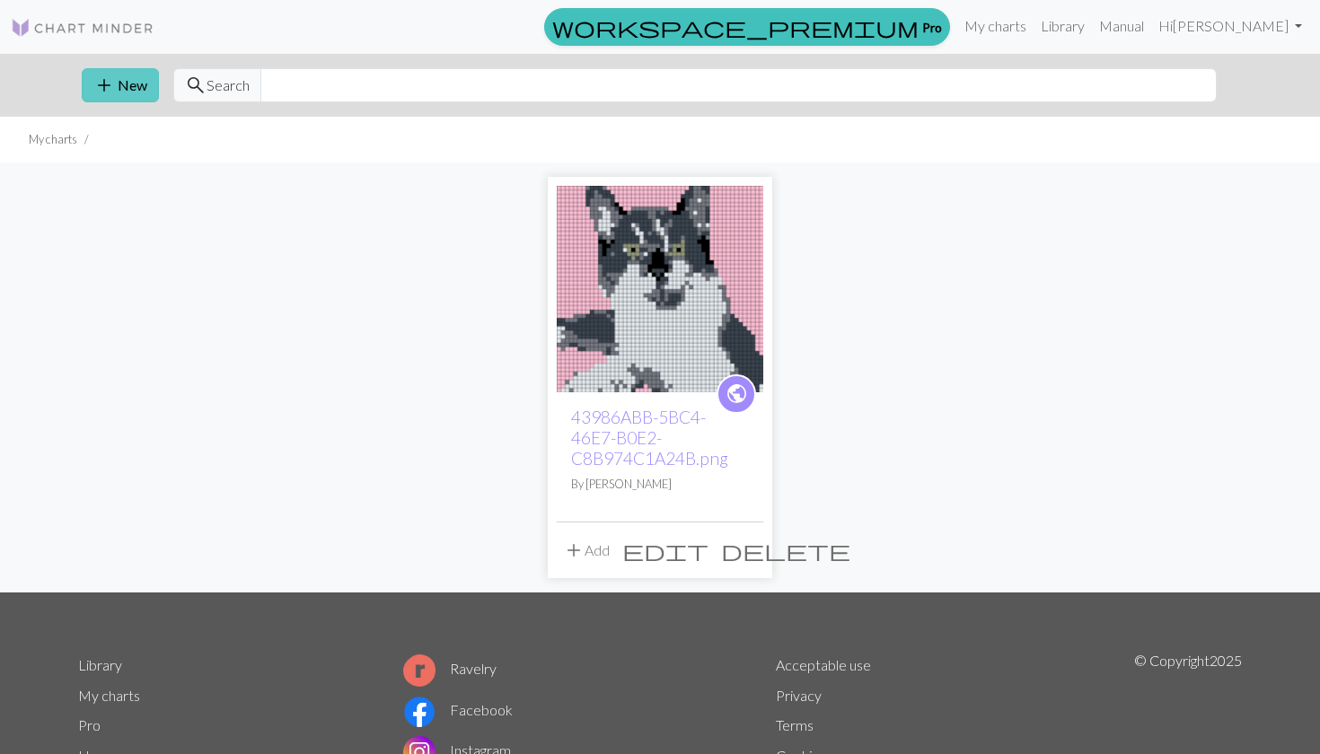
click at [126, 87] on button "add New" at bounding box center [120, 85] width 77 height 34
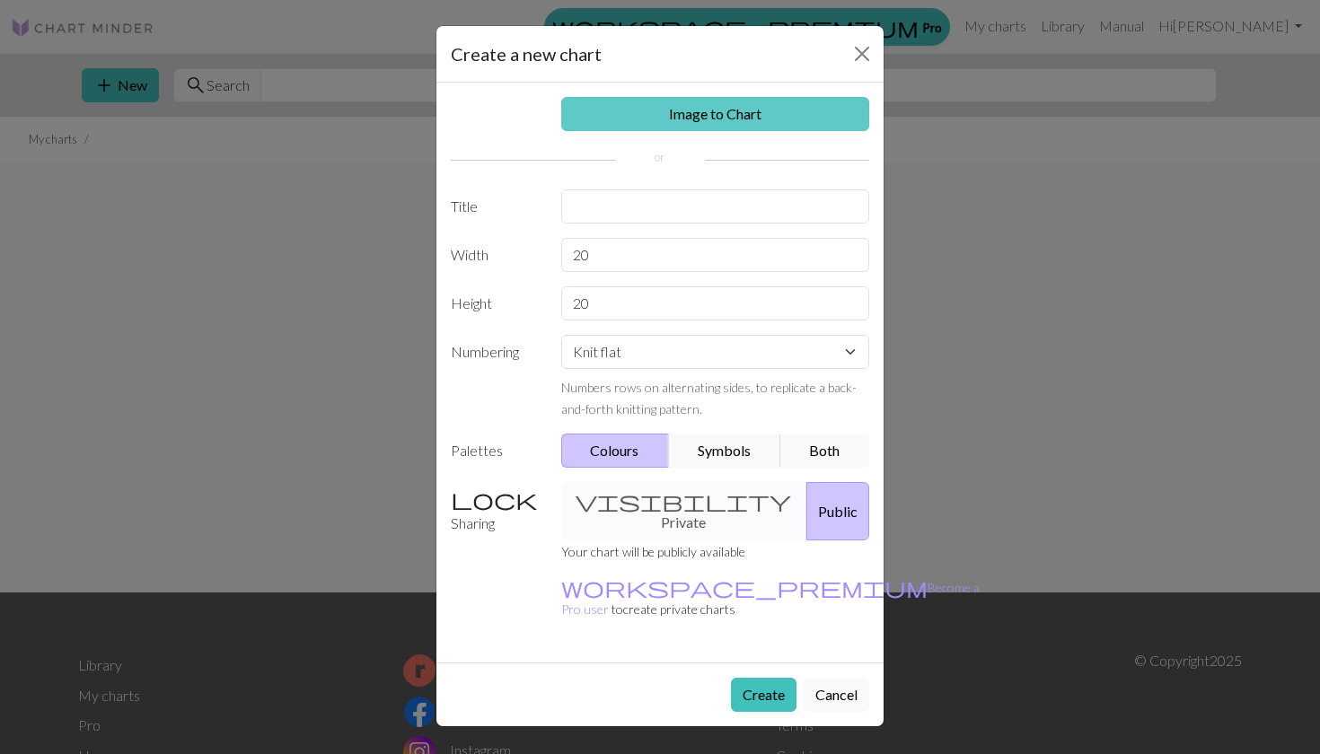
click at [745, 118] on link "Image to Chart" at bounding box center [715, 114] width 309 height 34
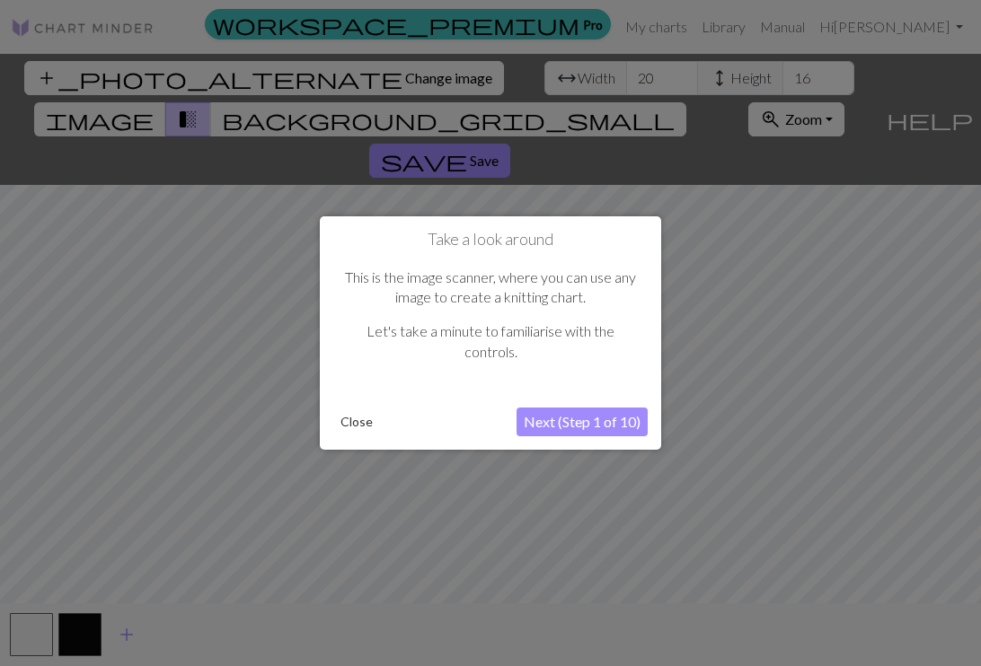
click at [350, 422] on button "Close" at bounding box center [356, 422] width 47 height 27
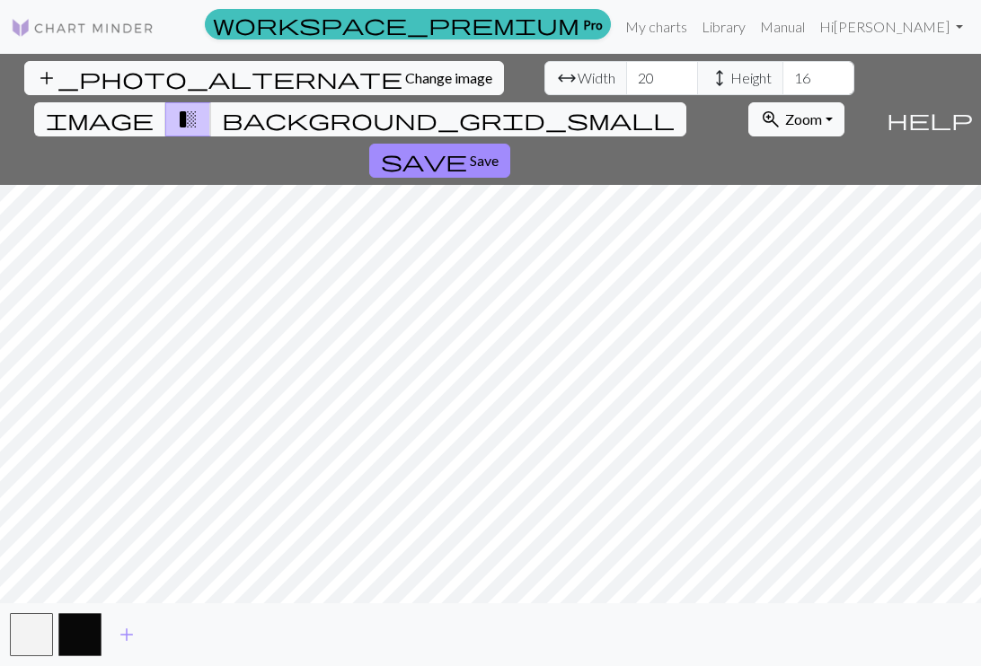
click at [812, 623] on div "add_photo_alternate Change image arrow_range Width 20 height Height 16 image tr…" at bounding box center [490, 360] width 981 height 612
click at [91, 616] on button "button" at bounding box center [79, 634] width 43 height 43
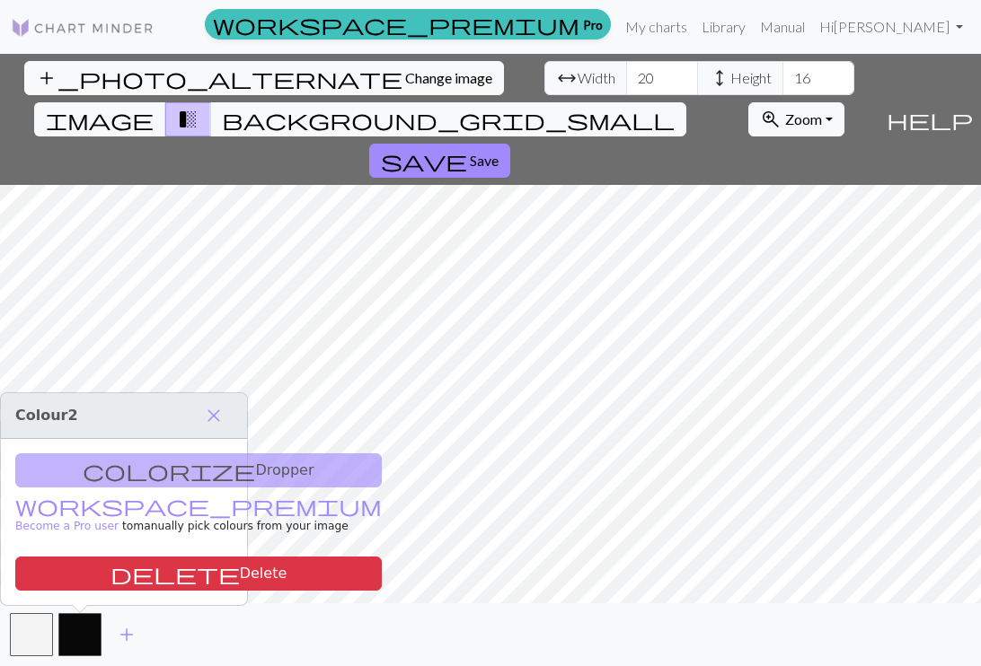
click at [160, 462] on div "colorize Dropper workspace_premium Become a Pro user to manually pick colours f…" at bounding box center [124, 522] width 246 height 166
click at [82, 636] on button "button" at bounding box center [79, 634] width 43 height 43
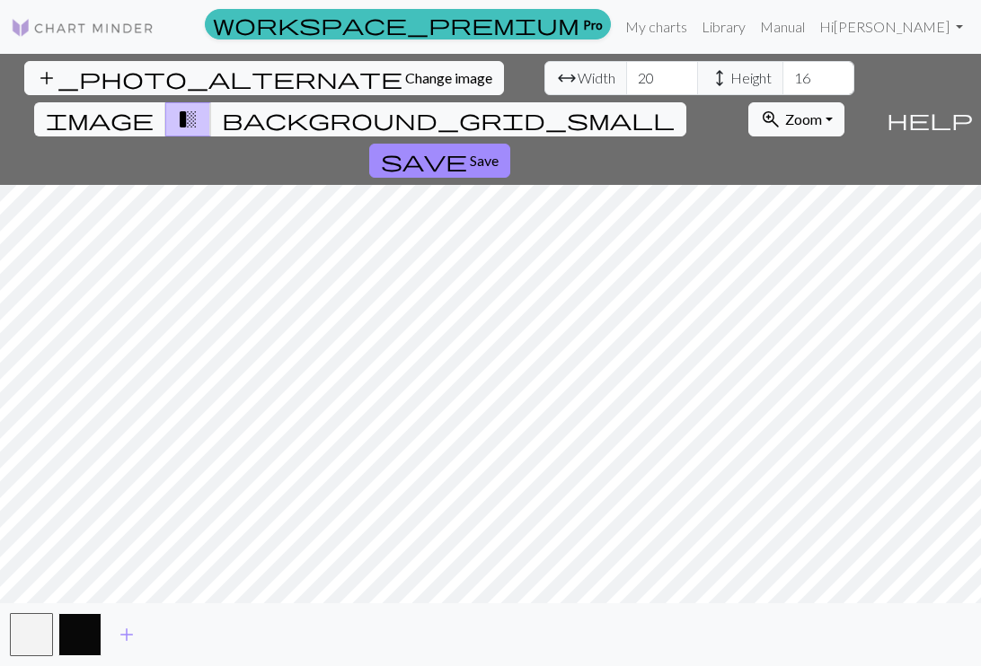
click at [79, 626] on button "button" at bounding box center [79, 634] width 43 height 43
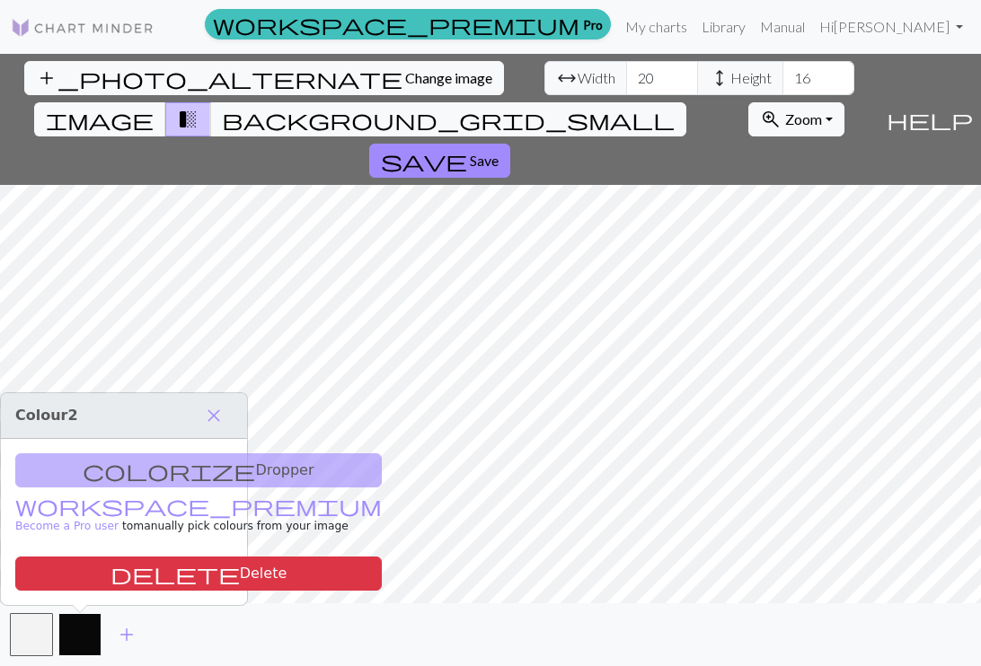
click at [79, 626] on button "button" at bounding box center [79, 634] width 43 height 43
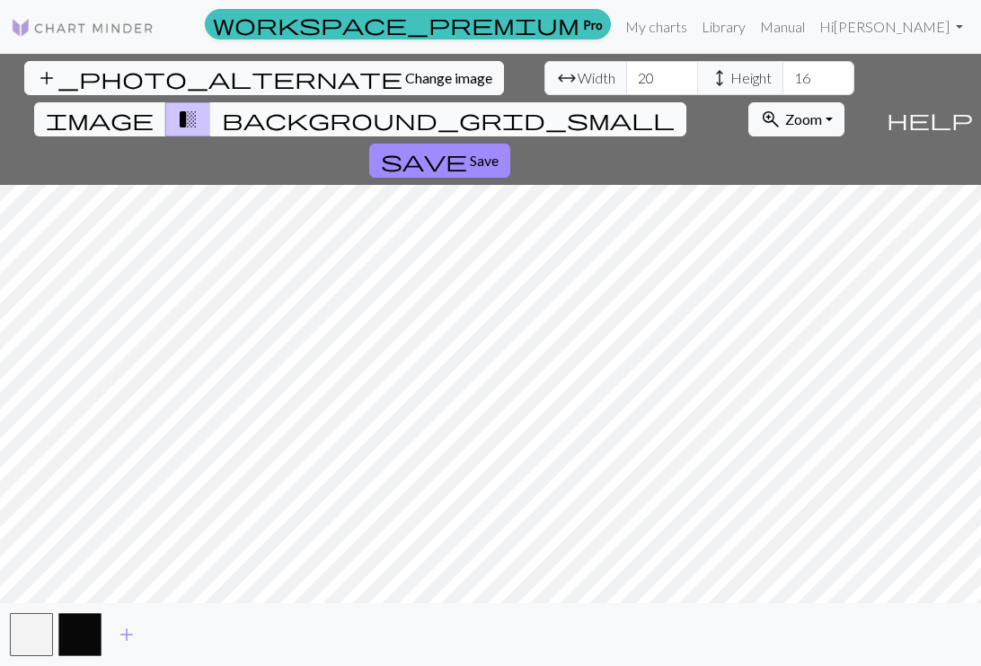
click at [669, 102] on button "background_grid_small" at bounding box center [448, 119] width 476 height 34
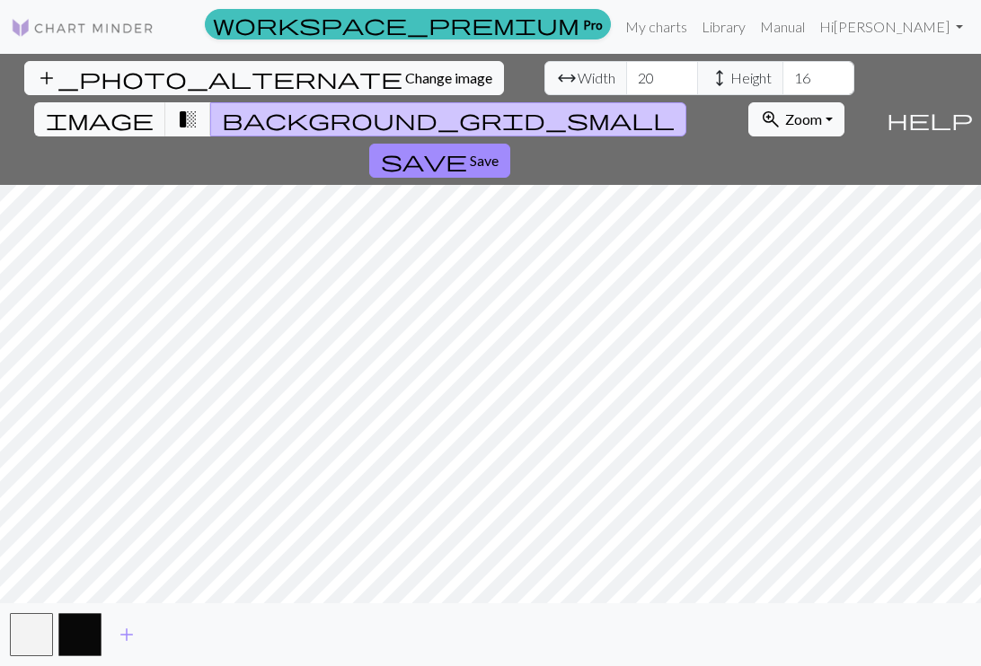
click at [669, 102] on button "background_grid_small" at bounding box center [448, 119] width 476 height 34
click at [198, 107] on span "transition_fade" at bounding box center [188, 119] width 22 height 25
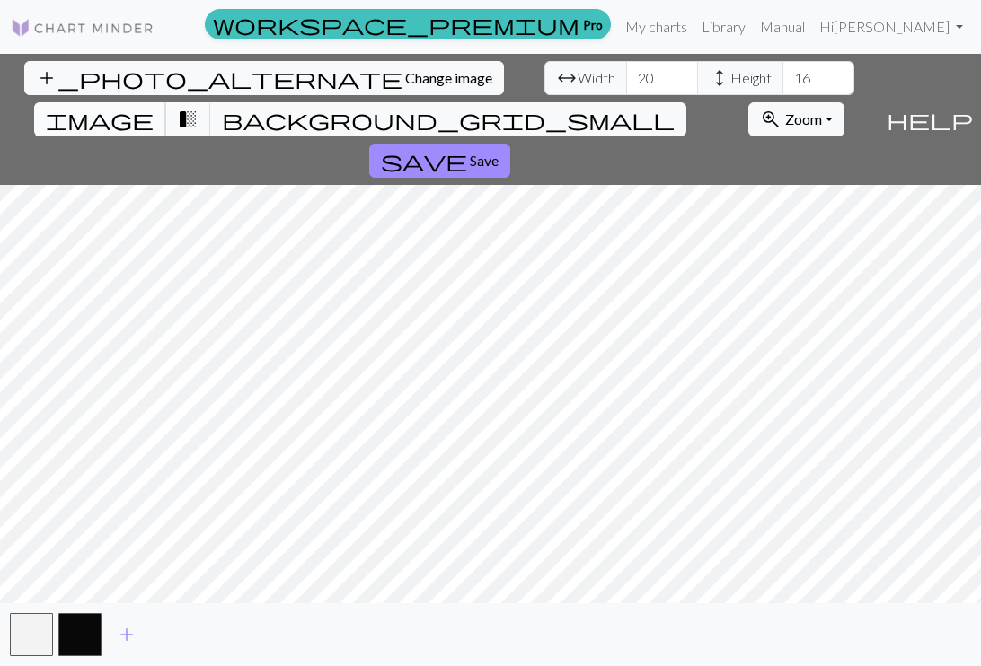
click at [154, 107] on span "image" at bounding box center [100, 119] width 108 height 25
click at [198, 107] on span "transition_fade" at bounding box center [188, 119] width 22 height 25
click at [647, 107] on span "background_grid_small" at bounding box center [448, 119] width 453 height 25
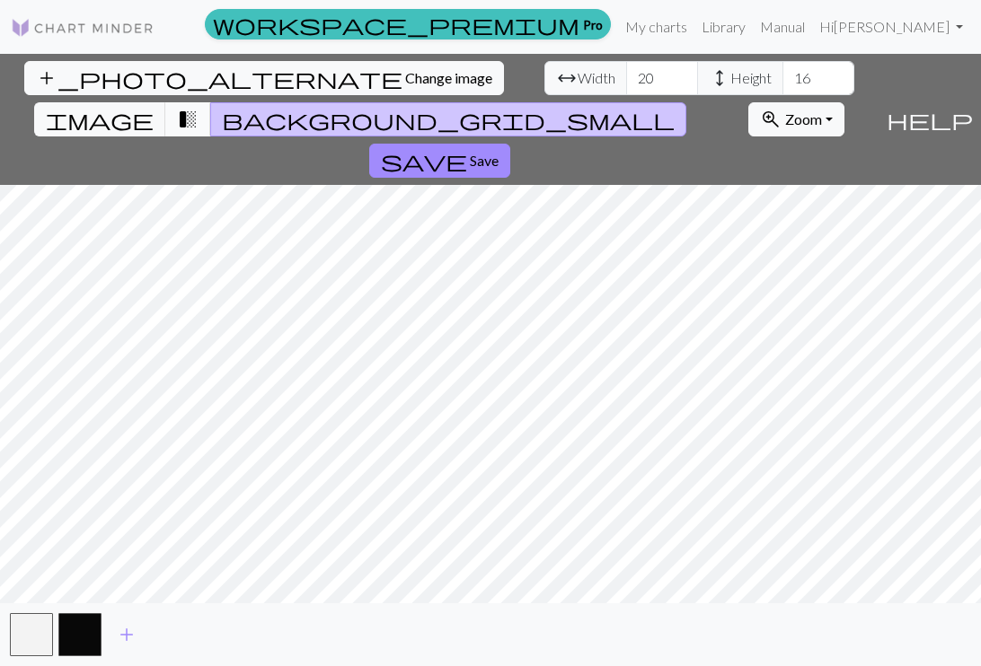
click at [198, 107] on span "transition_fade" at bounding box center [188, 119] width 22 height 25
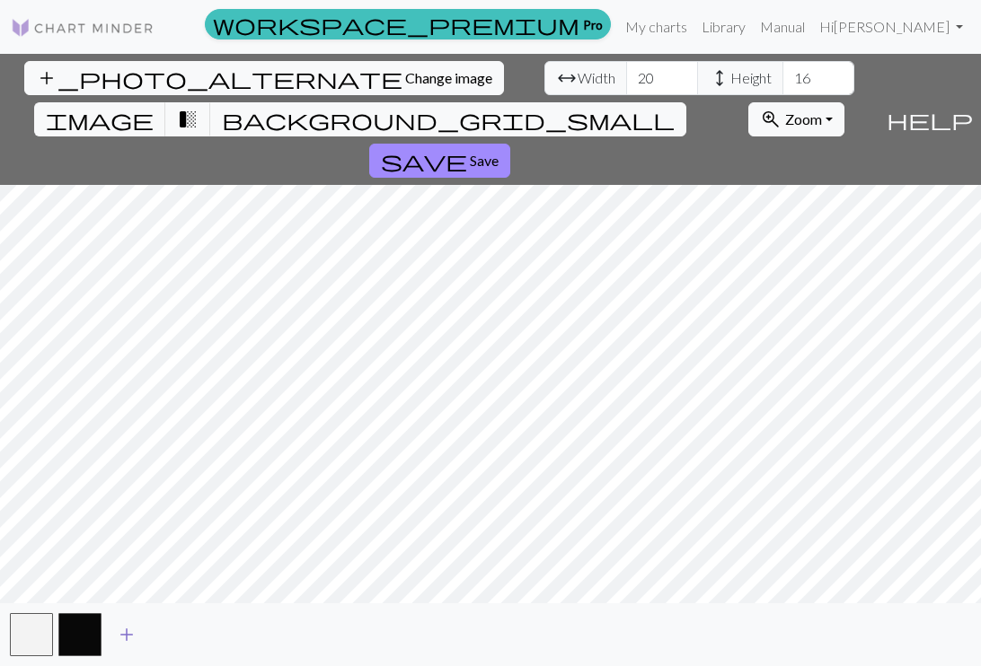
click at [124, 632] on span "add" at bounding box center [127, 634] width 22 height 25
click at [179, 640] on span "add" at bounding box center [175, 634] width 22 height 25
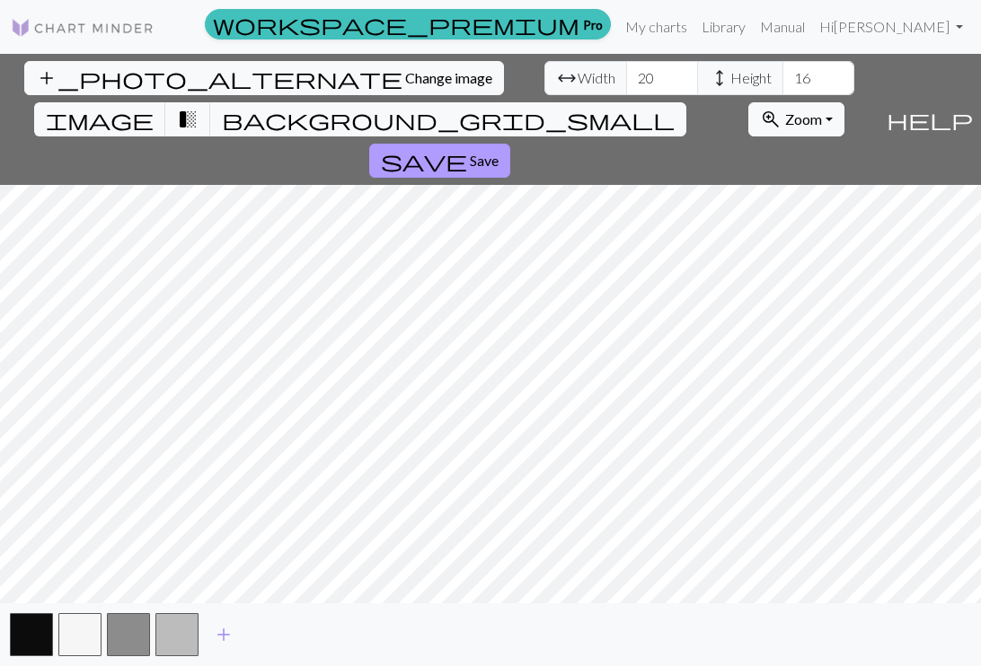
click at [498, 152] on span "Save" at bounding box center [484, 160] width 29 height 17
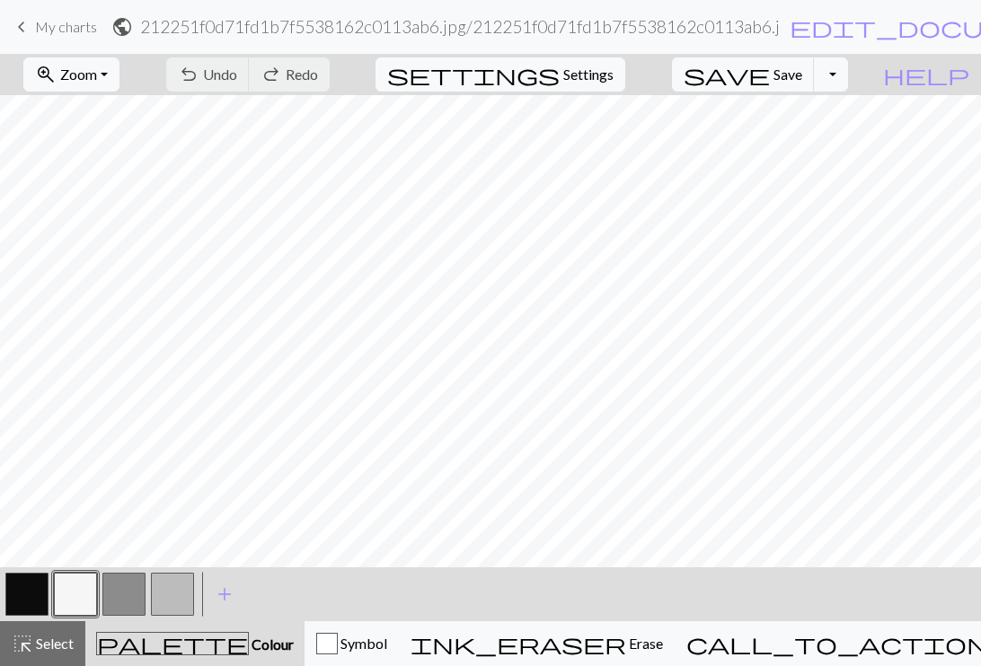
click at [25, 586] on button "button" at bounding box center [26, 594] width 43 height 43
click at [77, 589] on button "button" at bounding box center [75, 594] width 43 height 43
click at [26, 599] on button "button" at bounding box center [26, 594] width 43 height 43
click at [199, 72] on span "undo" at bounding box center [189, 74] width 22 height 25
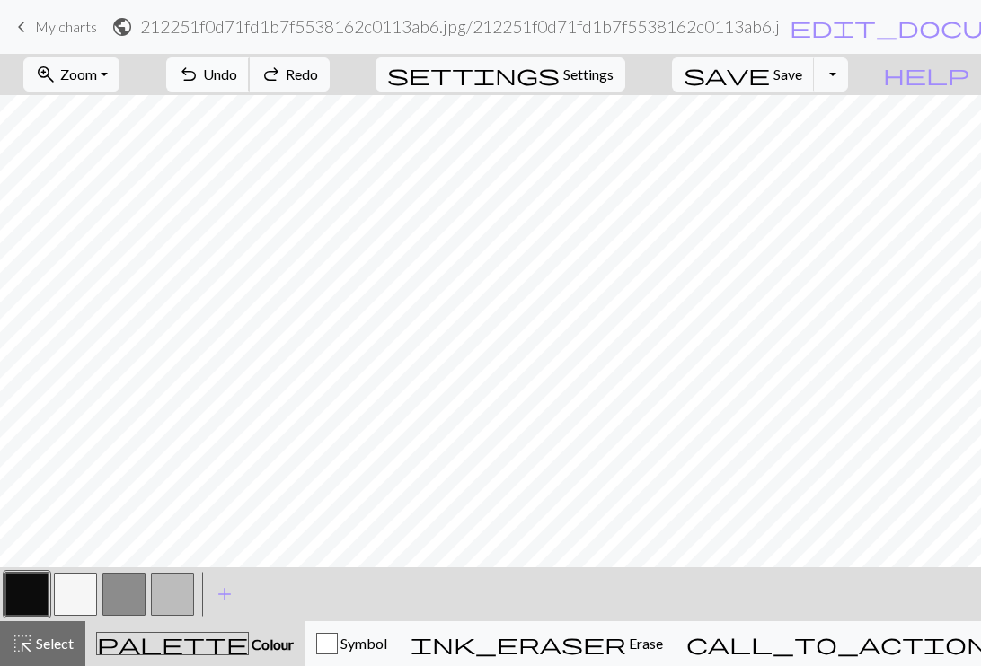
click at [199, 72] on span "undo" at bounding box center [189, 74] width 22 height 25
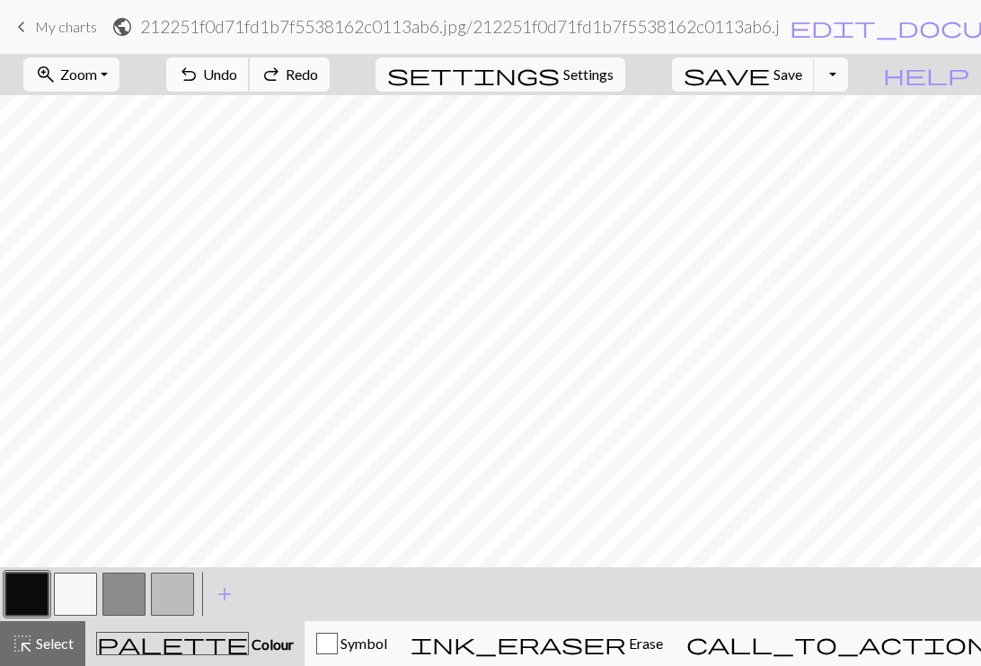
click at [199, 72] on span "undo" at bounding box center [189, 74] width 22 height 25
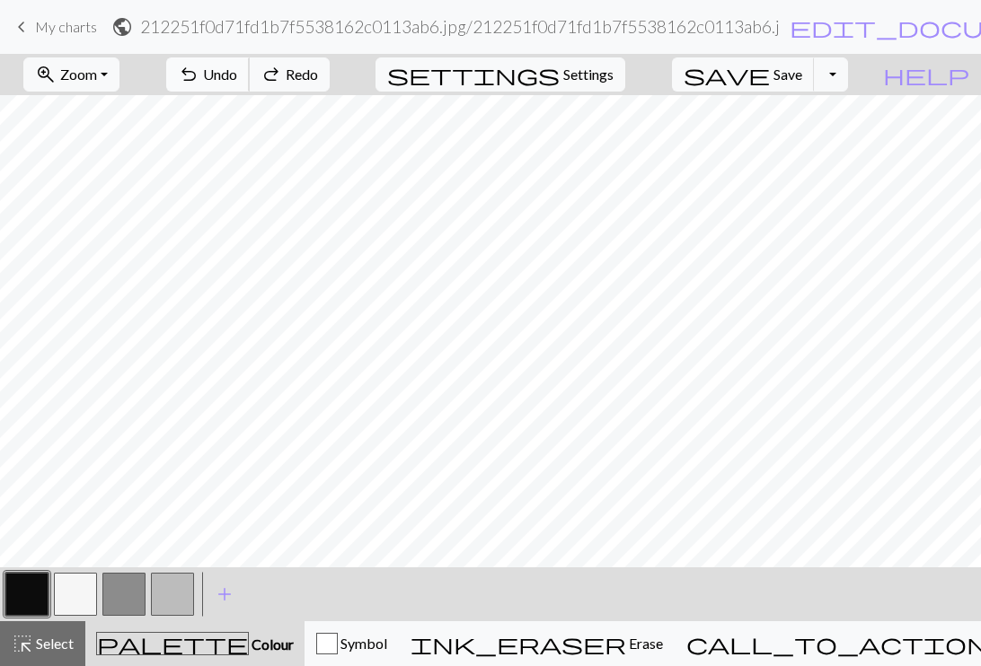
click at [199, 72] on span "undo" at bounding box center [189, 74] width 22 height 25
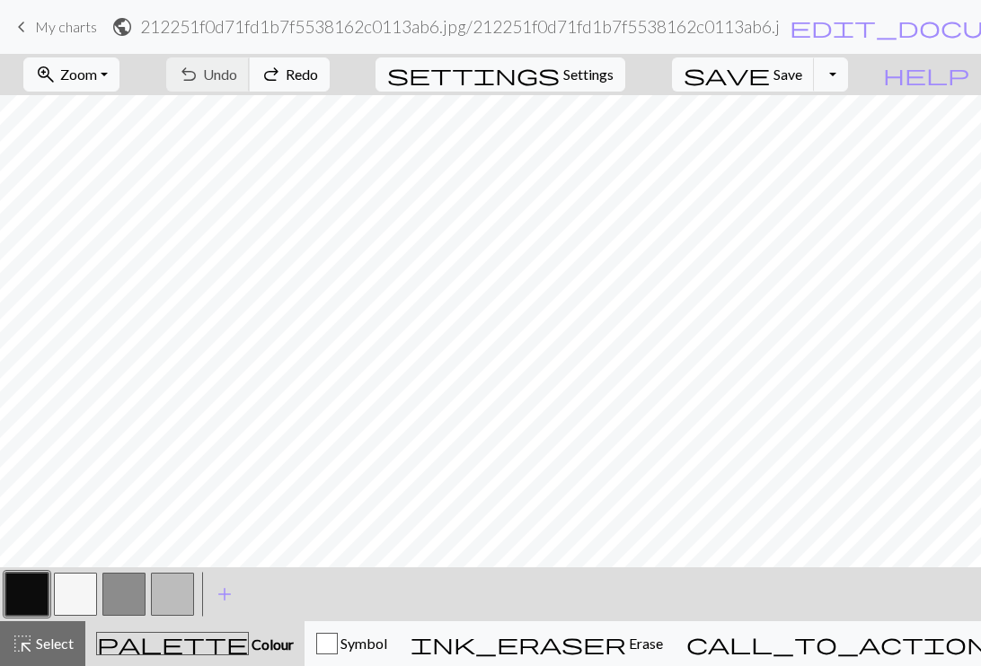
click at [296, 72] on div "undo Undo Undo redo Redo Redo" at bounding box center [248, 74] width 190 height 41
click at [316, 75] on div "undo Undo Undo redo Redo Redo" at bounding box center [248, 74] width 190 height 41
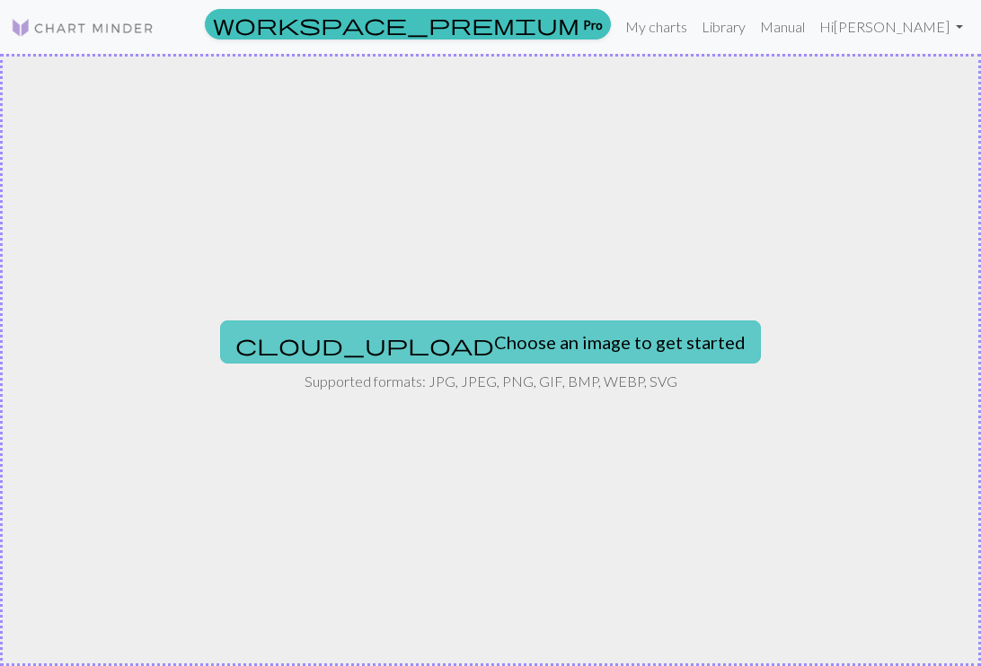
click at [614, 330] on button "cloud_upload Choose an image to get started" at bounding box center [490, 342] width 541 height 43
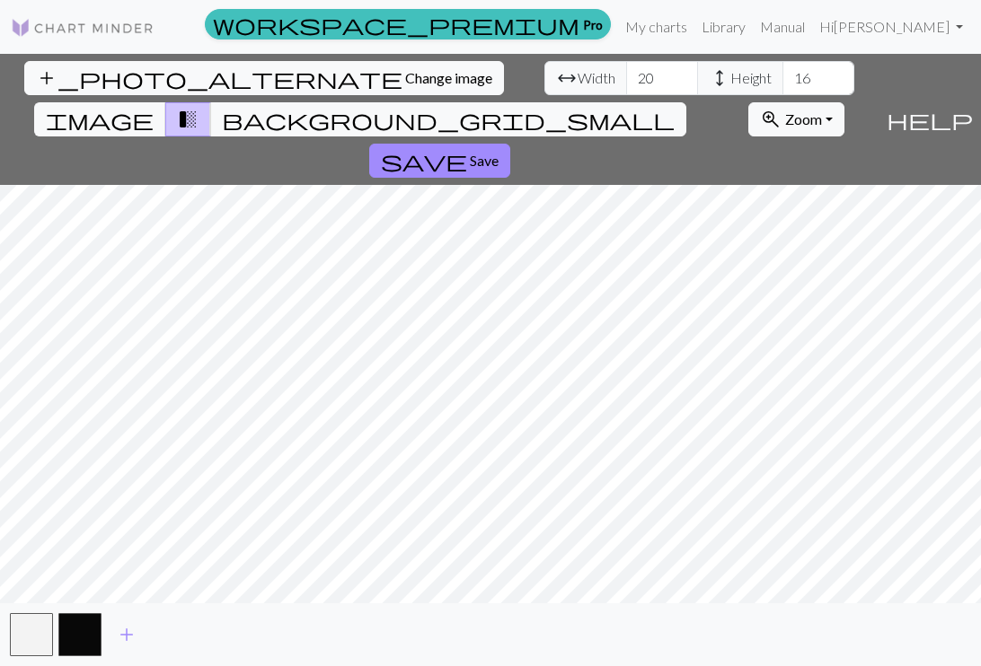
click at [832, 620] on div "add_photo_alternate Change image arrow_range Width 20 height Height 16 image tr…" at bounding box center [490, 360] width 981 height 612
click at [626, 72] on input "21" at bounding box center [662, 78] width 72 height 34
click at [626, 72] on input "22" at bounding box center [662, 78] width 72 height 34
click at [626, 72] on input "23" at bounding box center [662, 78] width 72 height 34
click at [626, 72] on input "24" at bounding box center [662, 78] width 72 height 34
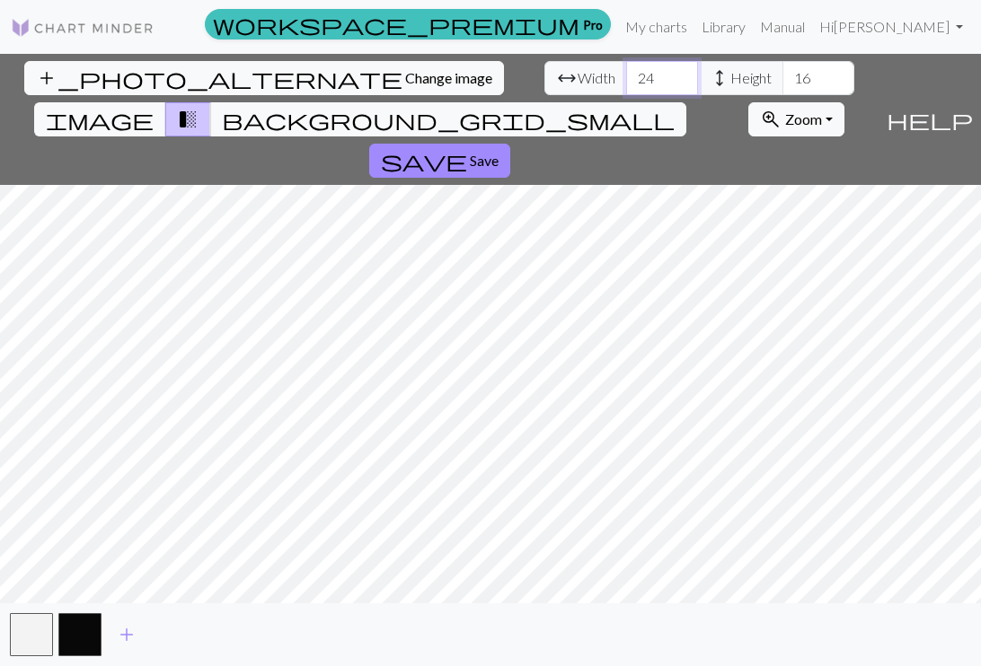
type input "25"
click at [626, 72] on input "25" at bounding box center [662, 78] width 72 height 34
click at [782, 74] on input "17" at bounding box center [818, 78] width 72 height 34
click at [782, 74] on input "18" at bounding box center [818, 78] width 72 height 34
click at [782, 74] on input "19" at bounding box center [818, 78] width 72 height 34
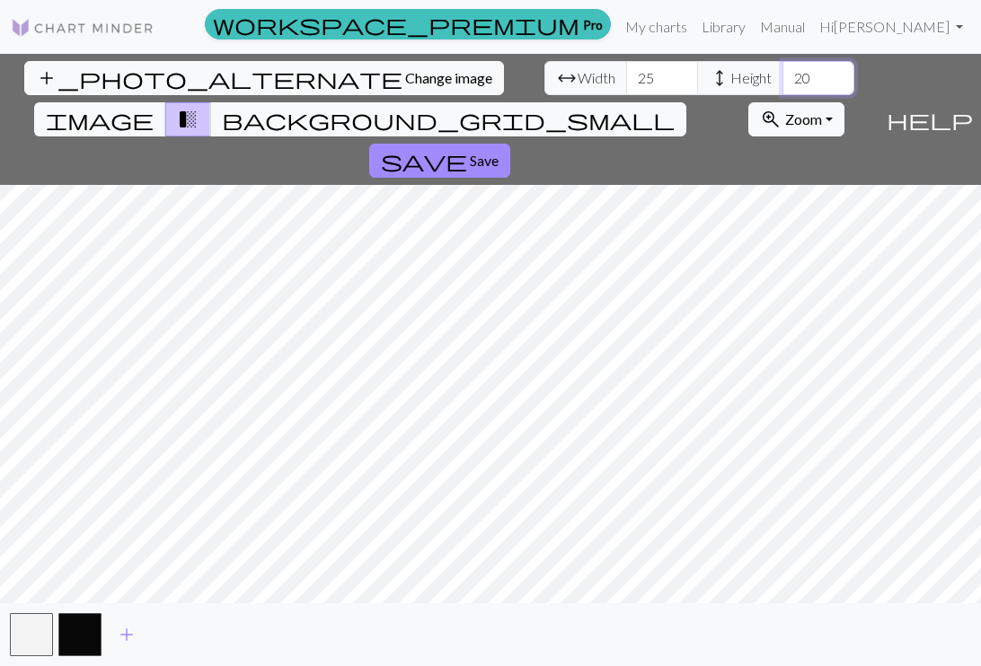
click at [782, 74] on input "20" at bounding box center [818, 78] width 72 height 34
click at [782, 74] on input "21" at bounding box center [818, 78] width 72 height 34
click at [782, 74] on input "22" at bounding box center [818, 78] width 72 height 34
click at [782, 74] on input "23" at bounding box center [818, 78] width 72 height 34
click at [782, 74] on input "24" at bounding box center [818, 78] width 72 height 34
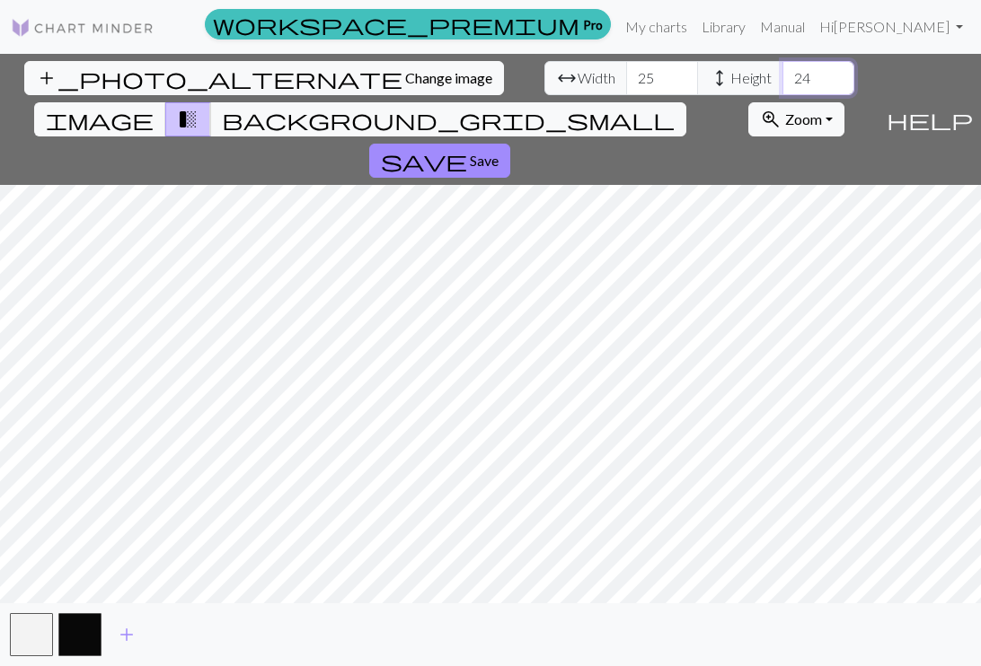
type input "25"
click at [782, 74] on input "25" at bounding box center [818, 78] width 72 height 34
click at [626, 81] on input "24" at bounding box center [662, 78] width 72 height 34
click at [626, 81] on input "23" at bounding box center [662, 78] width 72 height 34
type input "22"
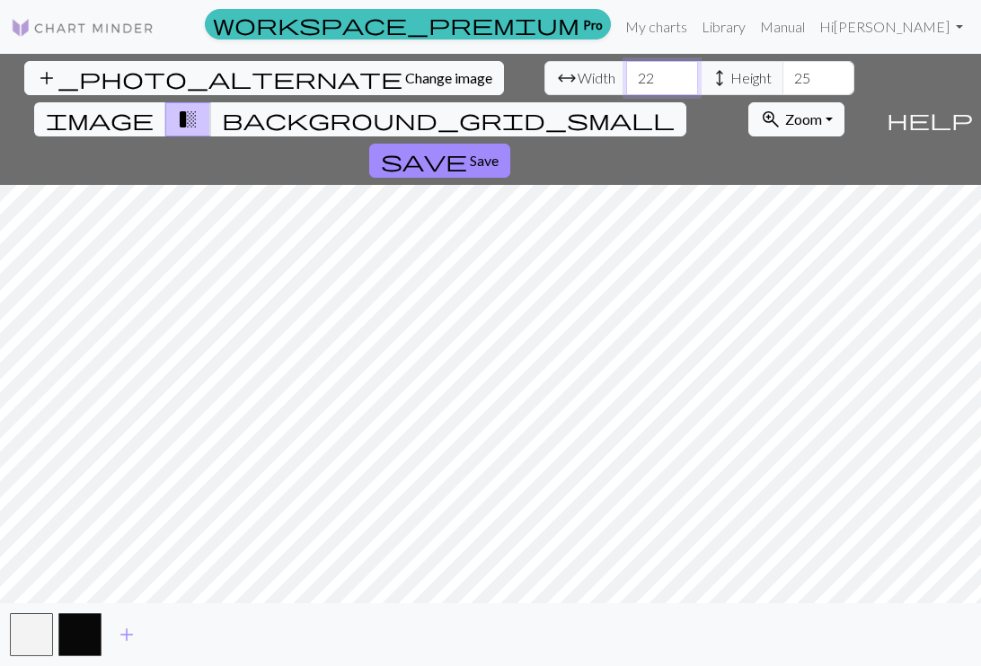
click at [626, 81] on input "22" at bounding box center [662, 78] width 72 height 34
click at [782, 85] on input "24" at bounding box center [818, 78] width 72 height 34
click at [782, 85] on input "23" at bounding box center [818, 78] width 72 height 34
type input "22"
click at [782, 85] on input "22" at bounding box center [818, 78] width 72 height 34
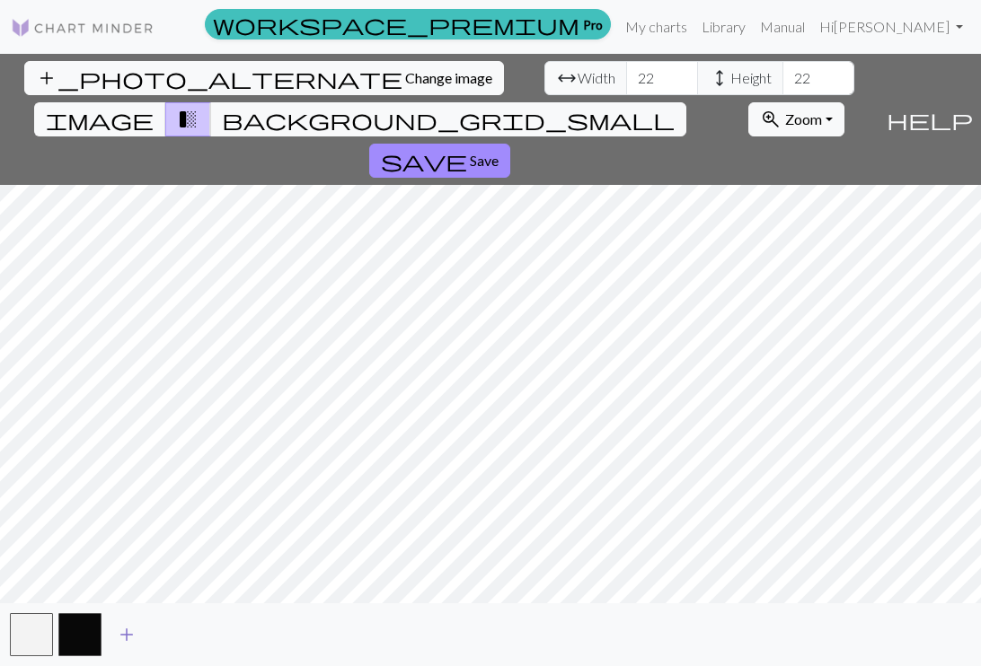
click at [128, 635] on span "add" at bounding box center [127, 634] width 22 height 25
click at [128, 635] on button "button" at bounding box center [128, 634] width 43 height 43
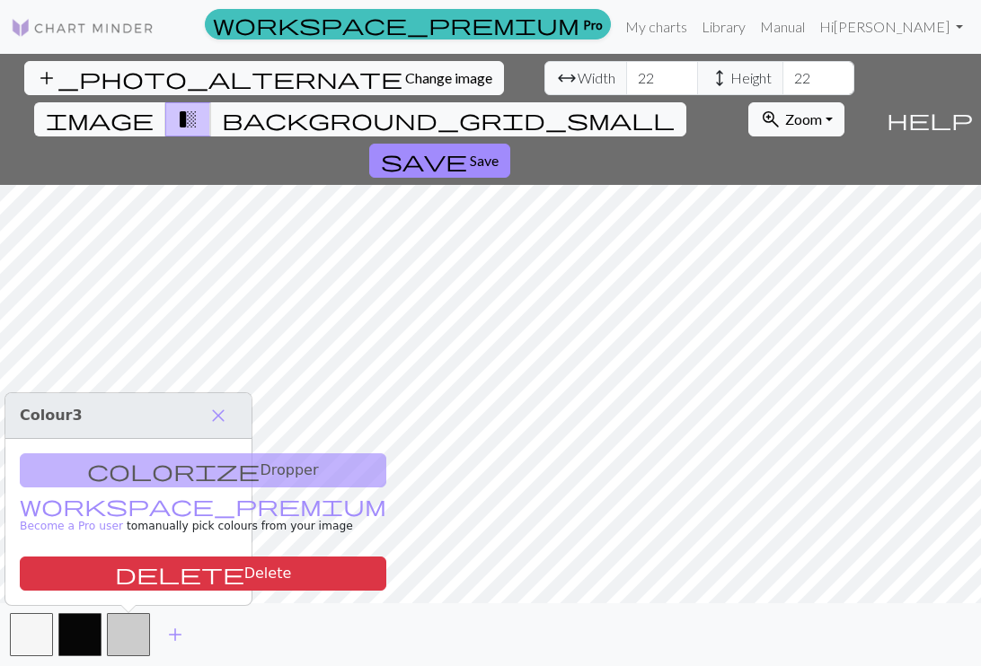
click at [228, 629] on div "add" at bounding box center [490, 634] width 981 height 63
click at [172, 632] on span "add" at bounding box center [175, 634] width 22 height 25
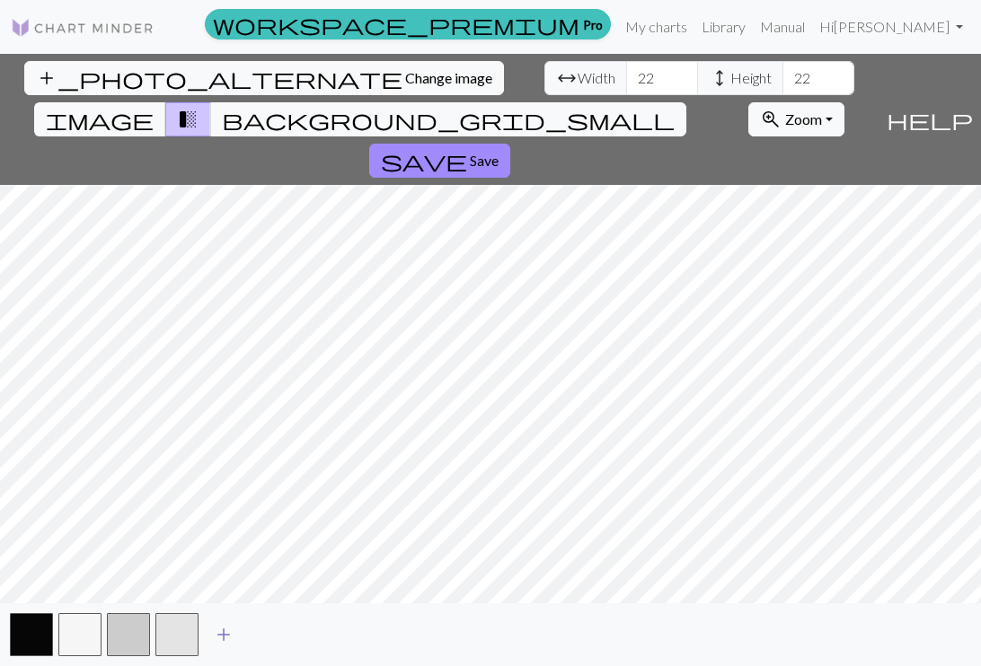
click at [221, 630] on span "add" at bounding box center [224, 634] width 22 height 25
click at [271, 636] on span "add" at bounding box center [272, 634] width 22 height 25
click at [314, 630] on span "add" at bounding box center [321, 634] width 22 height 25
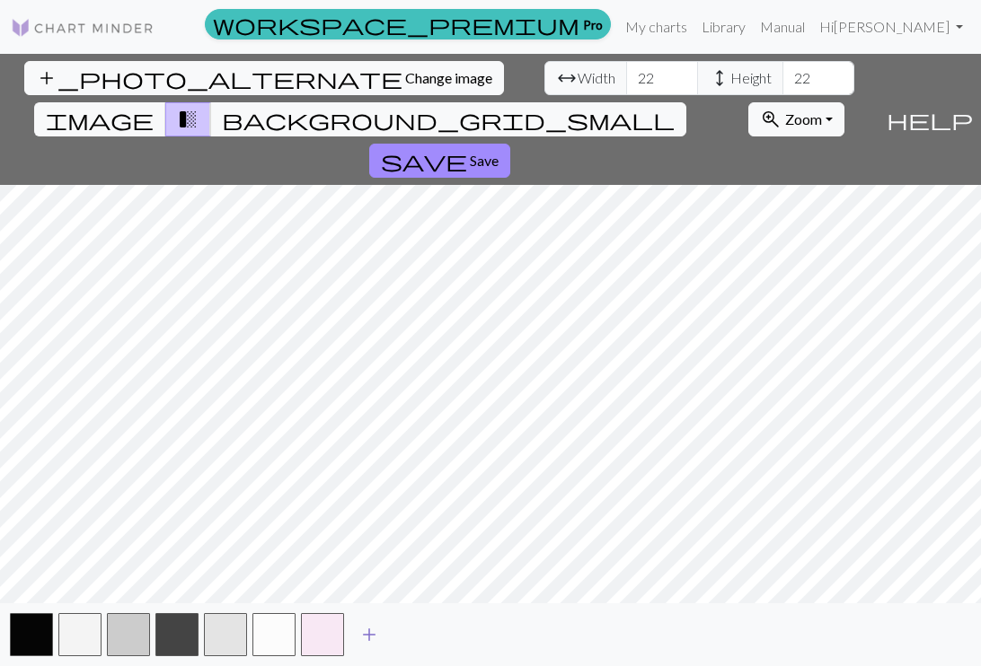
click at [376, 629] on span "add" at bounding box center [369, 634] width 22 height 25
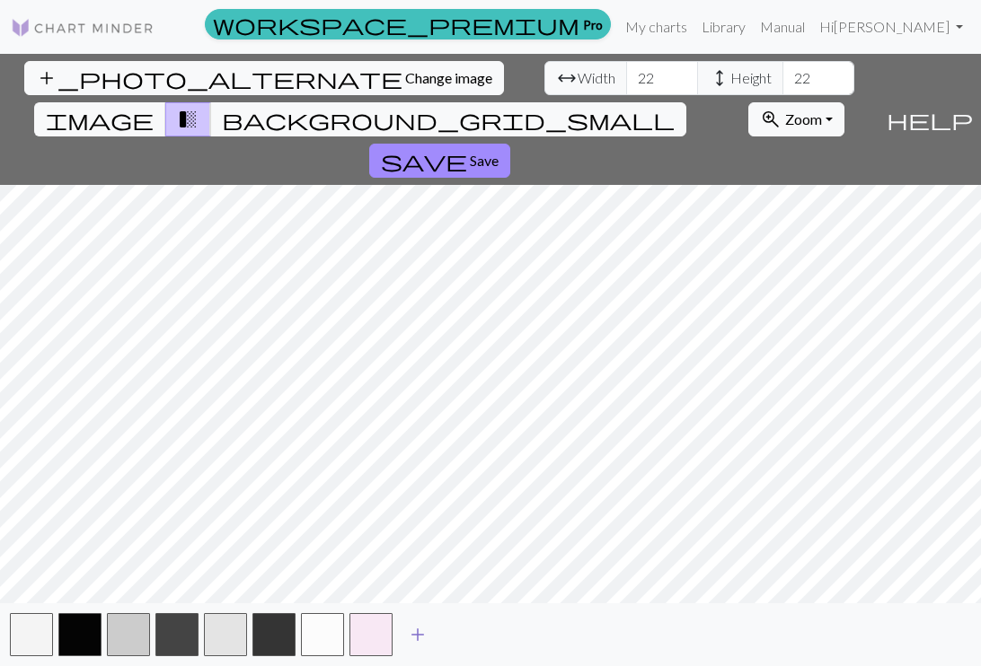
click at [427, 628] on span "add" at bounding box center [418, 634] width 22 height 25
click at [461, 636] on span "add" at bounding box center [466, 634] width 22 height 25
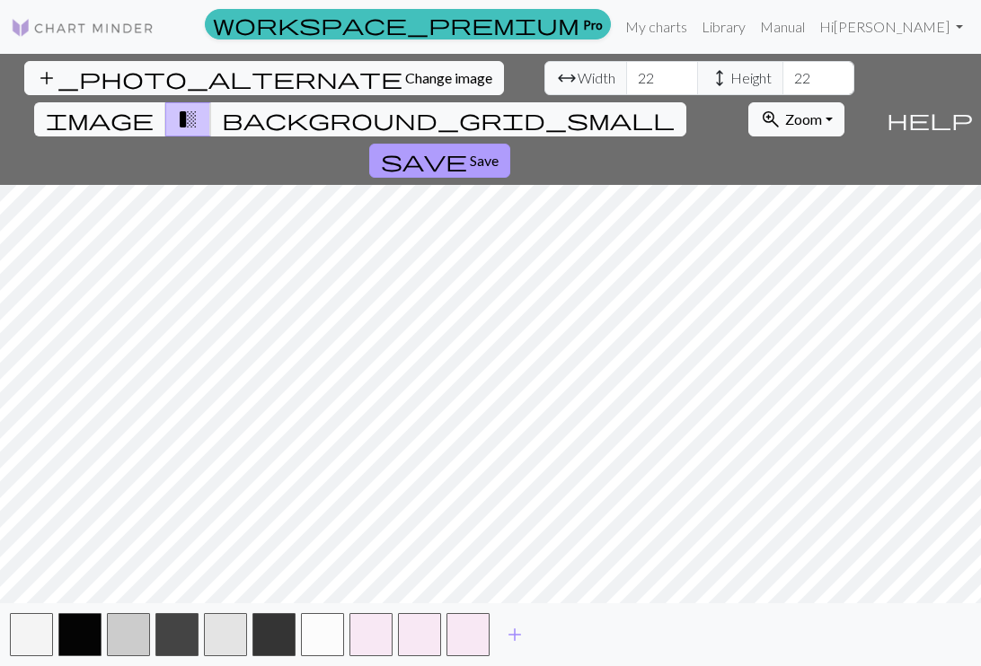
click at [510, 144] on button "save Save" at bounding box center [439, 161] width 141 height 34
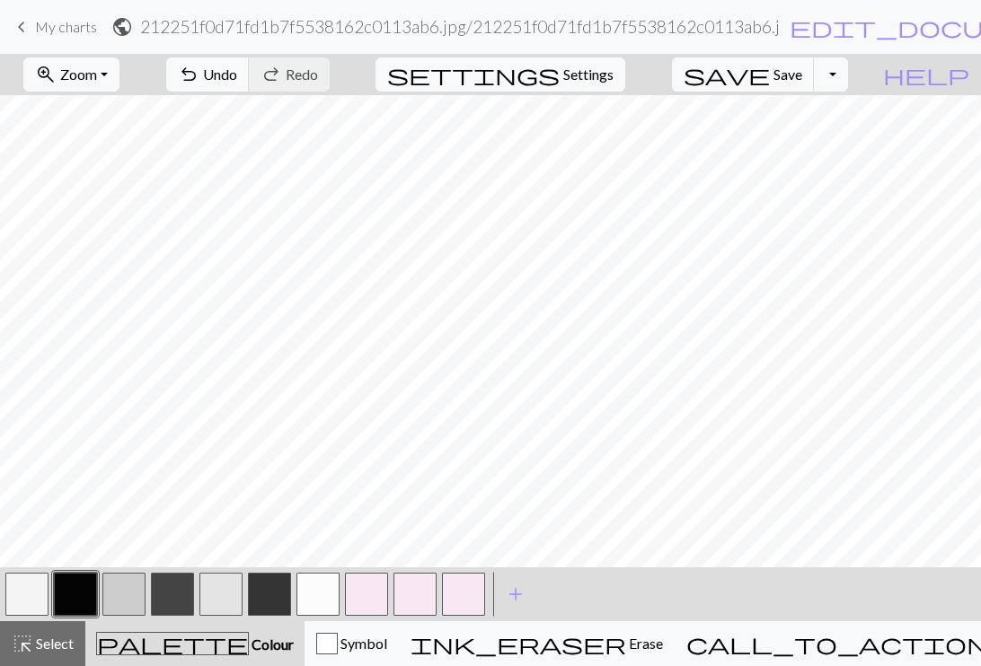
click at [23, 593] on button "button" at bounding box center [26, 594] width 43 height 43
click at [81, 588] on button "button" at bounding box center [75, 594] width 43 height 43
click at [27, 597] on button "button" at bounding box center [26, 594] width 43 height 43
click at [74, 588] on button "button" at bounding box center [75, 594] width 43 height 43
click at [457, 593] on button "button" at bounding box center [463, 594] width 43 height 43
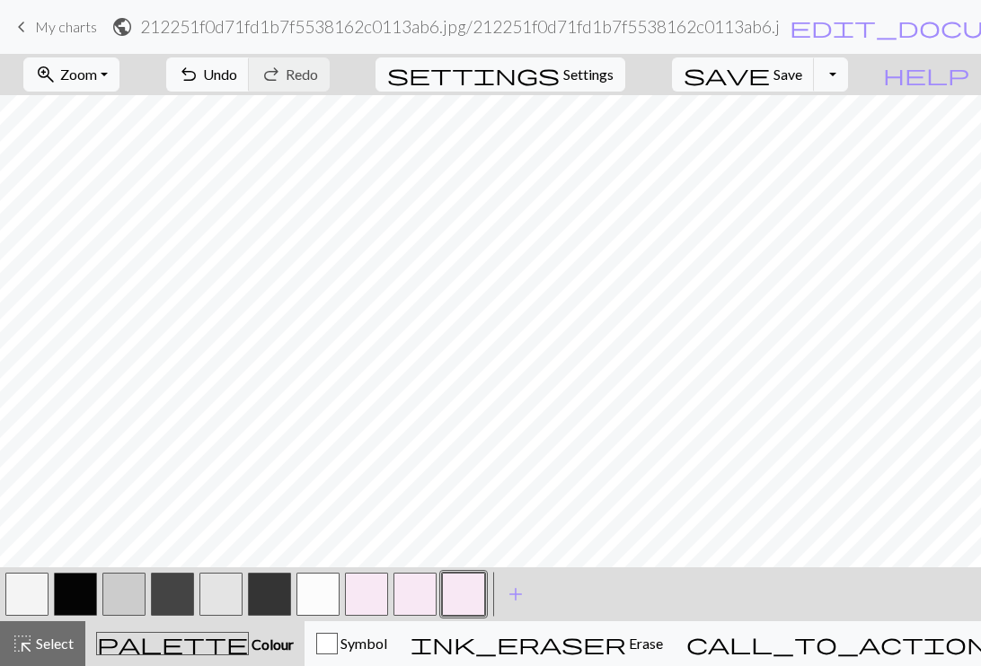
click at [37, 592] on button "button" at bounding box center [26, 594] width 43 height 43
click at [69, 586] on button "button" at bounding box center [75, 594] width 43 height 43
